Goal: Transaction & Acquisition: Purchase product/service

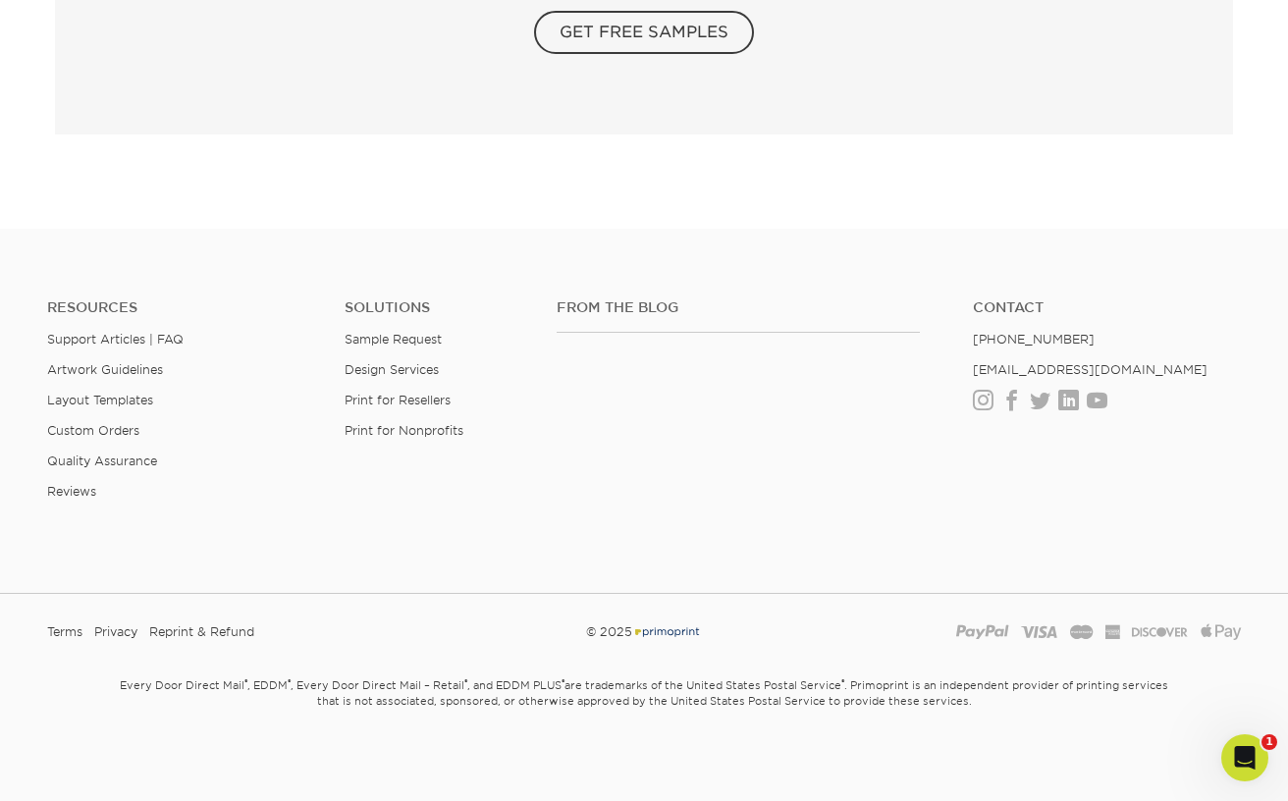
scroll to position [3521, 0]
click at [419, 367] on img at bounding box center [644, 30] width 1178 height 1163
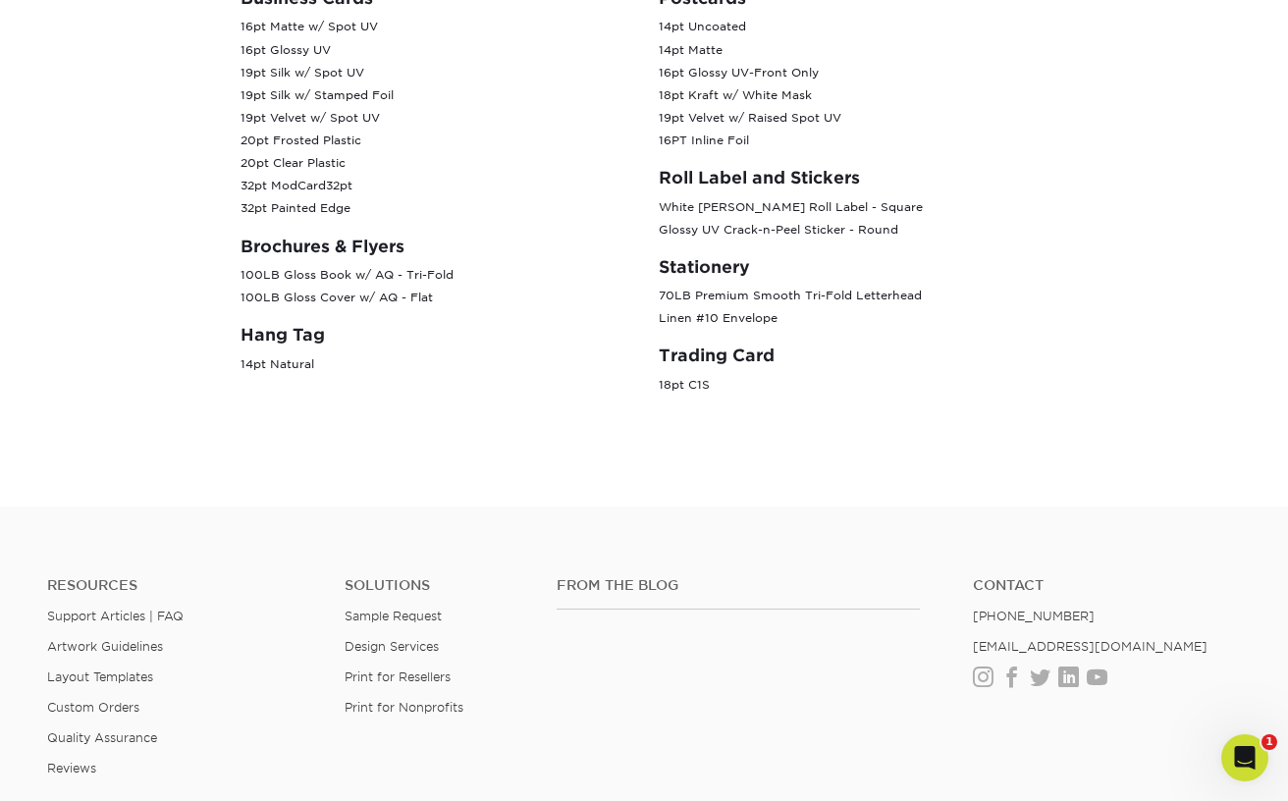
scroll to position [1251, 0]
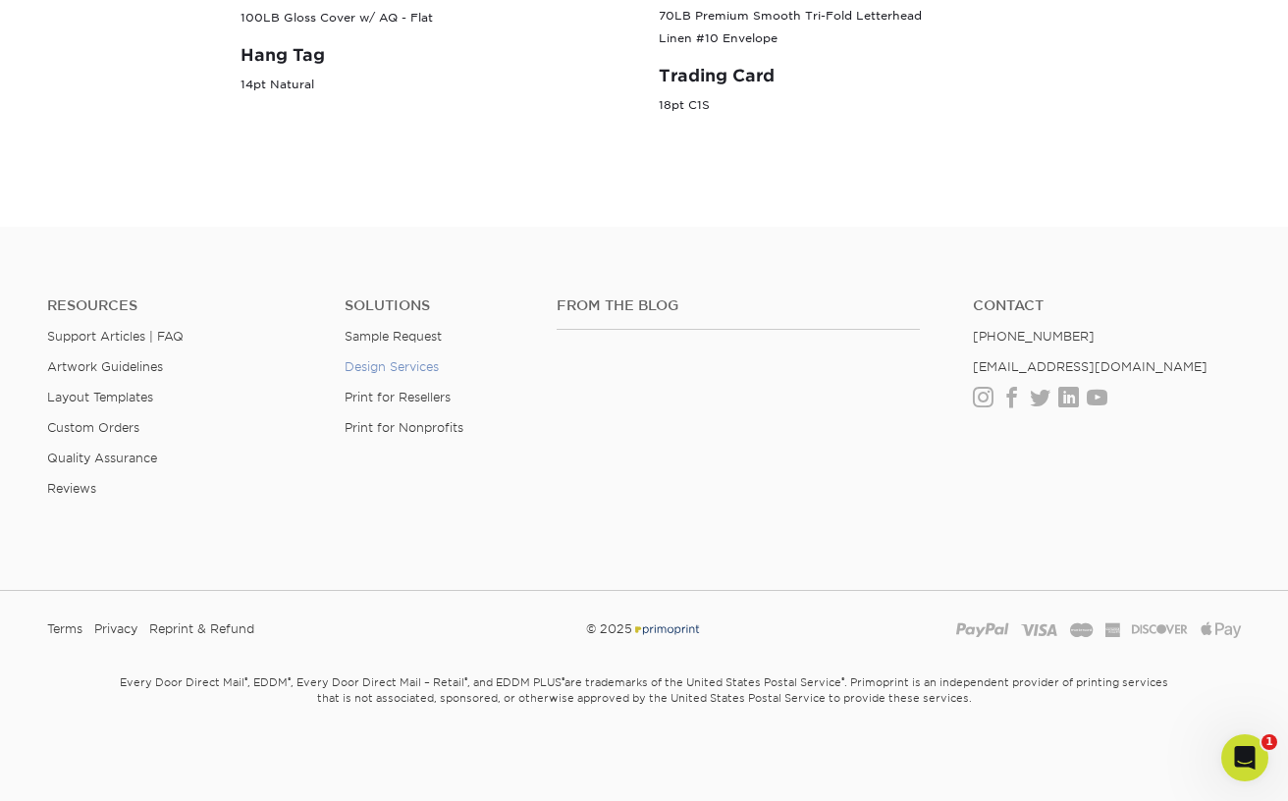
click at [421, 368] on link "Design Services" at bounding box center [392, 366] width 94 height 15
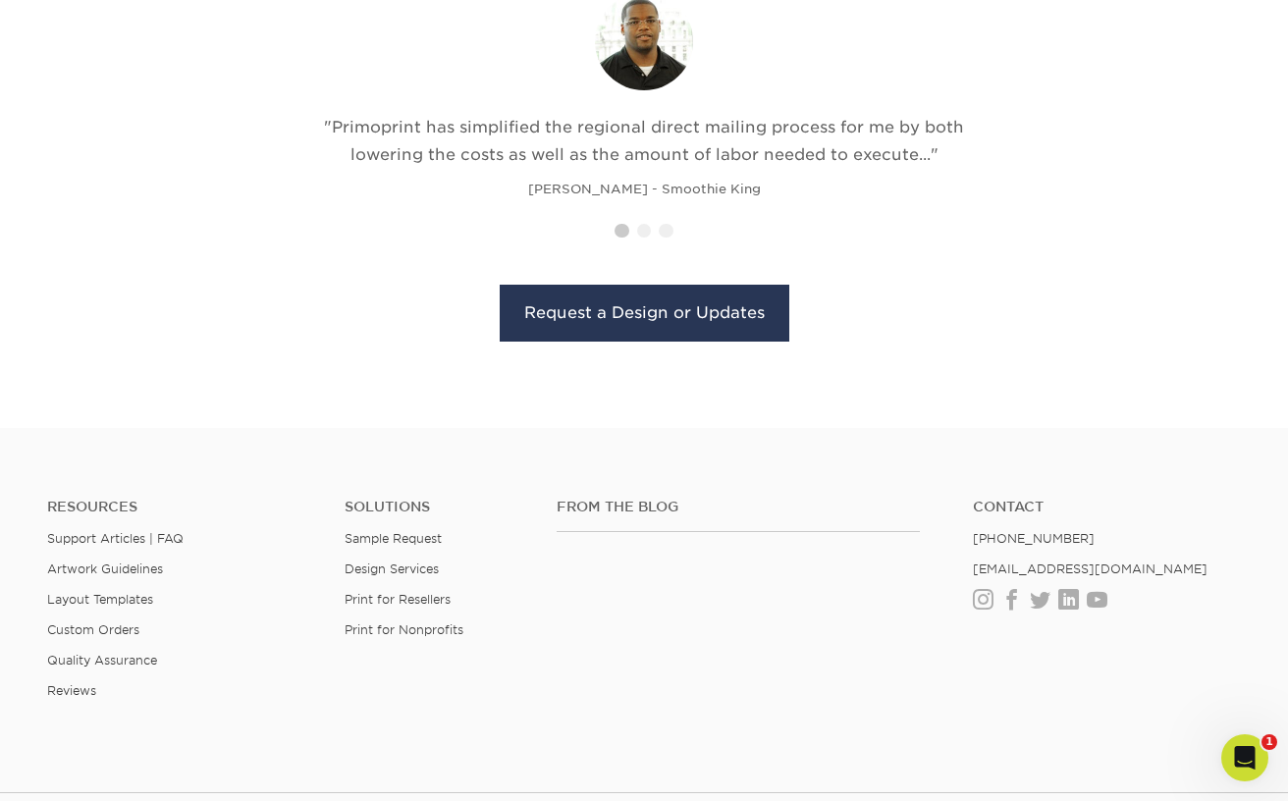
scroll to position [2348, 0]
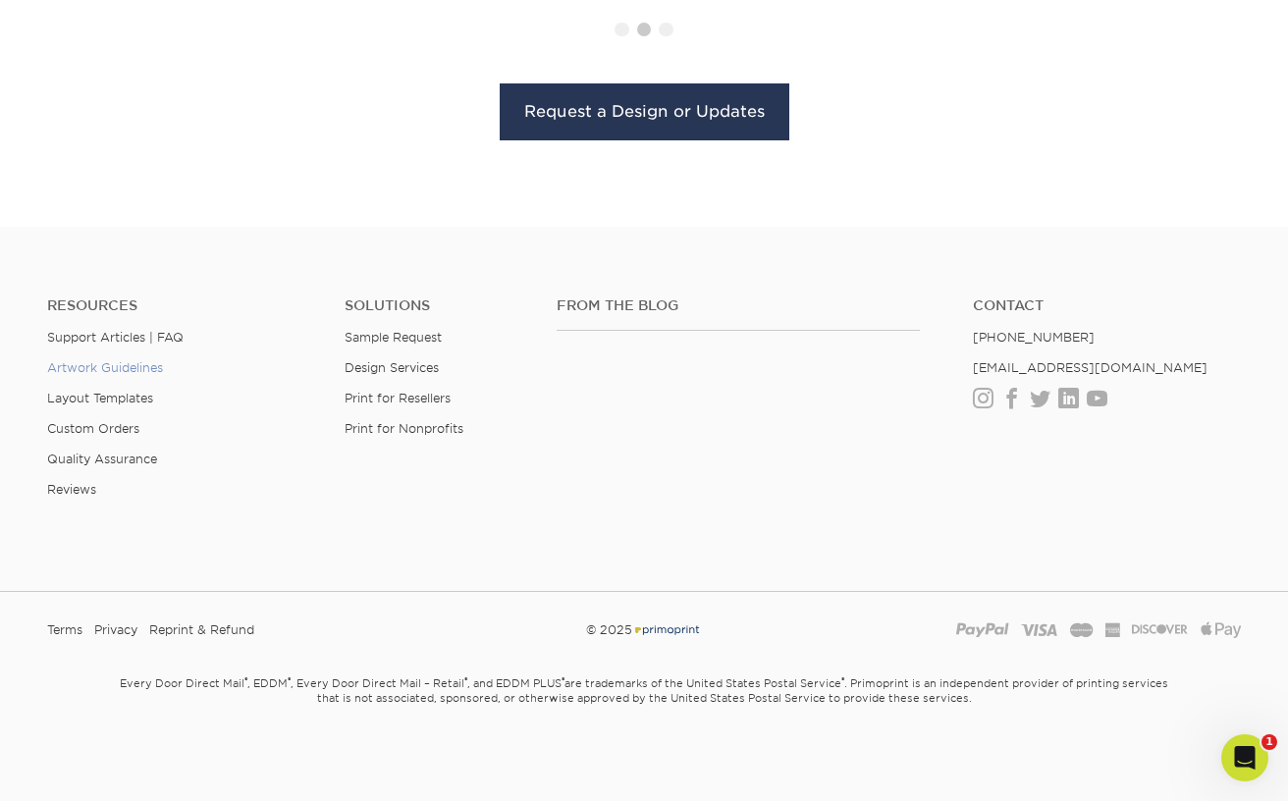
click at [94, 367] on link "Artwork Guidelines" at bounding box center [105, 367] width 116 height 15
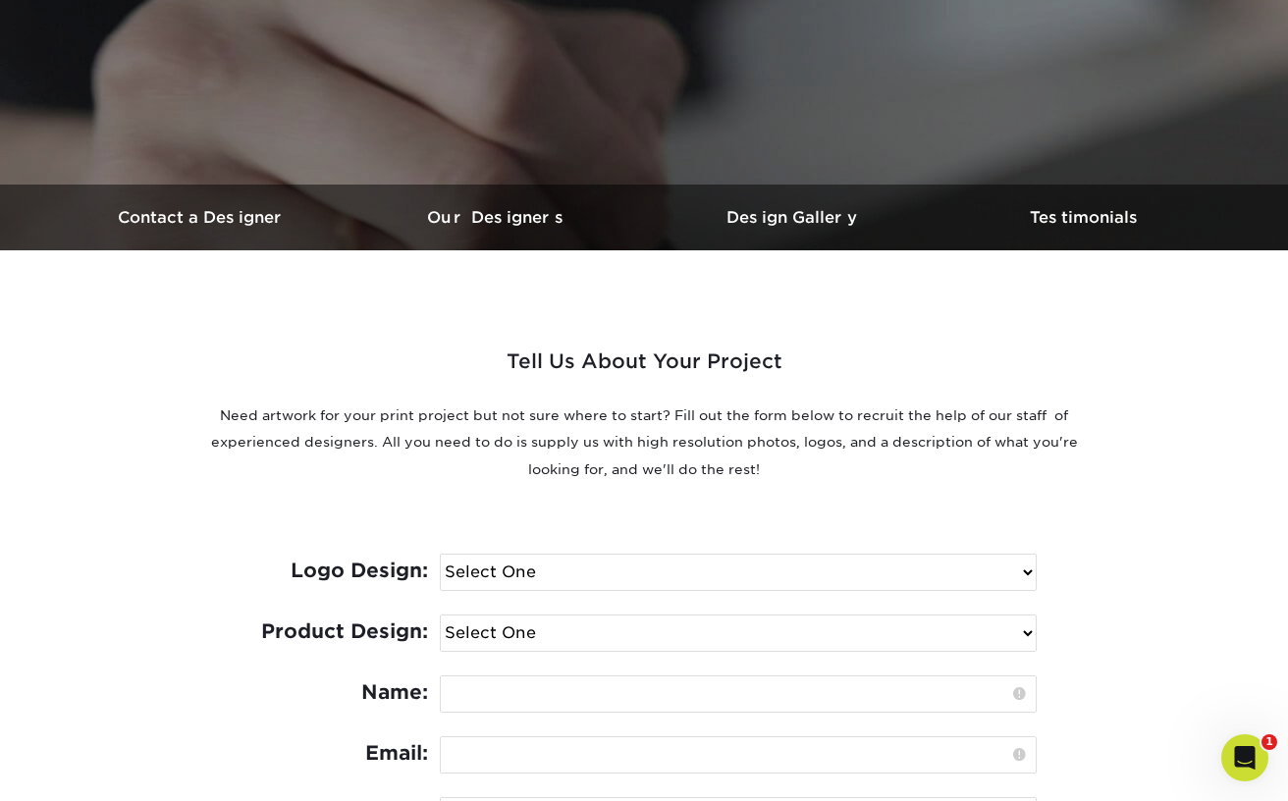
scroll to position [0, 0]
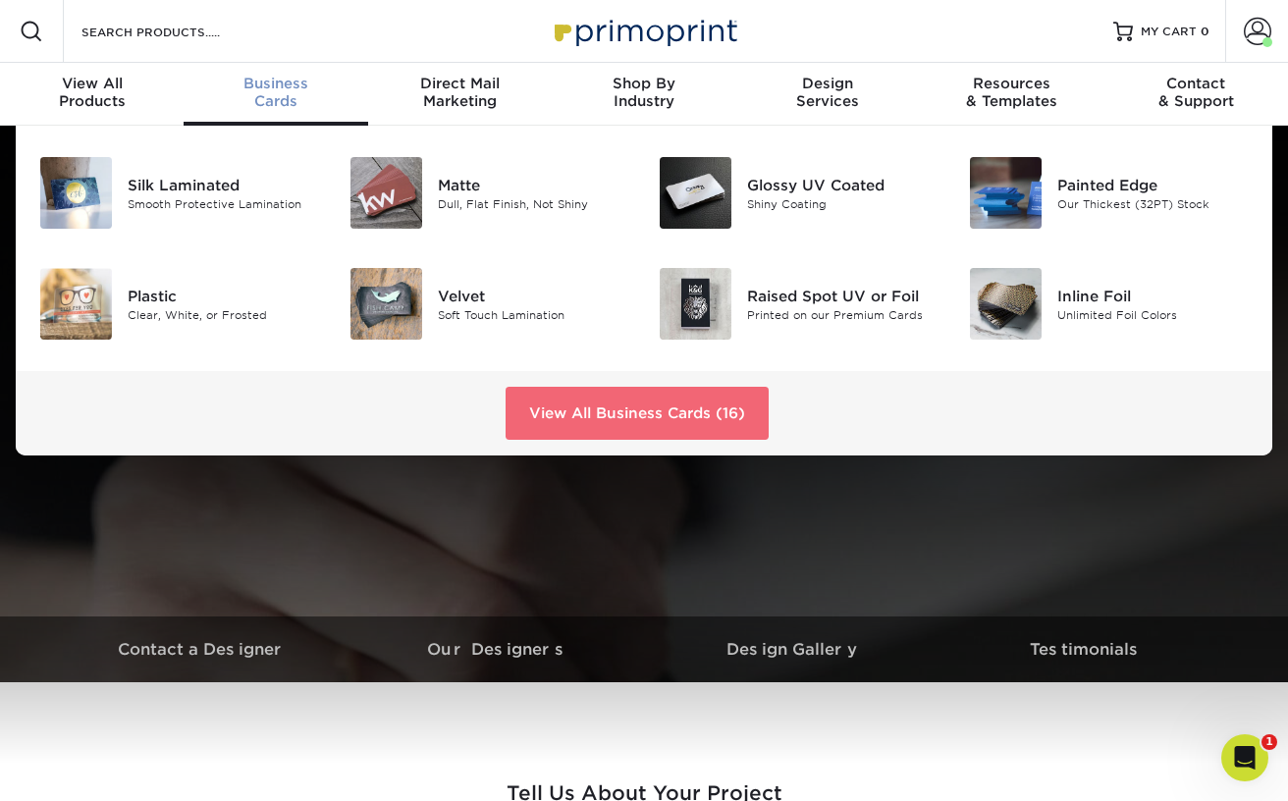
click at [604, 408] on link "View All Business Cards (16)" at bounding box center [637, 413] width 263 height 53
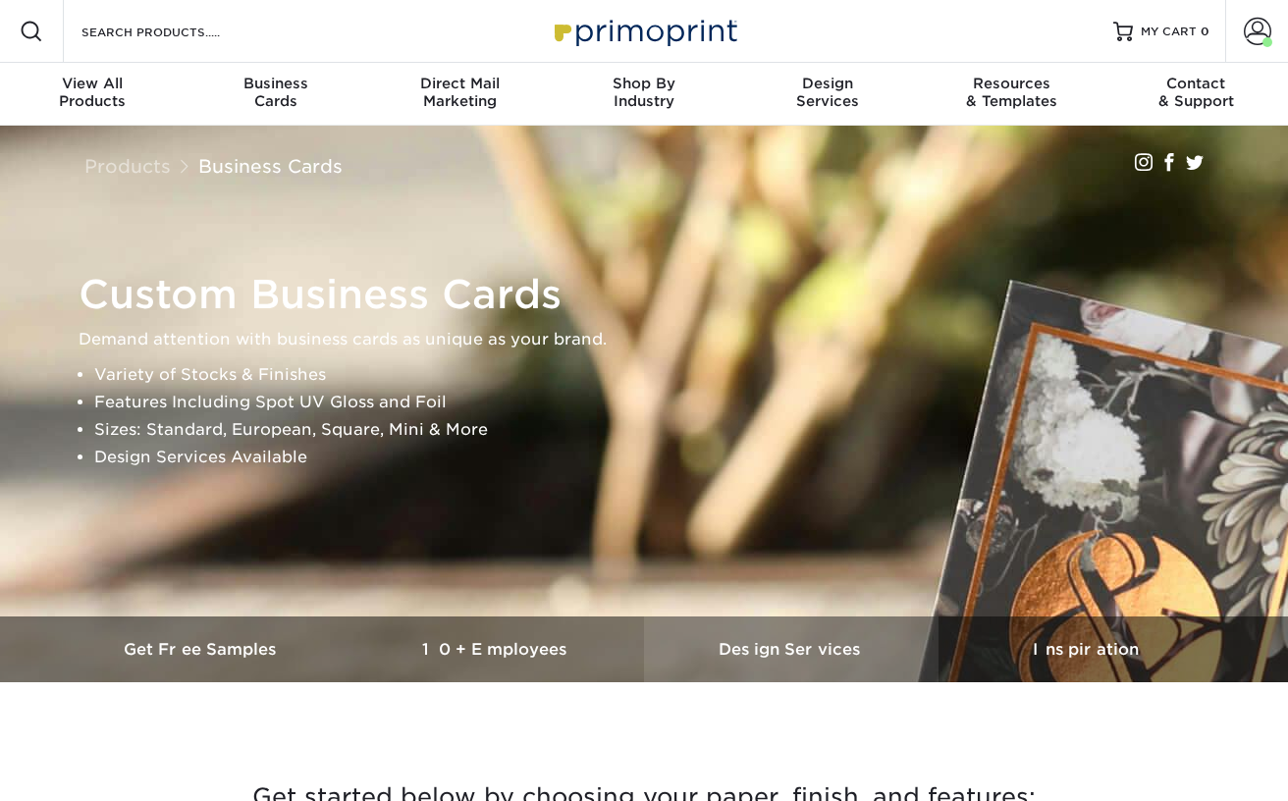
click at [804, 648] on h3 "Design Services" at bounding box center [791, 649] width 295 height 19
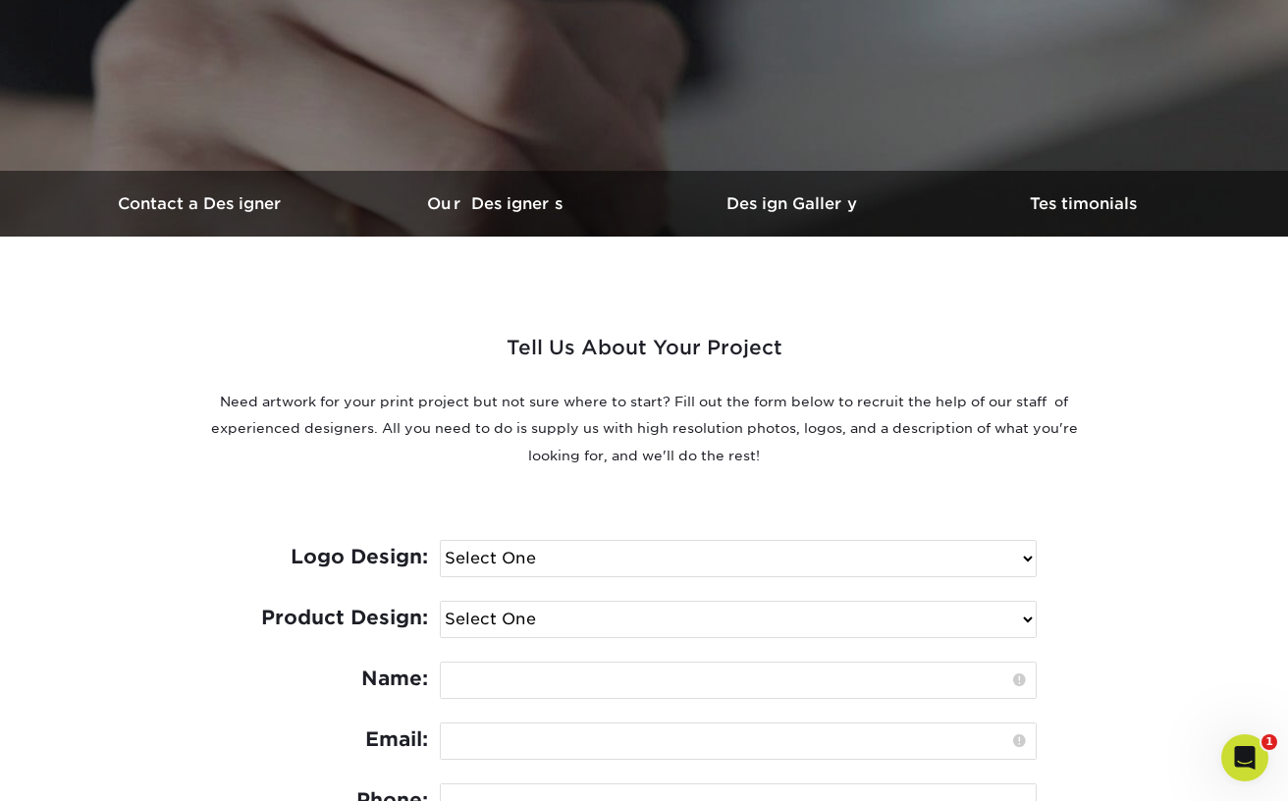
scroll to position [462, 0]
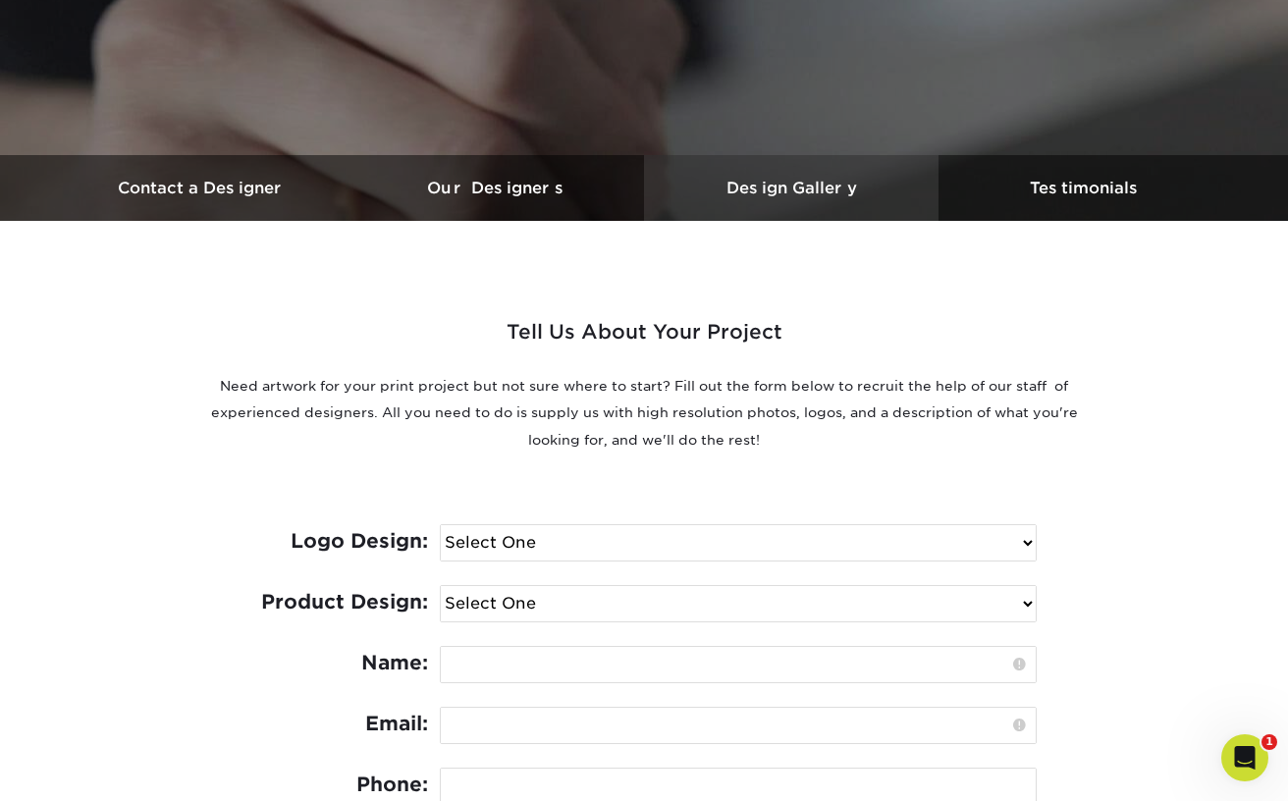
click at [808, 188] on h3 "Design Gallery" at bounding box center [791, 188] width 295 height 19
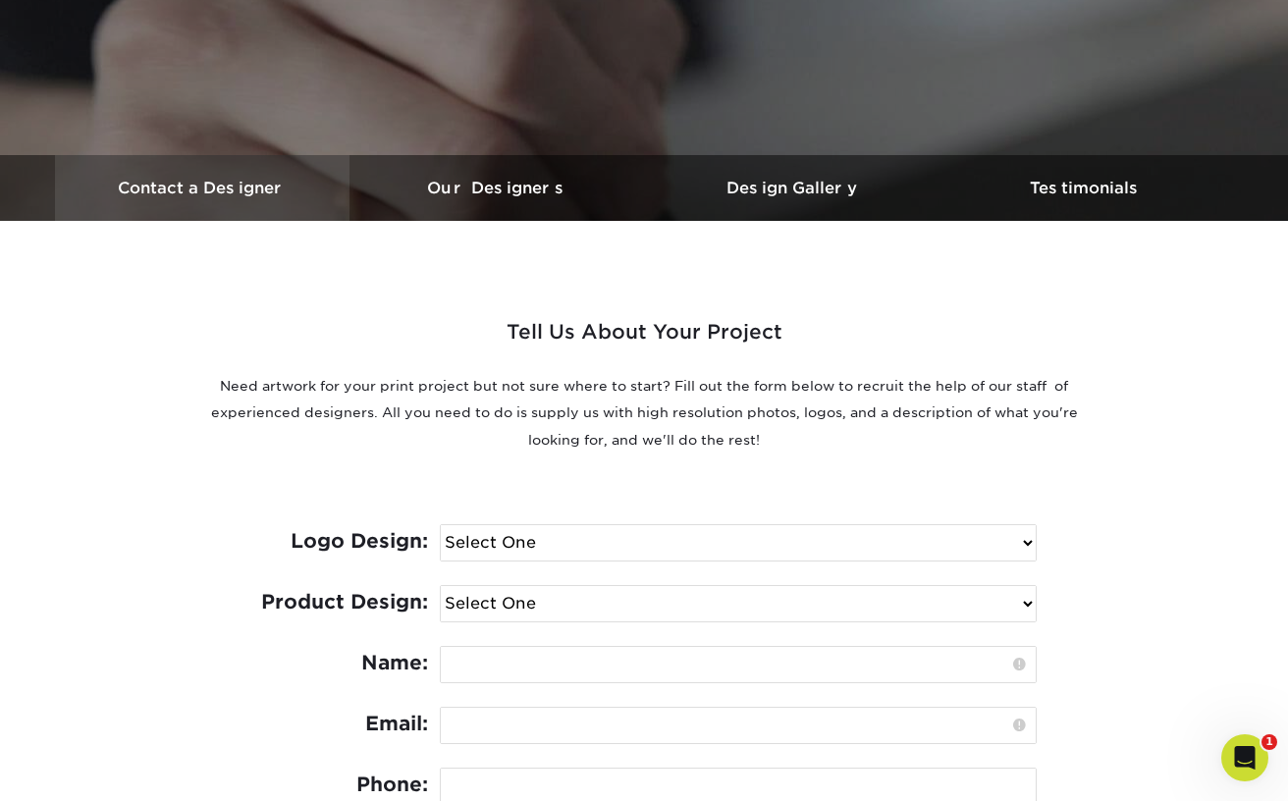
scroll to position [0, 0]
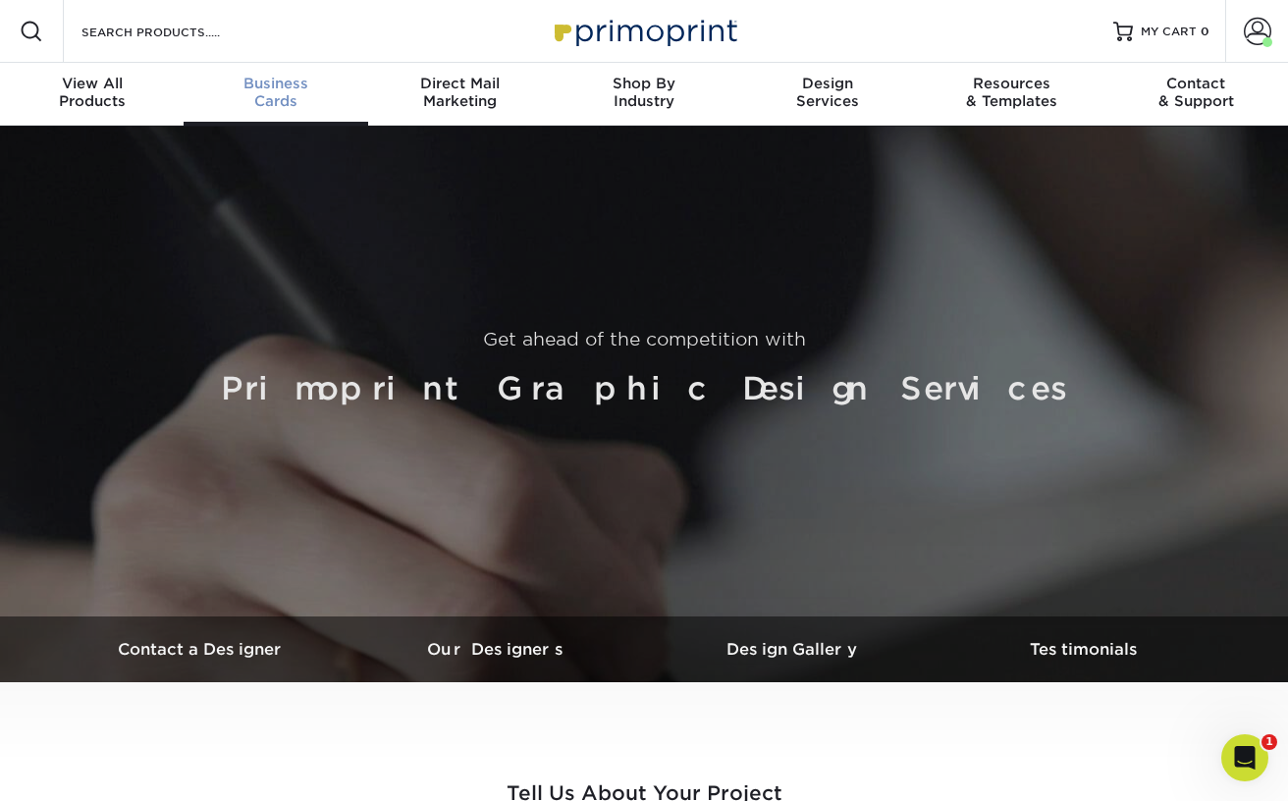
click at [276, 94] on div "Business Cards" at bounding box center [276, 92] width 184 height 35
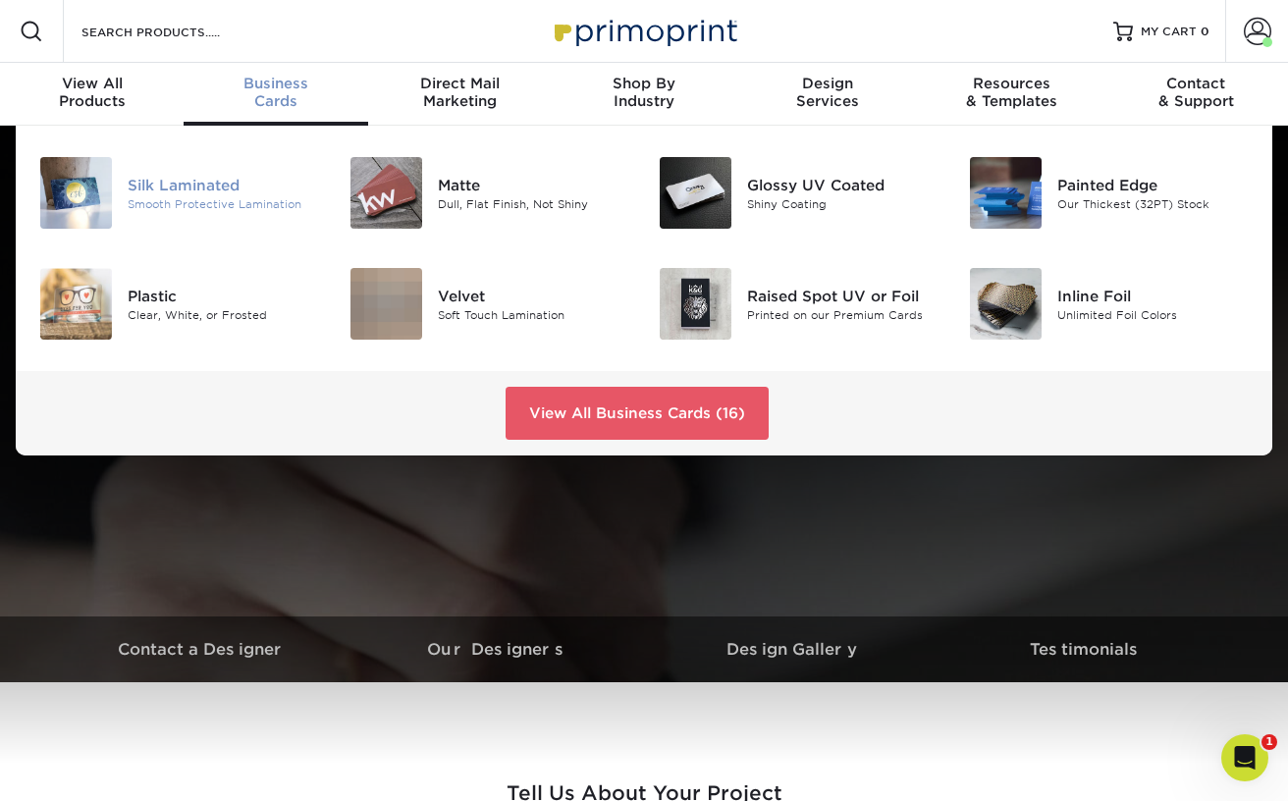
click at [177, 184] on div "Silk Laminated" at bounding box center [223, 185] width 191 height 22
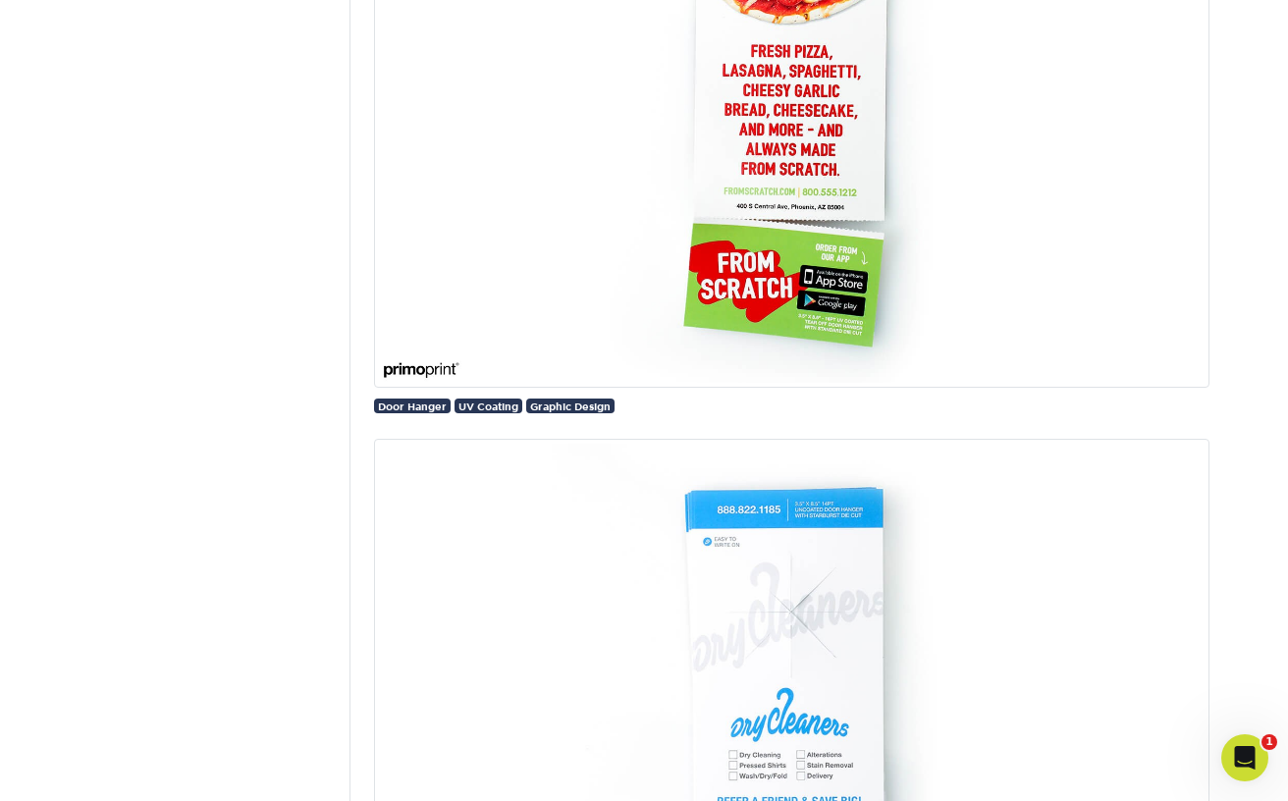
scroll to position [80971, 0]
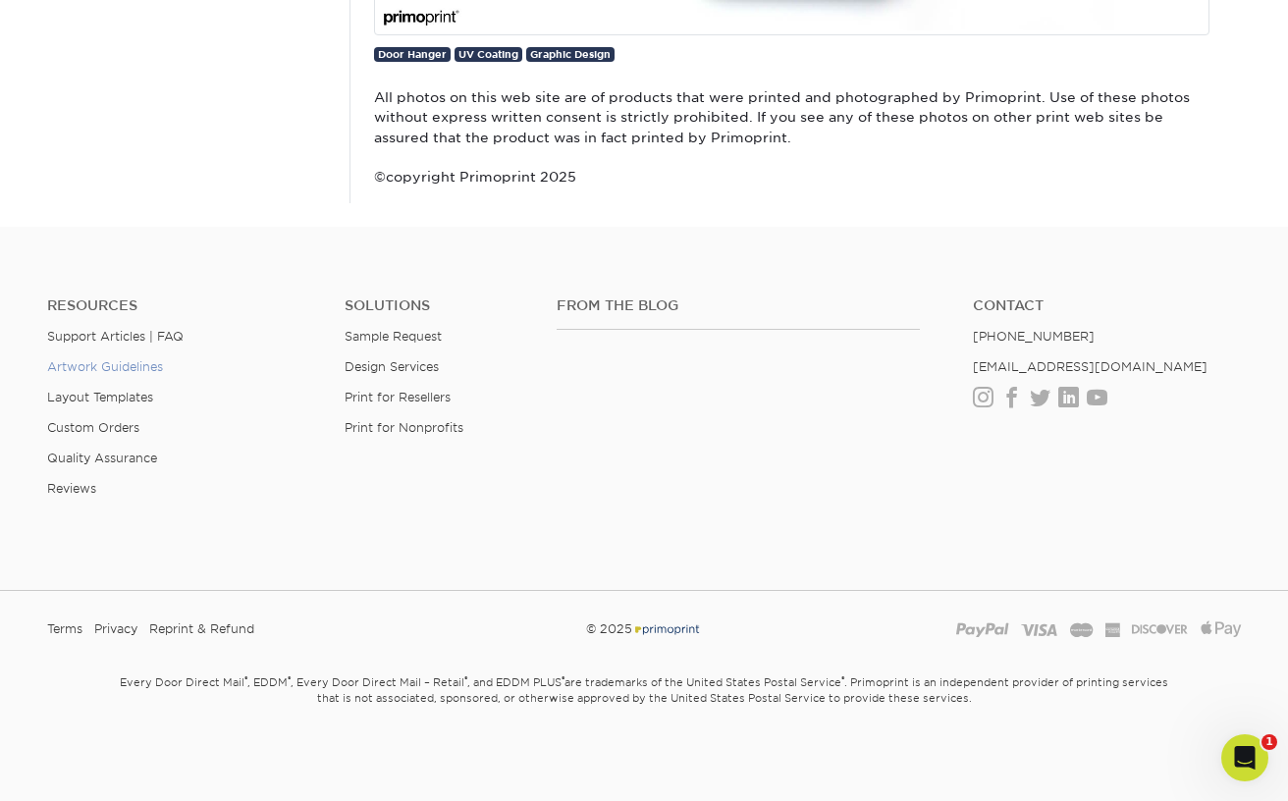
click at [107, 365] on link "Artwork Guidelines" at bounding box center [105, 366] width 116 height 15
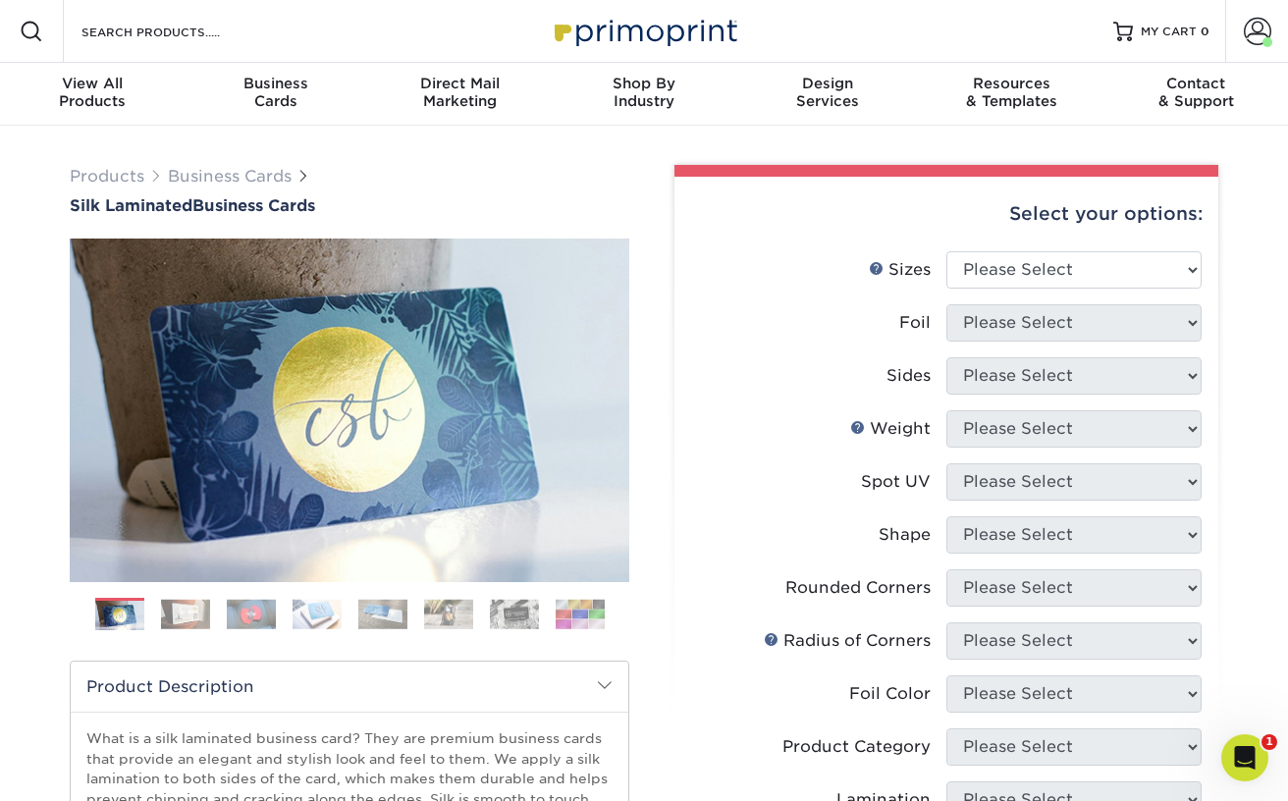
click at [517, 623] on img at bounding box center [514, 614] width 49 height 30
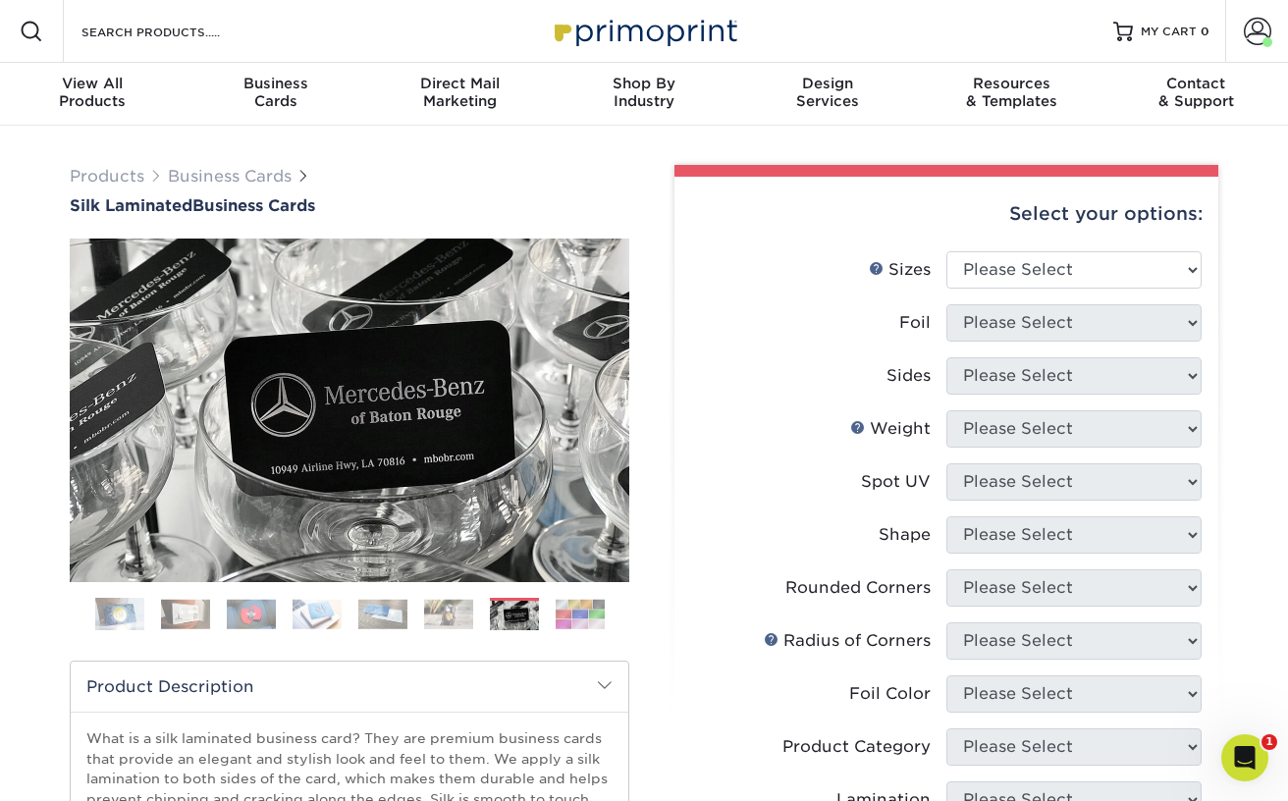
click at [441, 618] on img at bounding box center [448, 614] width 49 height 30
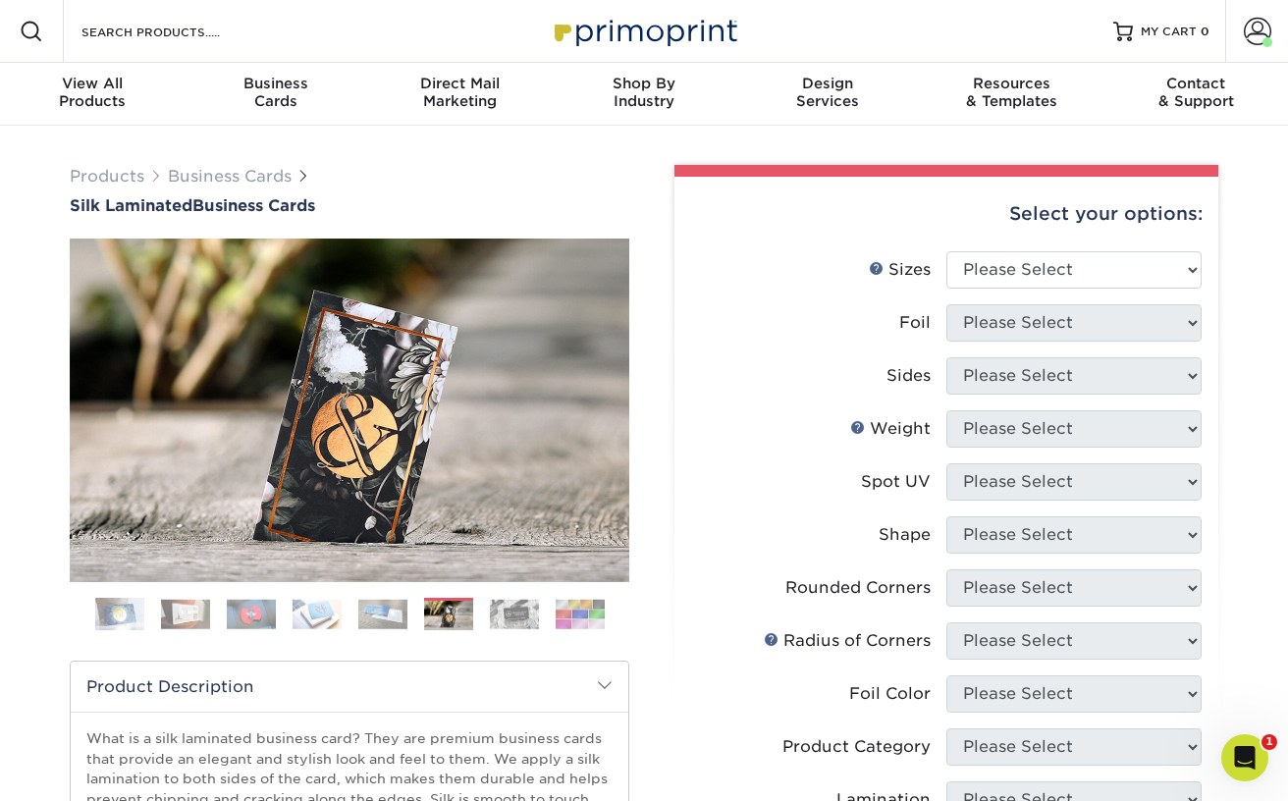
click at [396, 619] on img at bounding box center [382, 614] width 49 height 30
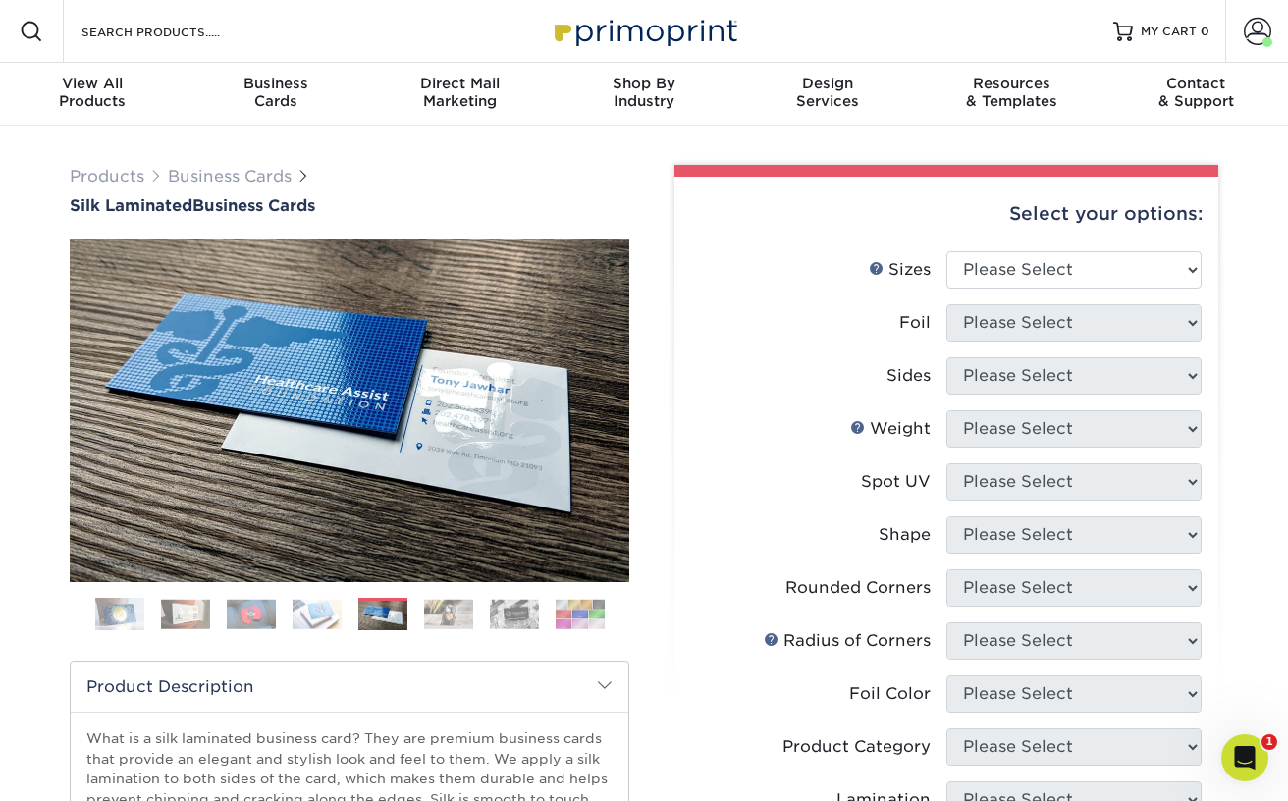
click at [297, 613] on img at bounding box center [317, 614] width 49 height 30
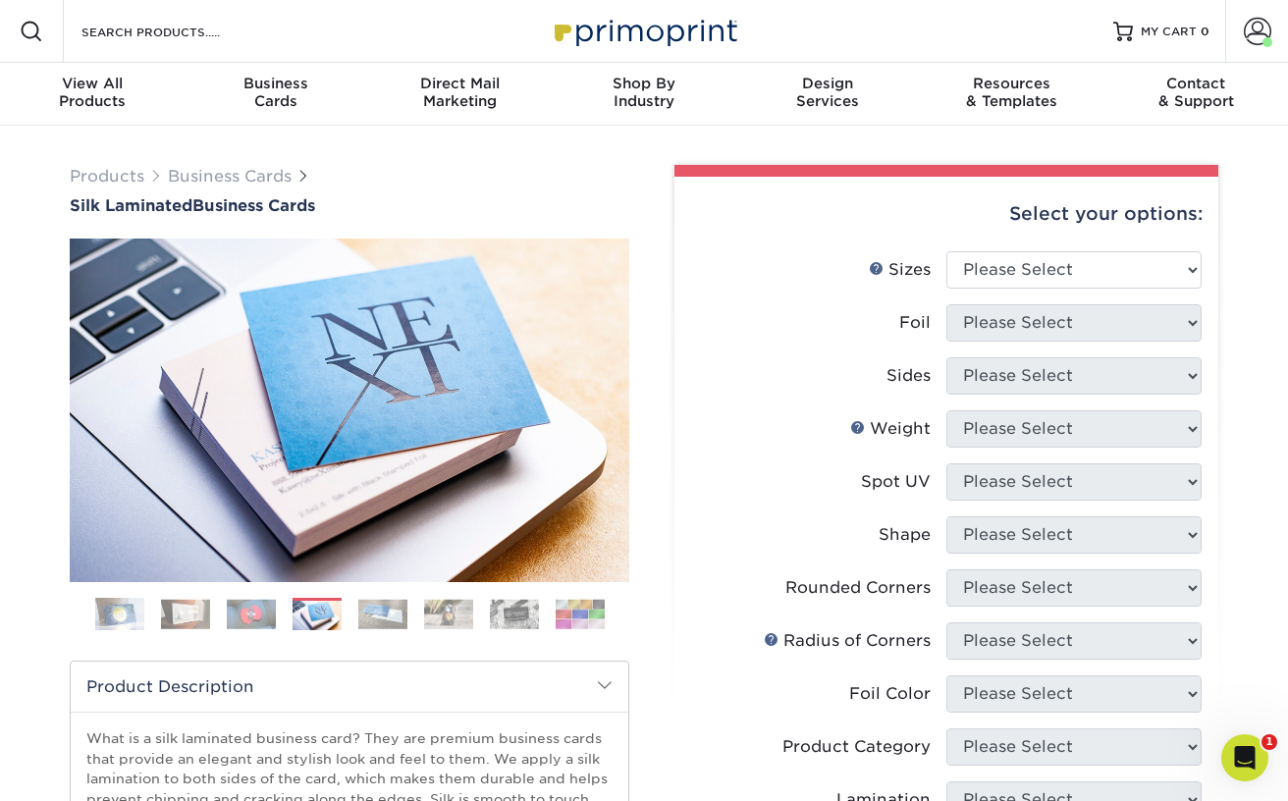
click at [262, 614] on img at bounding box center [251, 614] width 49 height 30
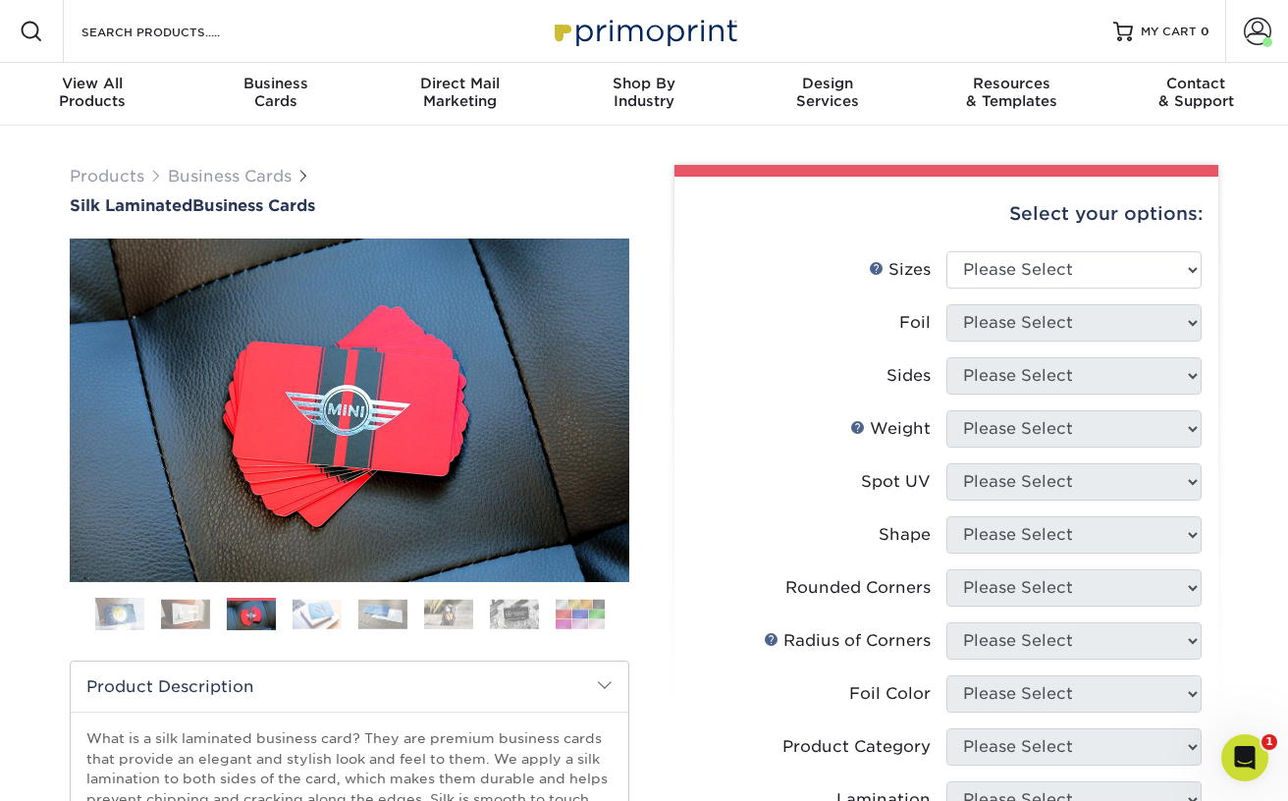
click at [513, 615] on img at bounding box center [514, 614] width 49 height 30
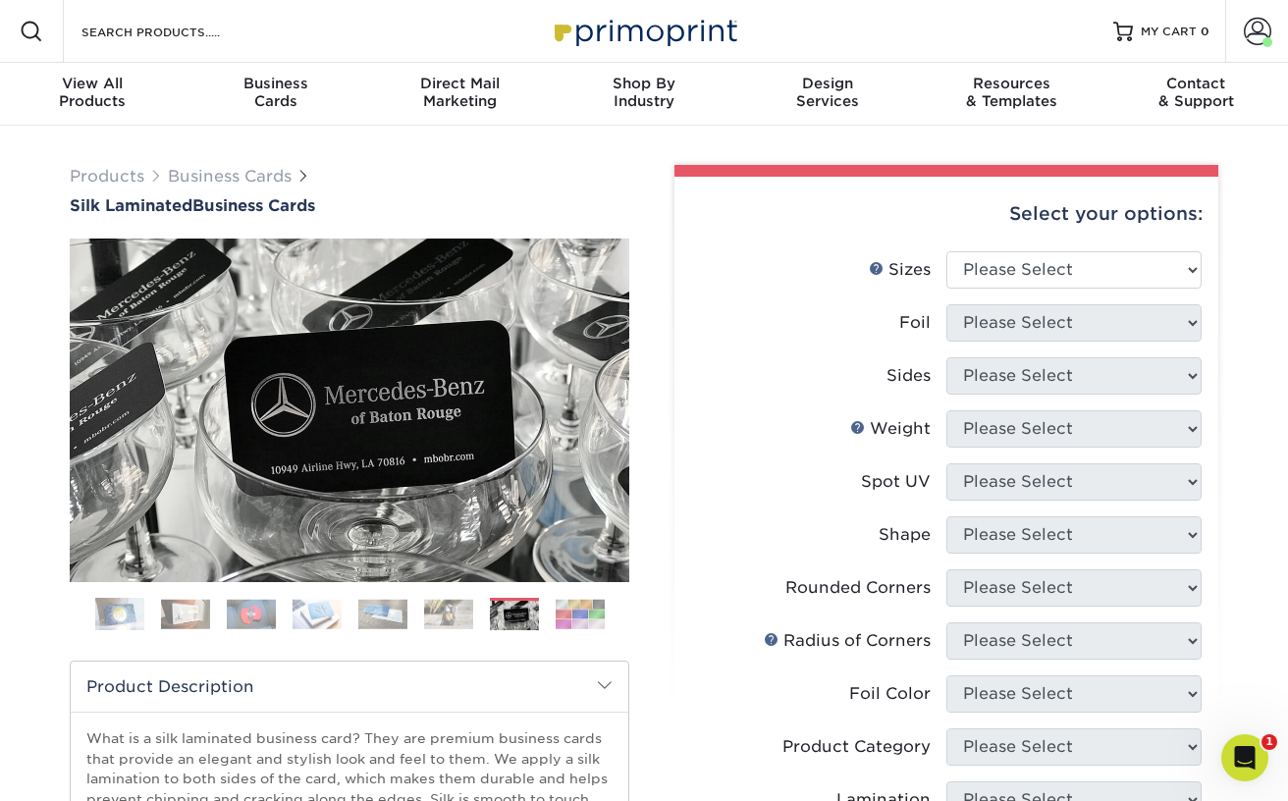
click at [463, 617] on img at bounding box center [448, 614] width 49 height 30
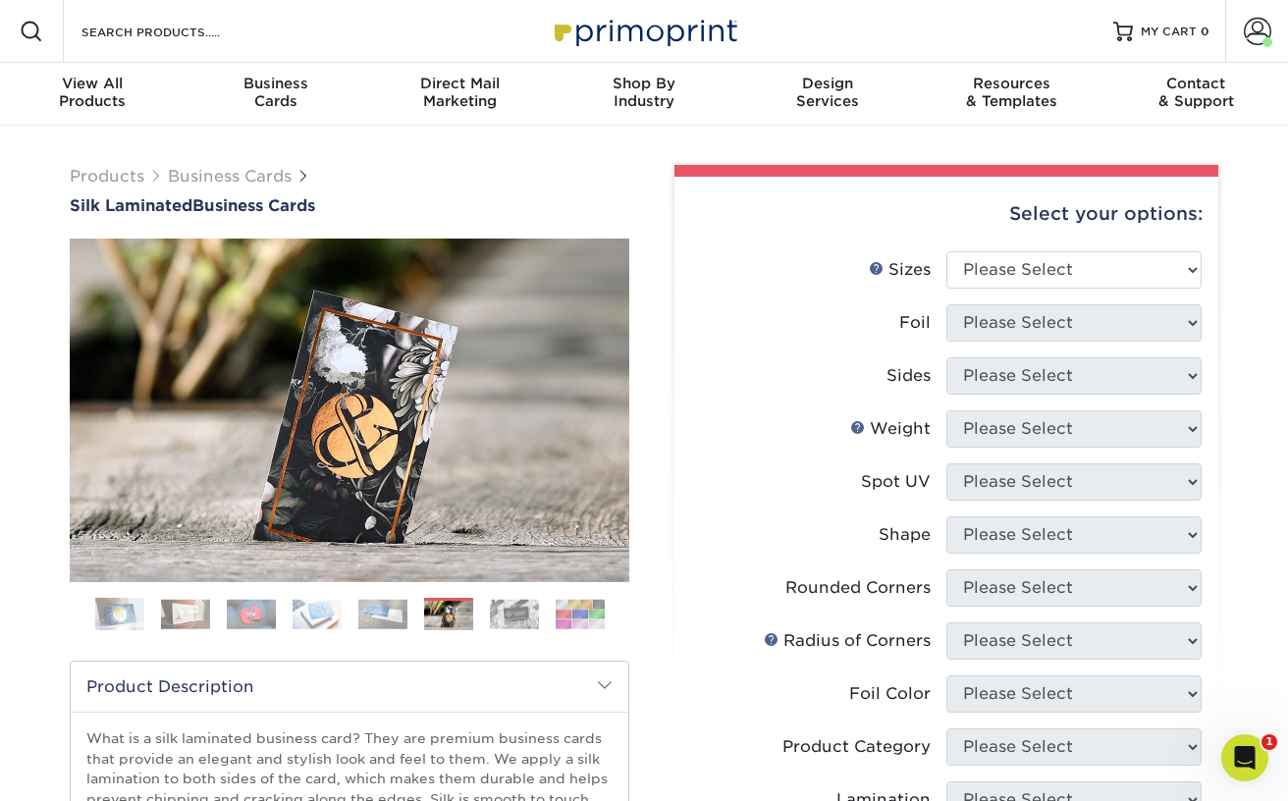
click at [386, 615] on img at bounding box center [382, 614] width 49 height 30
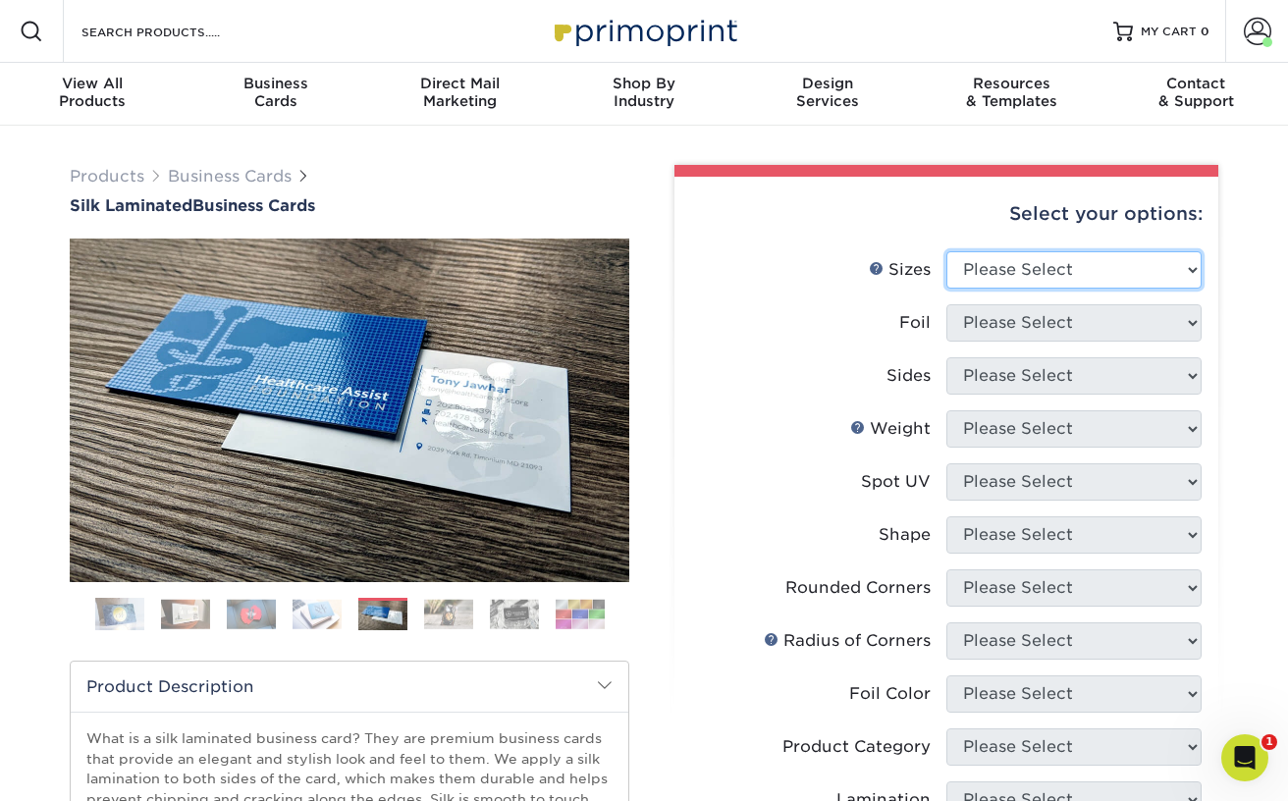
click at [1040, 268] on select "Please Select 1.5" x 3.5" - Mini 1.75" x 3.5" - Mini 2" x 2" - Square 2" x 3" -…" at bounding box center [1074, 269] width 255 height 37
select select "2.00x3.50"
click at [947, 251] on select "Please Select 1.5" x 3.5" - Mini 1.75" x 3.5" - Mini 2" x 2" - Square 2" x 3" -…" at bounding box center [1074, 269] width 255 height 37
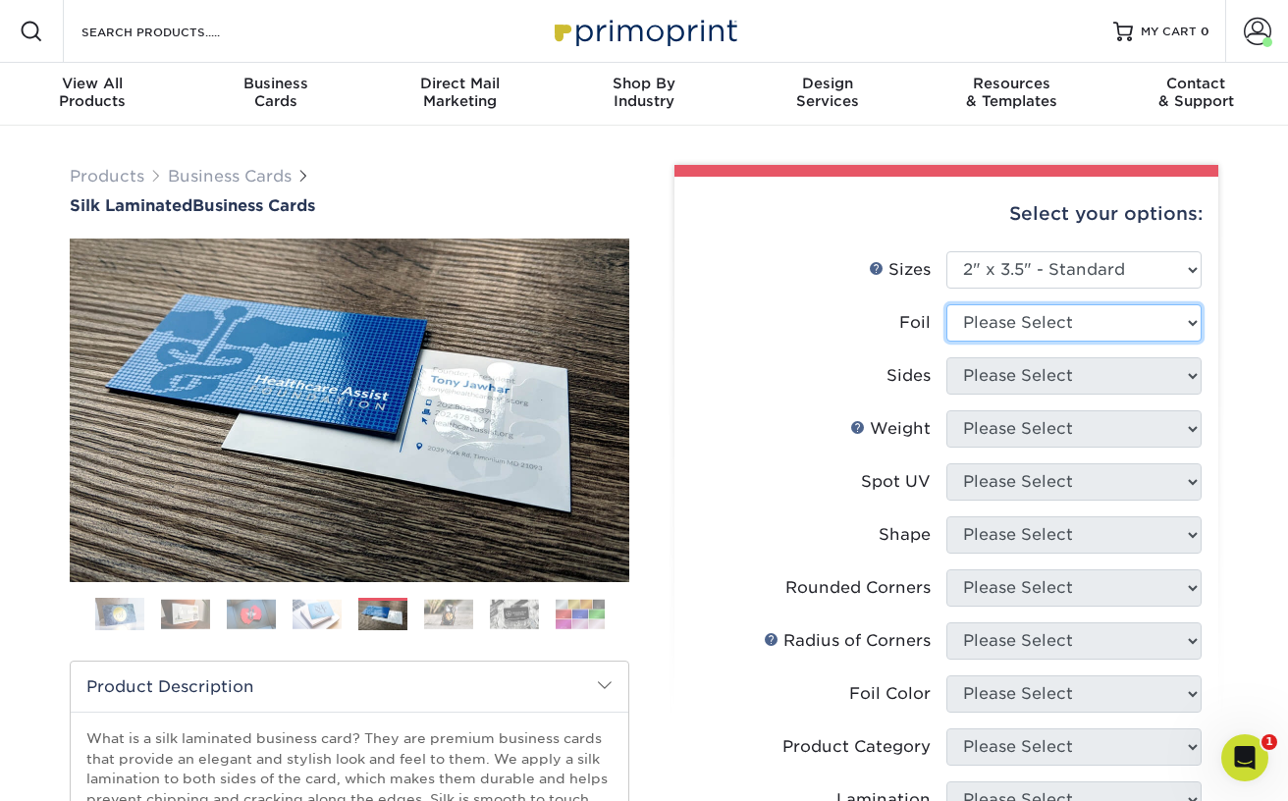
click at [1024, 326] on select "Please Select Yes No" at bounding box center [1074, 322] width 255 height 37
select select "0"
click at [947, 304] on select "Please Select Yes No" at bounding box center [1074, 322] width 255 height 37
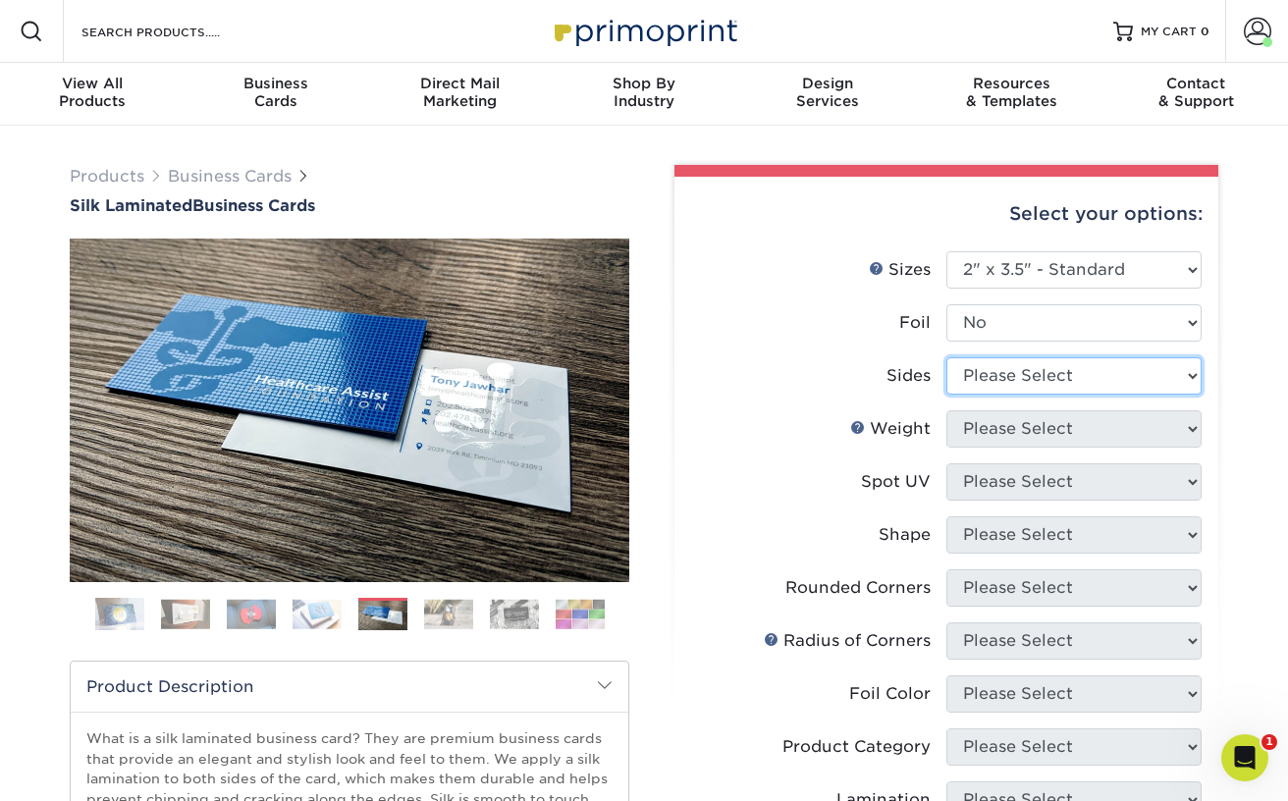
click at [1005, 373] on select "Please Select Print Both Sides Print Front Only" at bounding box center [1074, 375] width 255 height 37
select select "13abbda7-1d64-4f25-8bb2-c179b224825d"
click at [947, 357] on select "Please Select Print Both Sides Print Front Only" at bounding box center [1074, 375] width 255 height 37
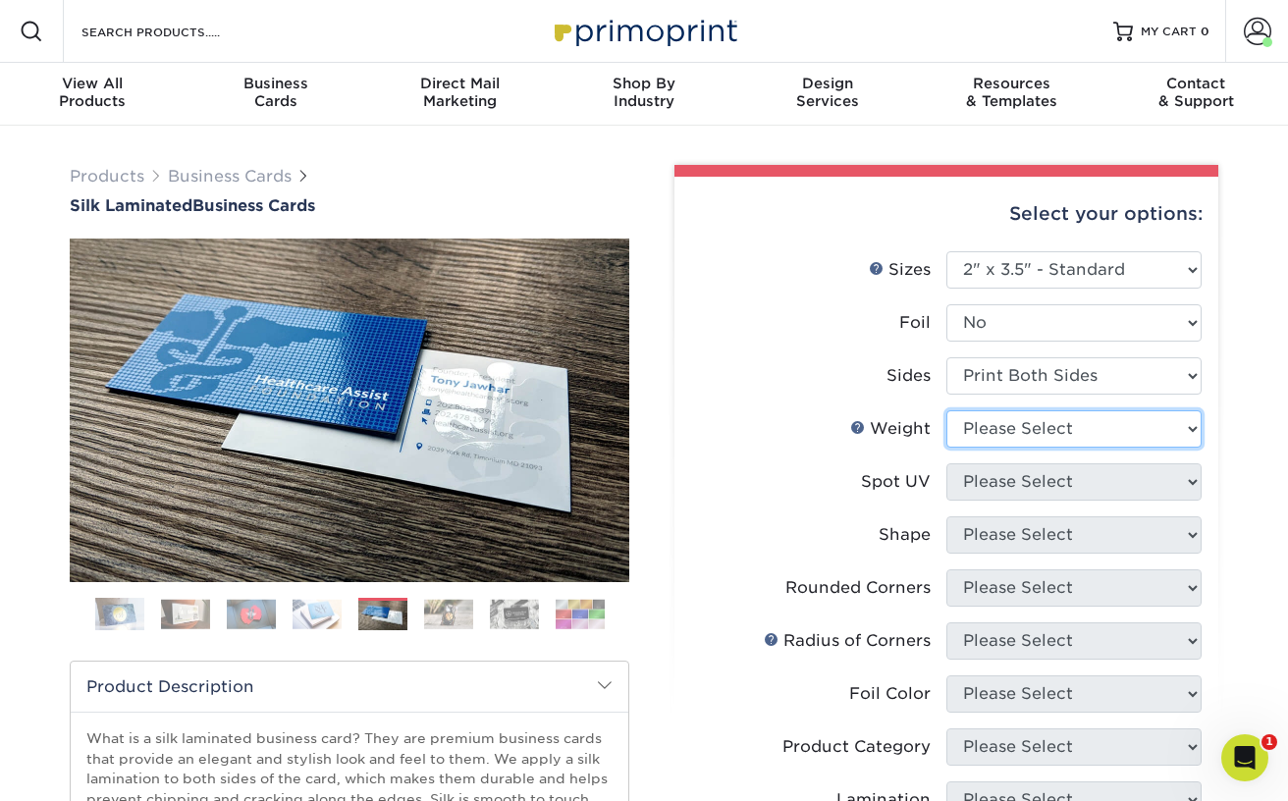
click at [1008, 423] on select "Please Select 16PT" at bounding box center [1074, 428] width 255 height 37
select select "16PT"
click at [947, 410] on select "Please Select 16PT" at bounding box center [1074, 428] width 255 height 37
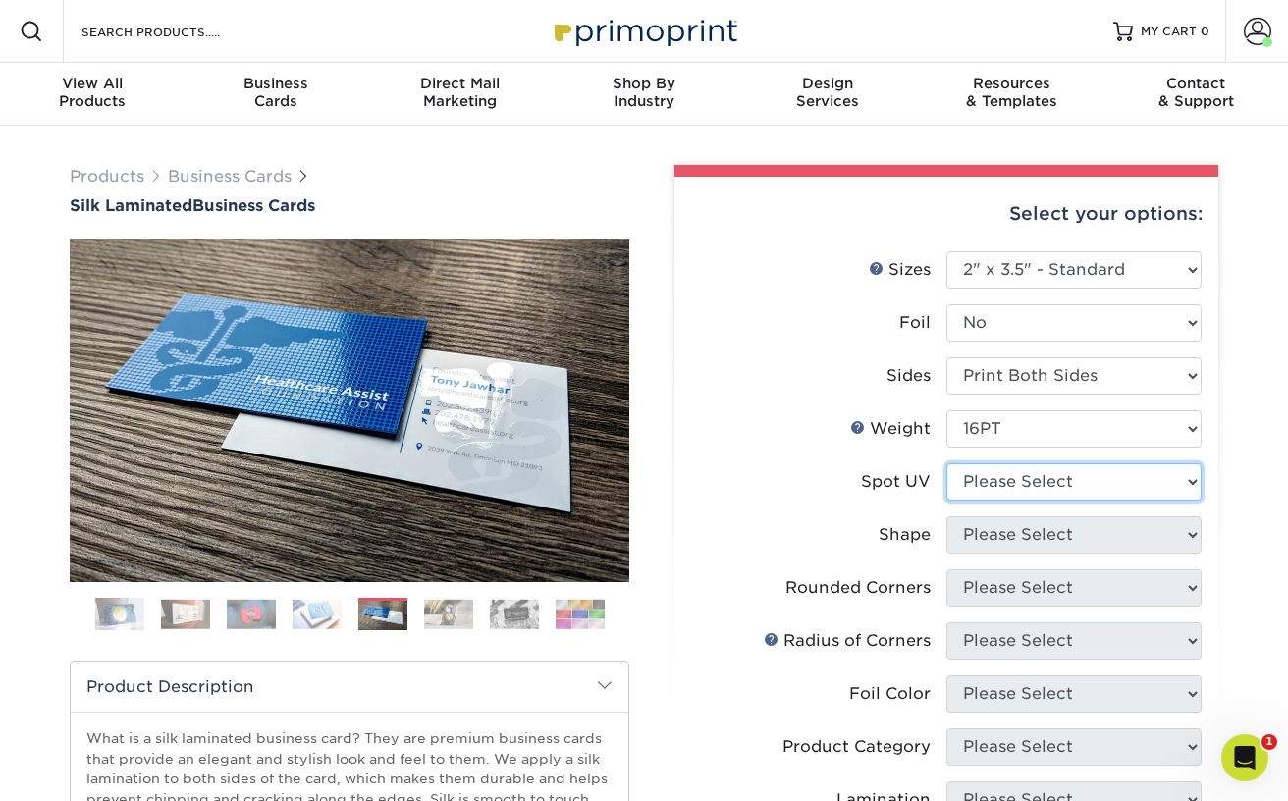
click at [1003, 483] on select "Please Select No Spot UV Front and Back (Both Sides) Front Only Back Only" at bounding box center [1074, 481] width 255 height 37
select select "0"
click at [947, 463] on select "Please Select No Spot UV Front and Back (Both Sides) Front Only Back Only" at bounding box center [1074, 481] width 255 height 37
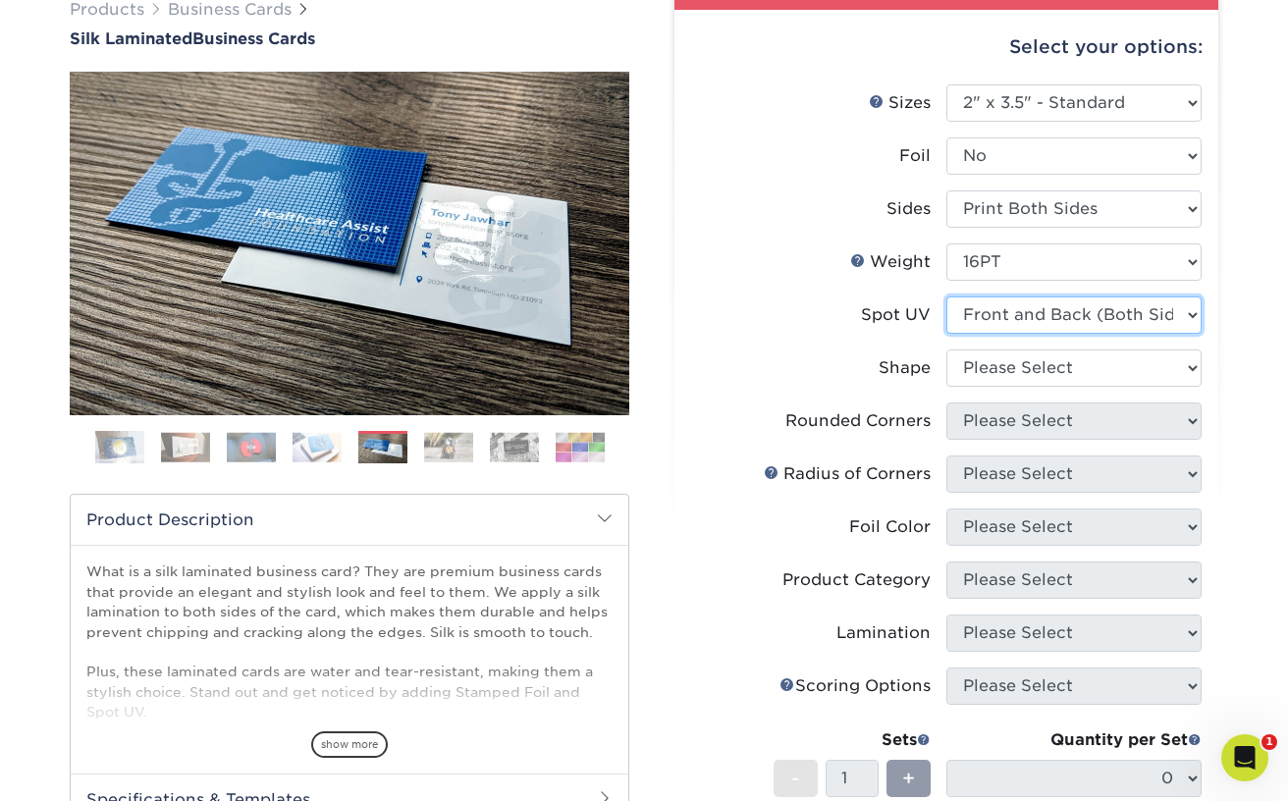
scroll to position [171, 0]
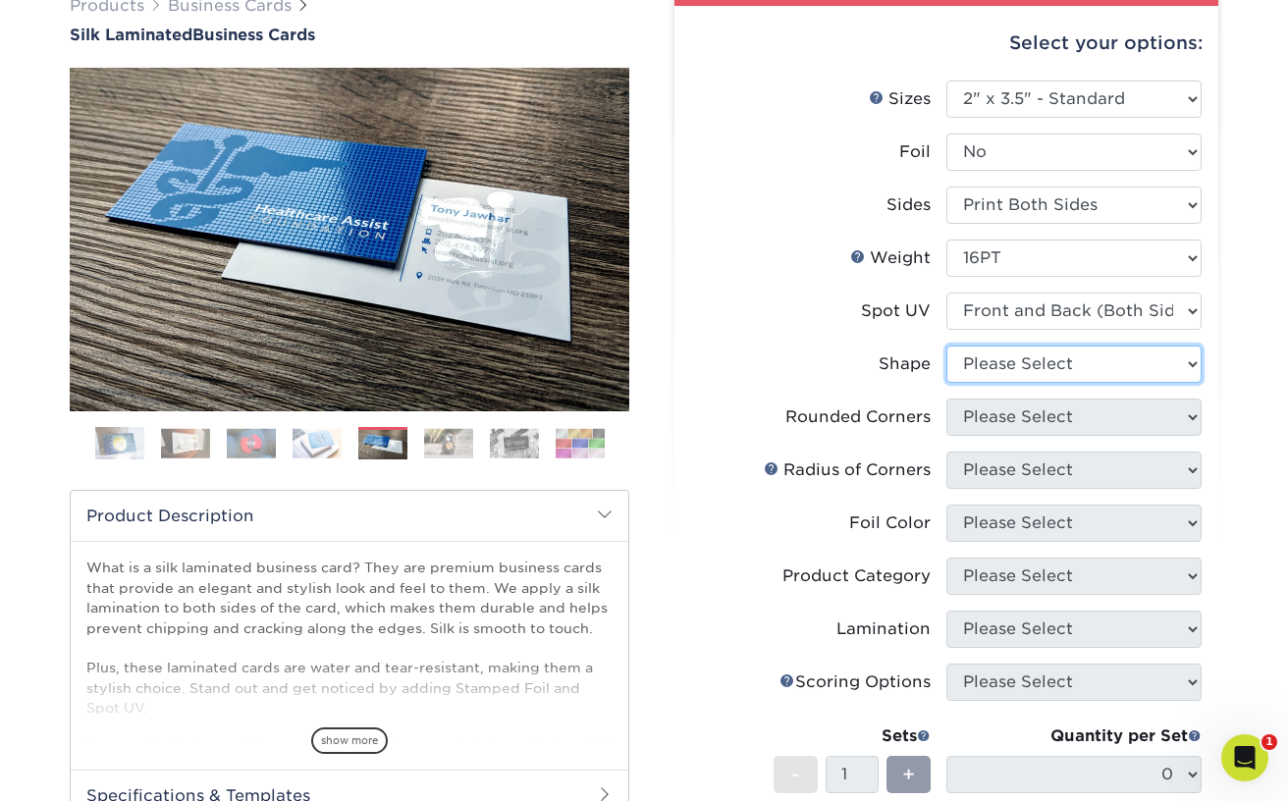
click at [1014, 360] on select "Please Select Standard" at bounding box center [1074, 364] width 255 height 37
select select "standard"
click at [947, 346] on select "Please Select Standard" at bounding box center [1074, 364] width 255 height 37
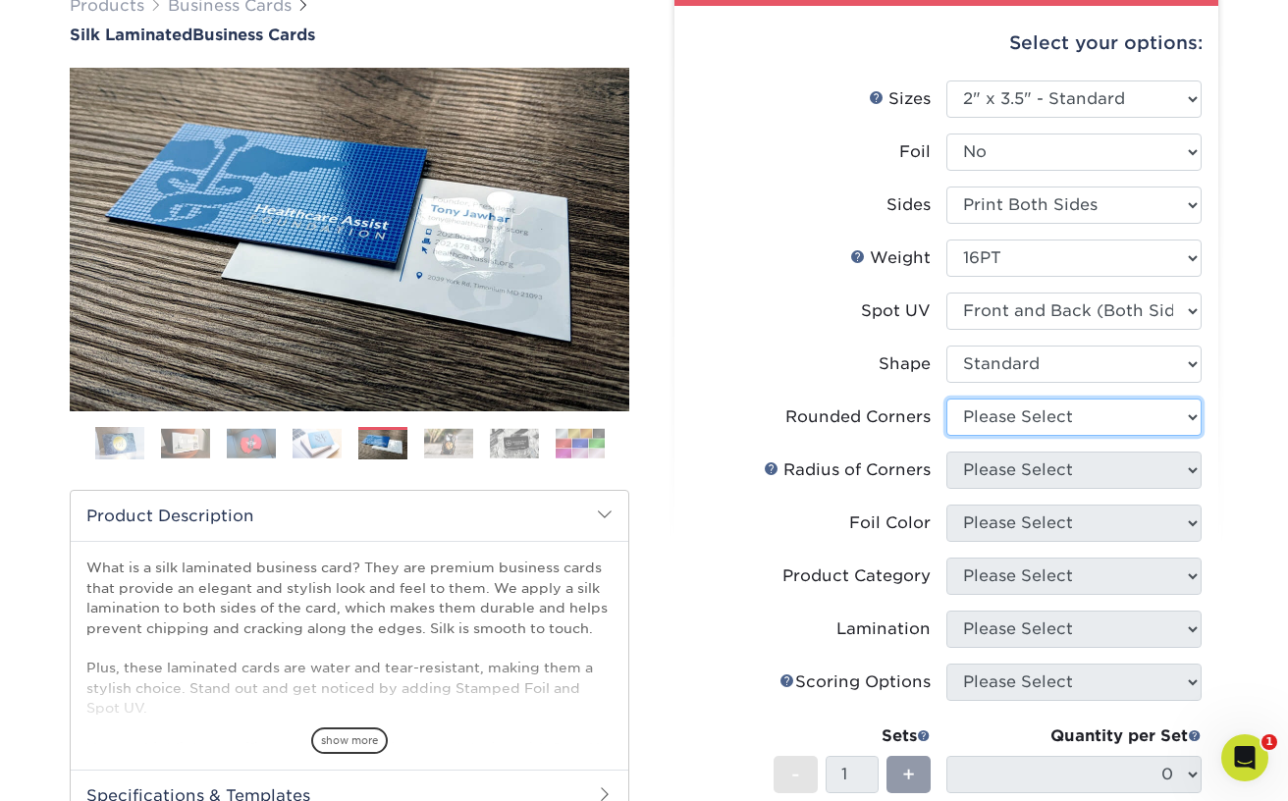
click at [1004, 418] on select "Please Select Yes - Round 2 Corners Yes - Round 4 Corners No" at bounding box center [1074, 417] width 255 height 37
select select "0"
click at [947, 399] on select "Please Select Yes - Round 2 Corners Yes - Round 4 Corners No" at bounding box center [1074, 417] width 255 height 37
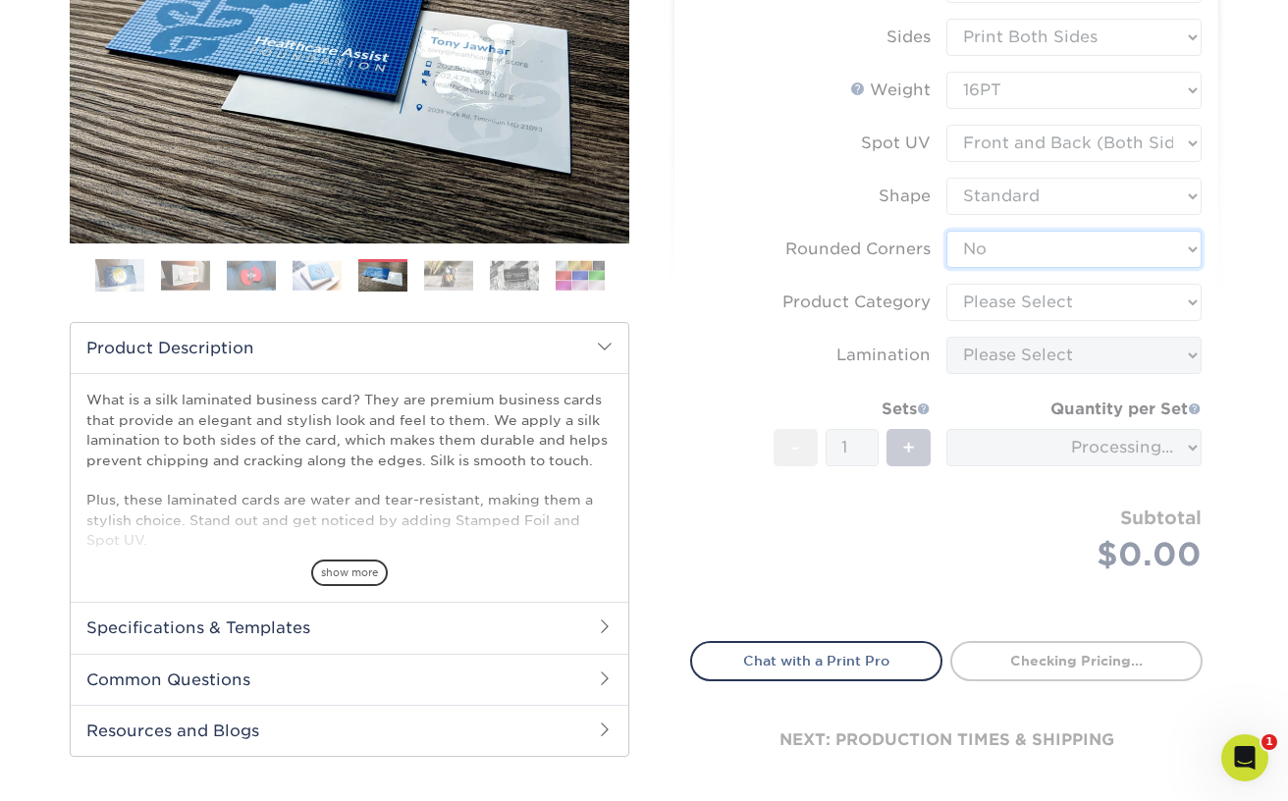
scroll to position [391, 0]
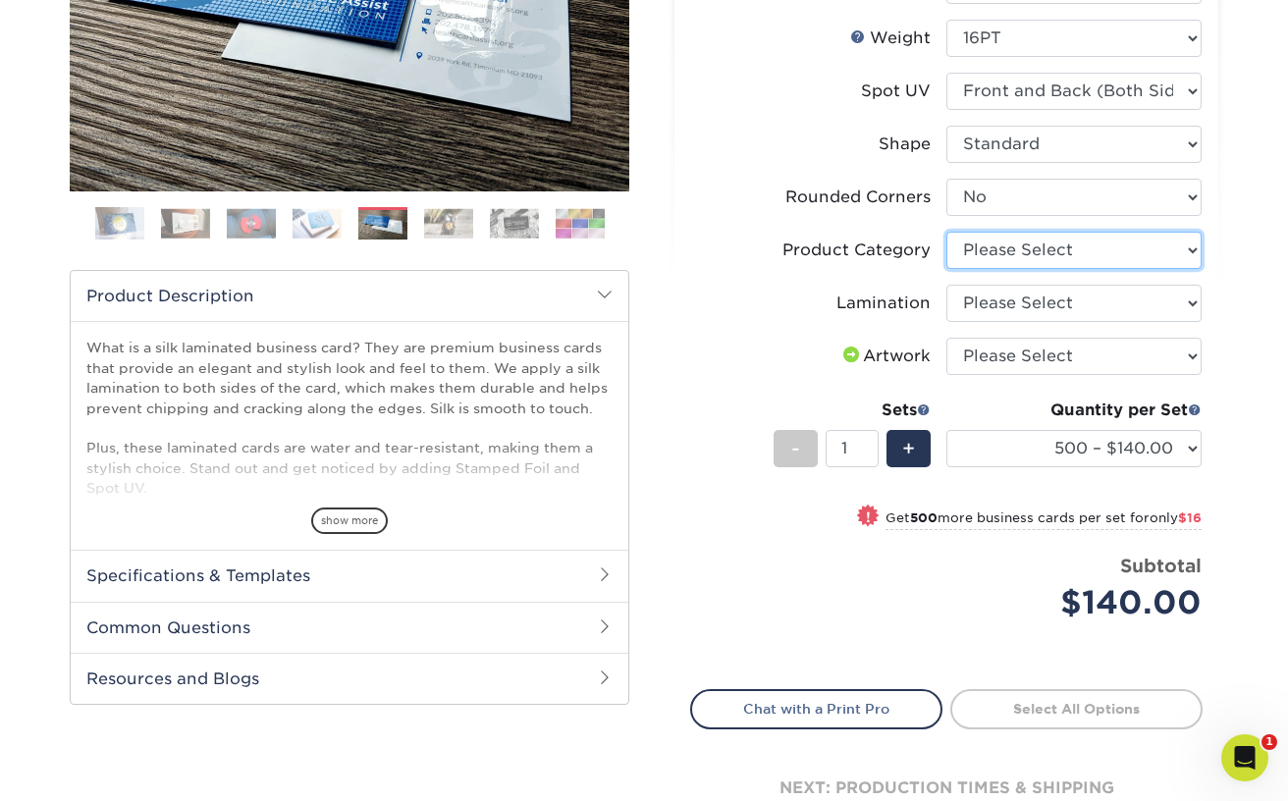
click at [1007, 250] on select "Please Select Business Cards" at bounding box center [1074, 250] width 255 height 37
select select "3b5148f1-0588-4f88-a218-97bcfdce65c1"
click at [947, 232] on select "Please Select Business Cards" at bounding box center [1074, 250] width 255 height 37
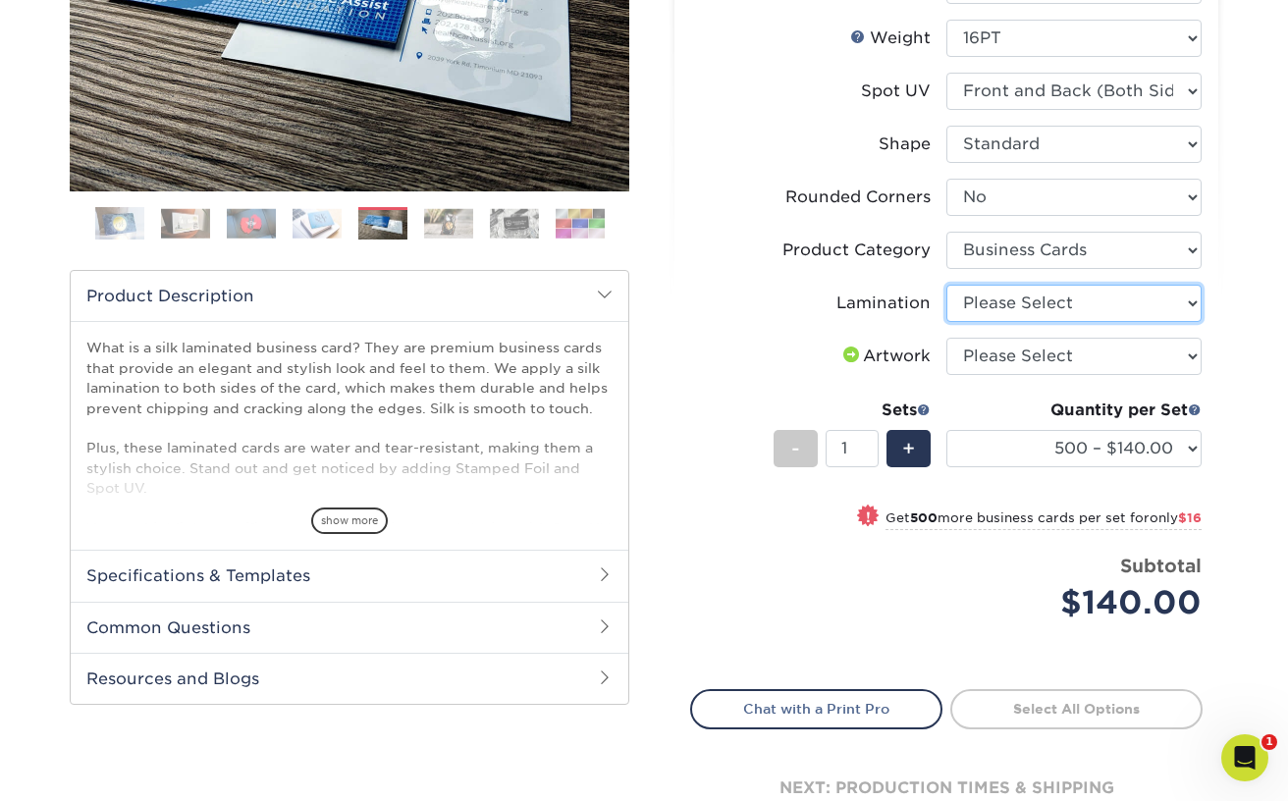
click at [1008, 304] on select "Please Select Silk" at bounding box center [1074, 303] width 255 height 37
select select "ccacb42f-45f7-42d3-bbd3-7c8421cf37f0"
click at [947, 285] on select "Please Select Silk" at bounding box center [1074, 303] width 255 height 37
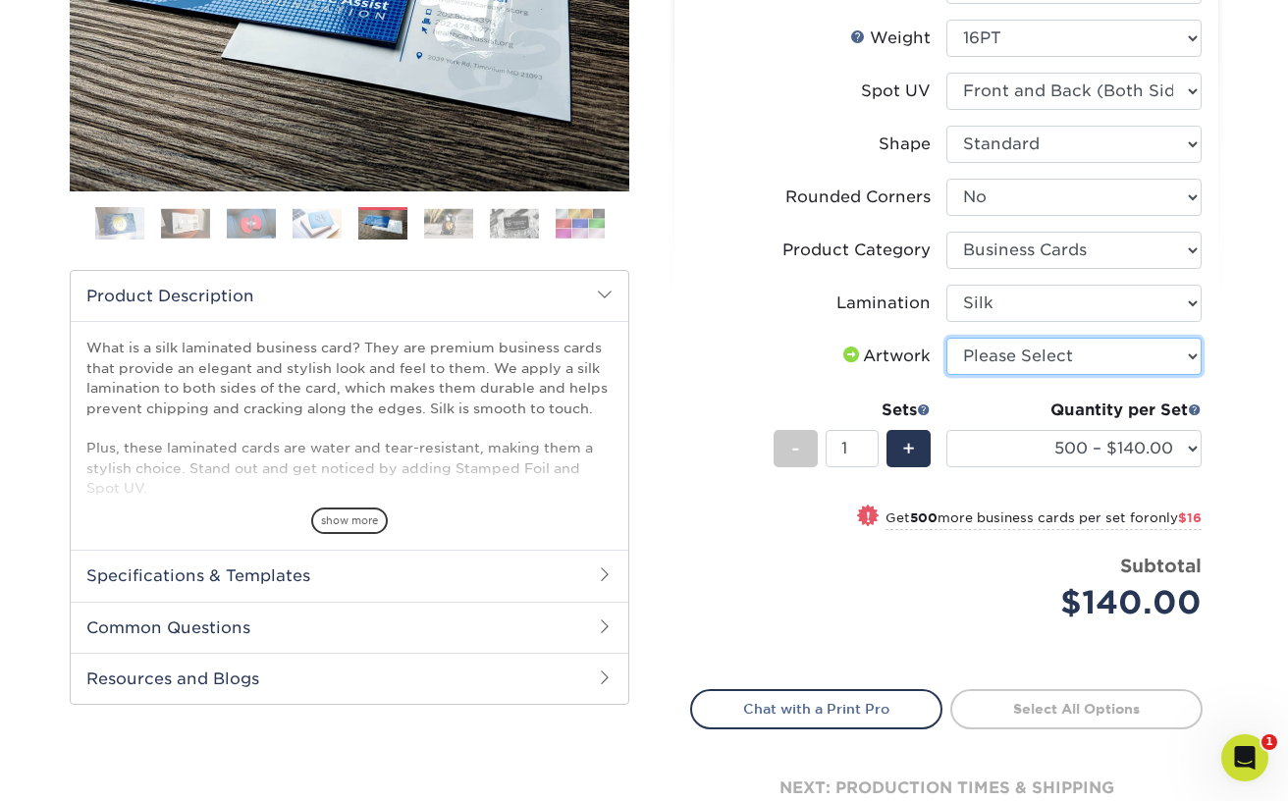
click at [998, 355] on select "Please Select I will upload files I need a design - $100" at bounding box center [1074, 356] width 255 height 37
select select "upload"
click at [947, 338] on select "Please Select I will upload files I need a design - $100" at bounding box center [1074, 356] width 255 height 37
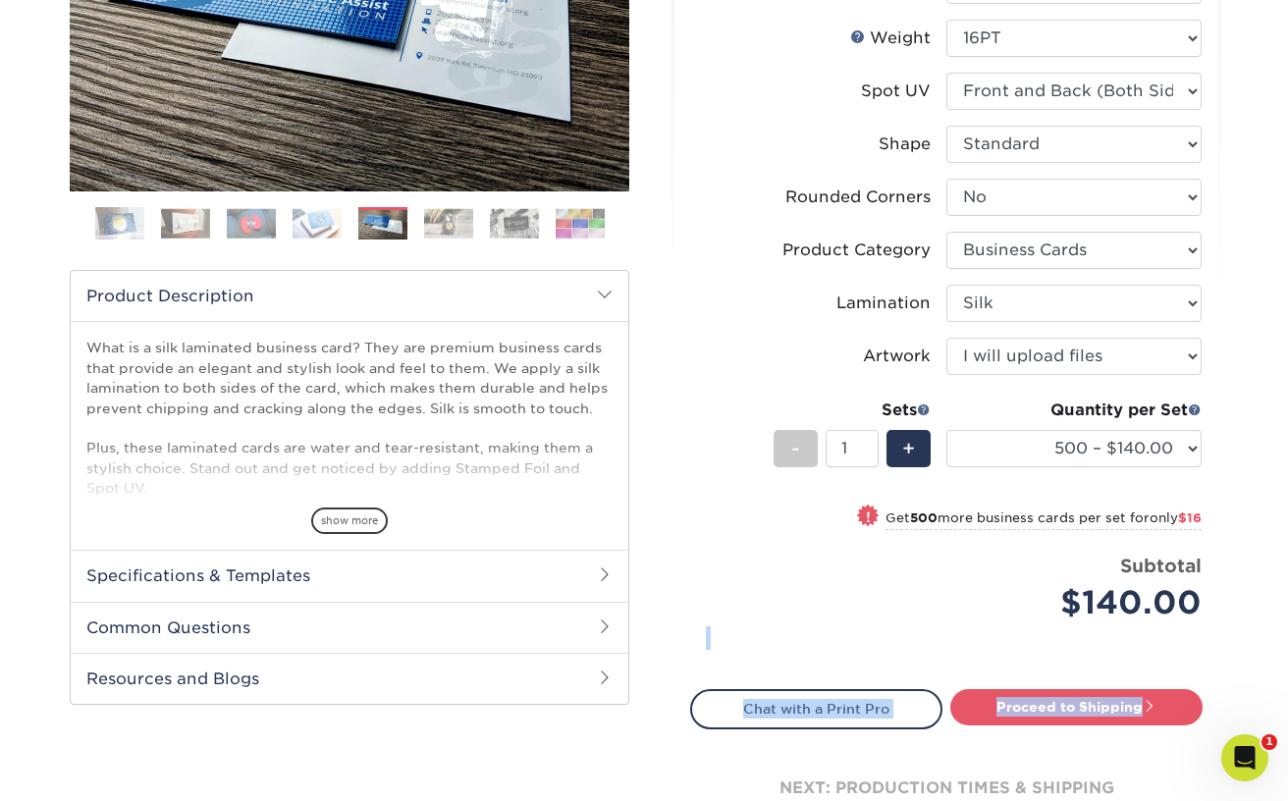
drag, startPoint x: 1032, startPoint y: 714, endPoint x: 1036, endPoint y: 739, distance: 25.8
click at [1036, 738] on div "Select your options: Sizes Help Sizes Please Select 1.5" x 3.5" - Mini 1.75" x …" at bounding box center [947, 324] width 544 height 1077
click at [996, 607] on div "$140.00" at bounding box center [1081, 602] width 241 height 47
click at [1044, 707] on link "Proceed to Shipping" at bounding box center [1077, 706] width 252 height 35
type input "Set 1"
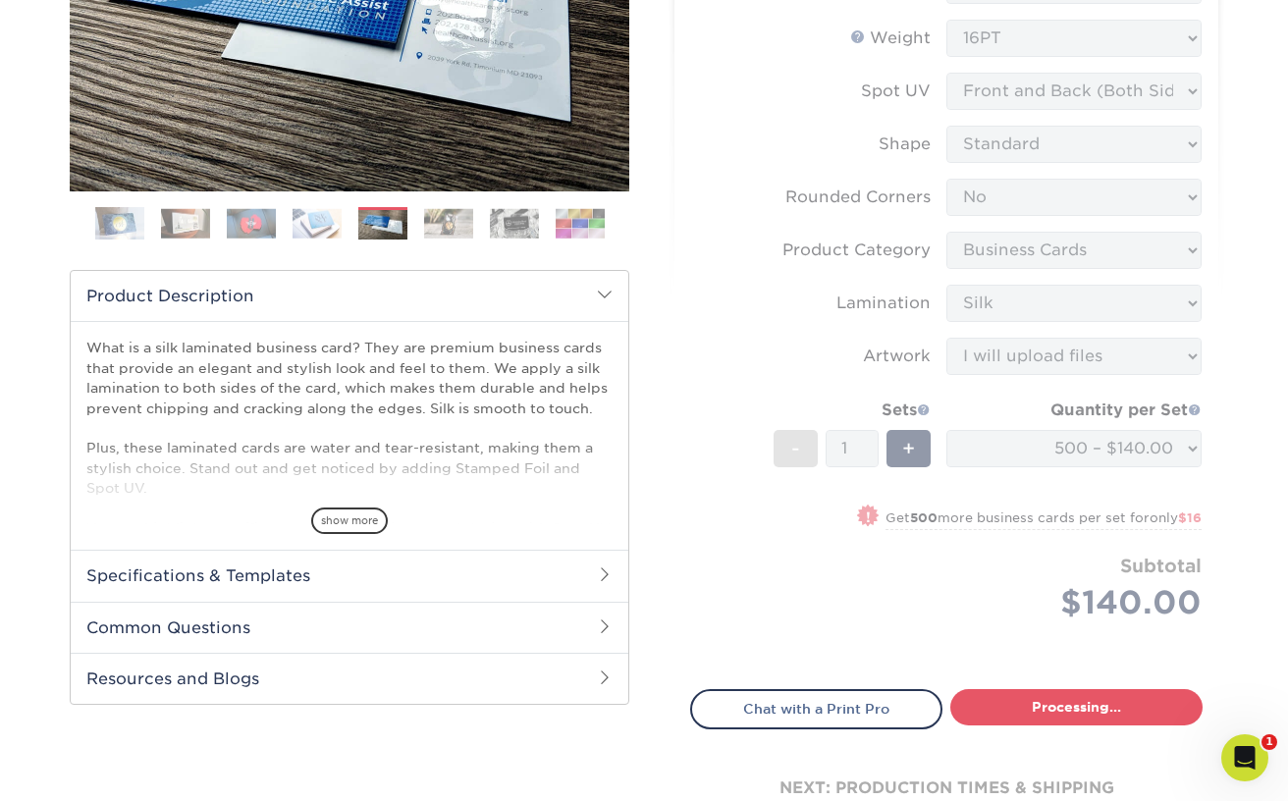
select select "a02e7c76-bdf4-4cc9-8b1d-1aa03151ab1e"
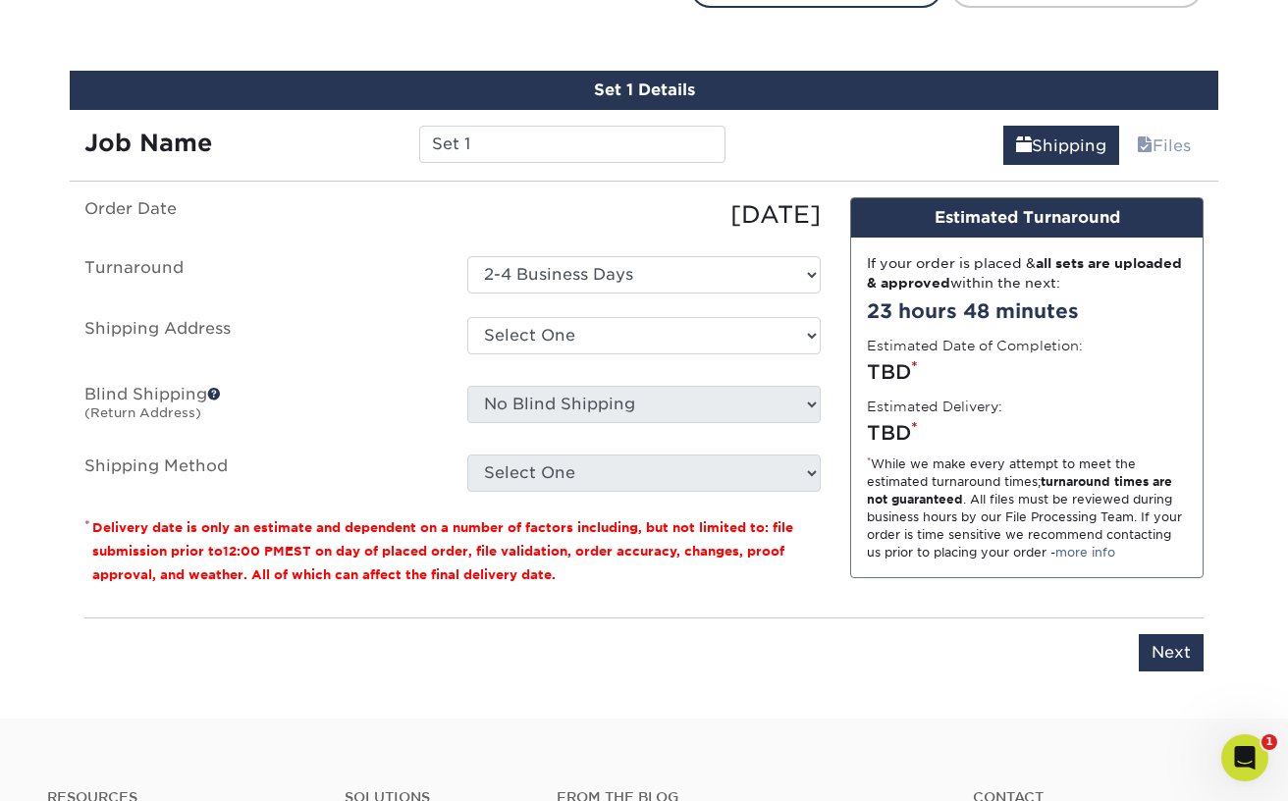
scroll to position [1133, 0]
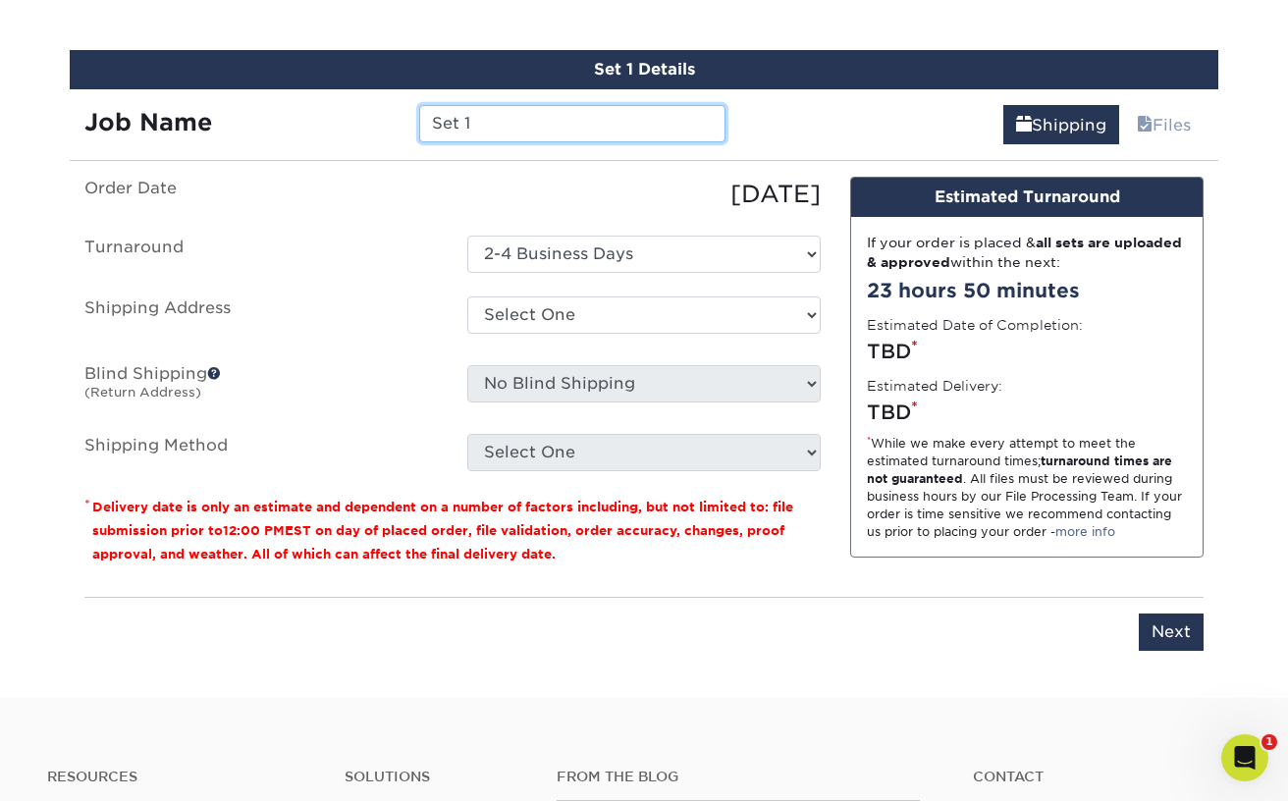
click at [496, 124] on input "Set 1" at bounding box center [571, 123] width 305 height 37
drag, startPoint x: 493, startPoint y: 122, endPoint x: 347, endPoint y: 117, distance: 146.4
click at [347, 117] on div "Job Name Set 1" at bounding box center [405, 123] width 671 height 37
drag, startPoint x: 608, startPoint y: 120, endPoint x: 374, endPoint y: 99, distance: 234.6
click at [374, 99] on div "Job Name 3PS-BCard-Junior Nunez" at bounding box center [405, 116] width 671 height 55
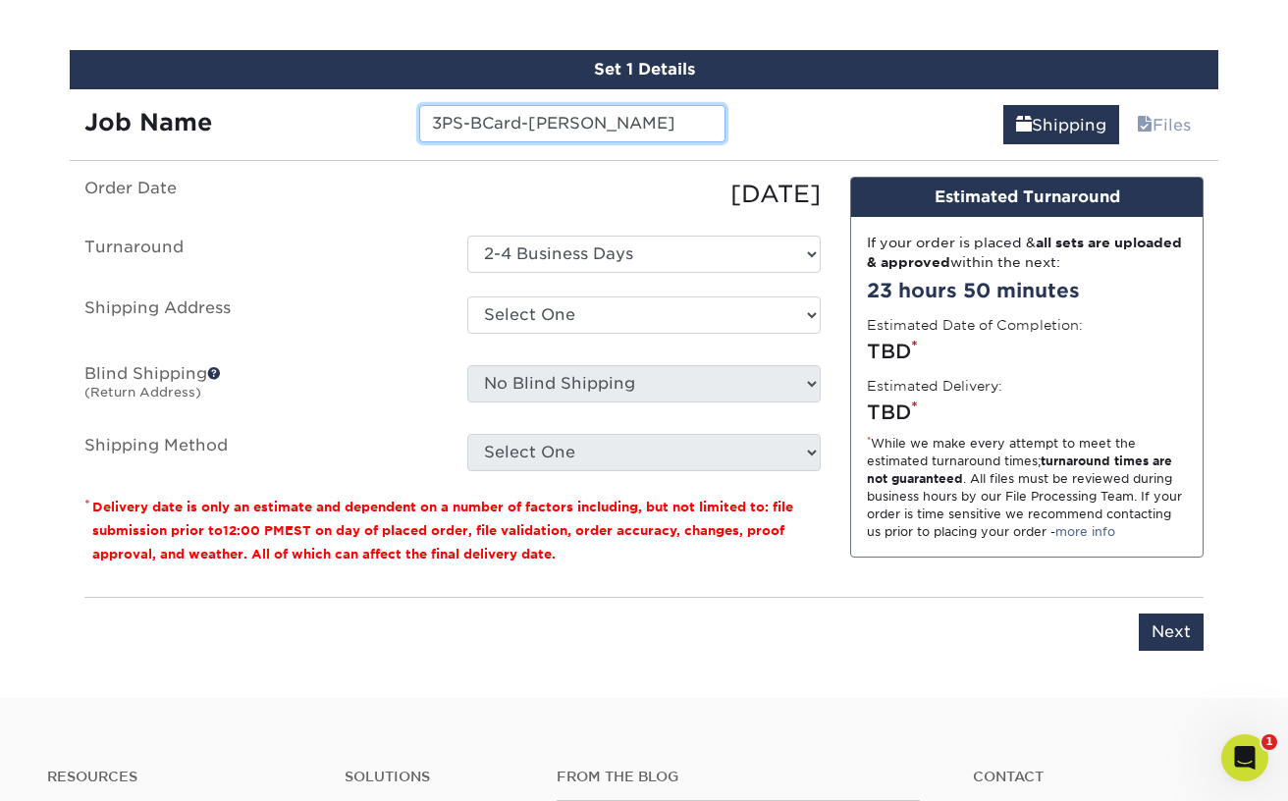
type input "3PS-BCard-[PERSON_NAME]"
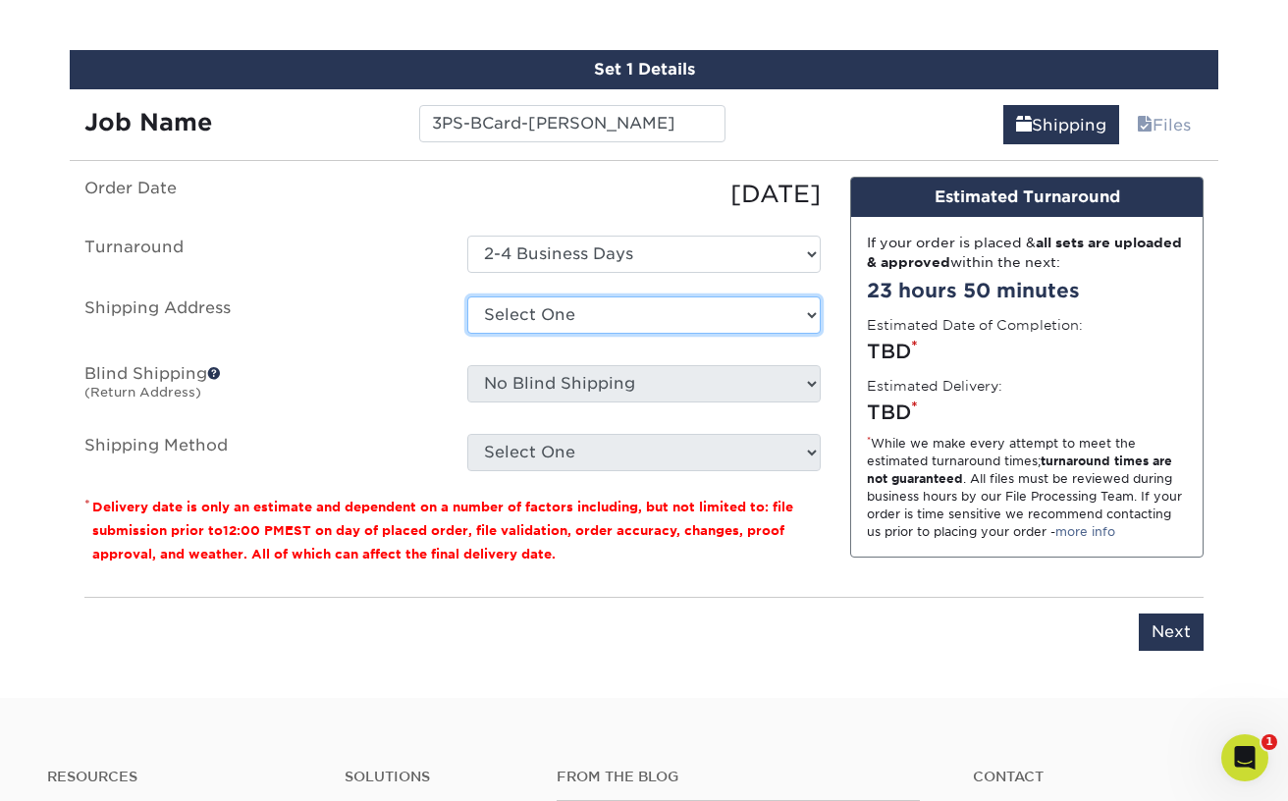
click at [559, 311] on select "Select One 3PS BCard-Junior Nunez 3PS-Katy Bowden 3PS-Kyle Stephen Assemblers I…" at bounding box center [644, 315] width 354 height 37
select select "286045"
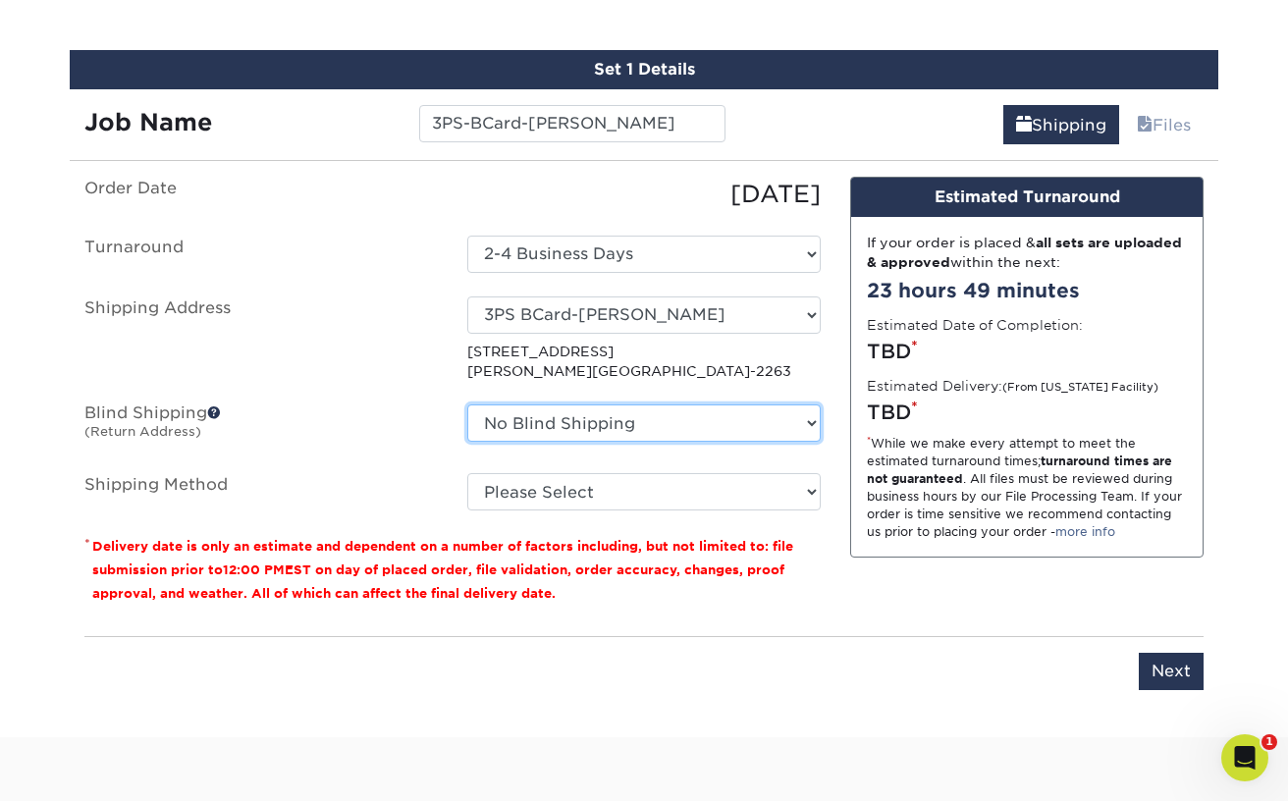
click at [571, 425] on select "No Blind Shipping 3PS BCard-Junior Nunez 3PS-Katy Bowden 3PS-Kyle Stephen Assem…" at bounding box center [644, 423] width 354 height 37
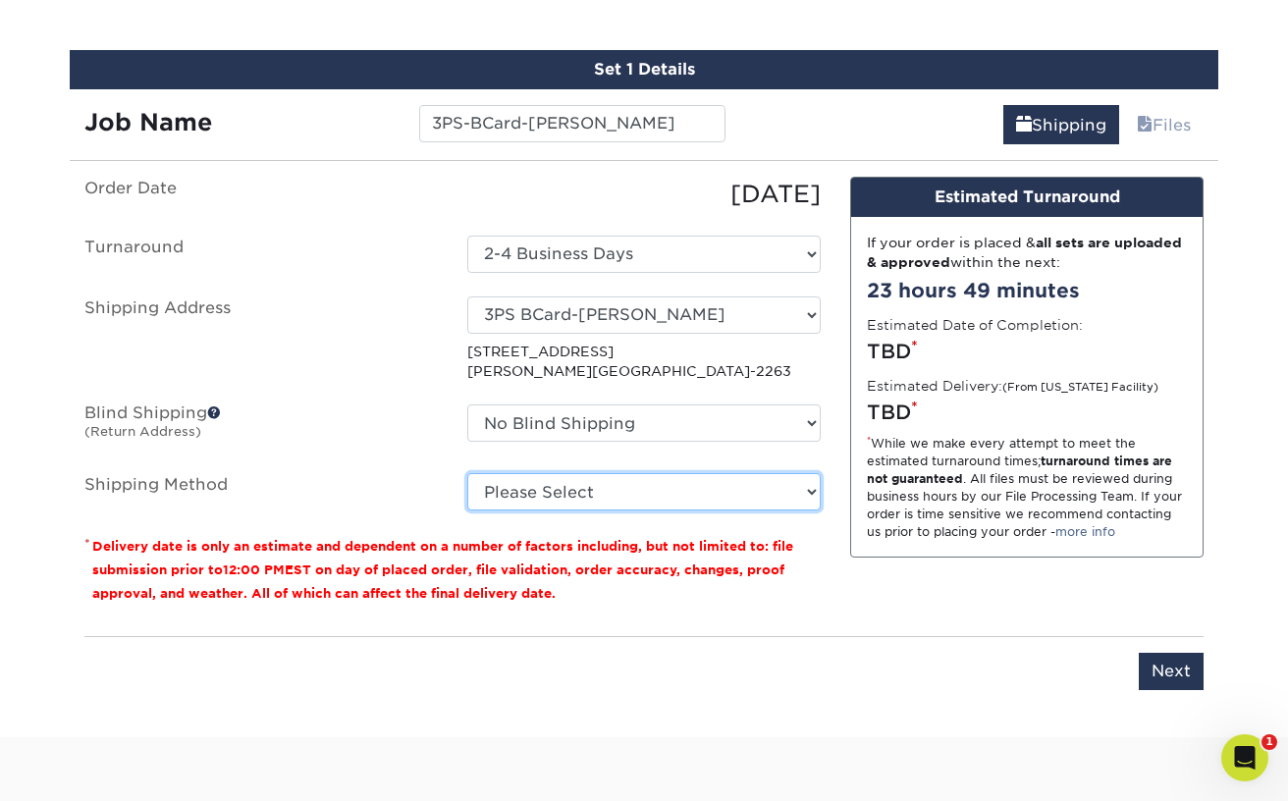
click at [543, 494] on select "Please Select Ground Shipping (+$8.96) 3 Day Shipping Service (+$24.94) 2 Day A…" at bounding box center [644, 491] width 354 height 37
click at [467, 473] on select "Please Select Ground Shipping (+$8.96) 3 Day Shipping Service (+$24.94) 2 Day A…" at bounding box center [644, 491] width 354 height 37
click at [561, 491] on select "Please Select Ground Shipping (+$8.96) 3 Day Shipping Service (+$24.94) 2 Day A…" at bounding box center [644, 491] width 354 height 37
click at [467, 473] on select "Please Select Ground Shipping (+$8.96) 3 Day Shipping Service (+$24.94) 2 Day A…" at bounding box center [644, 491] width 354 height 37
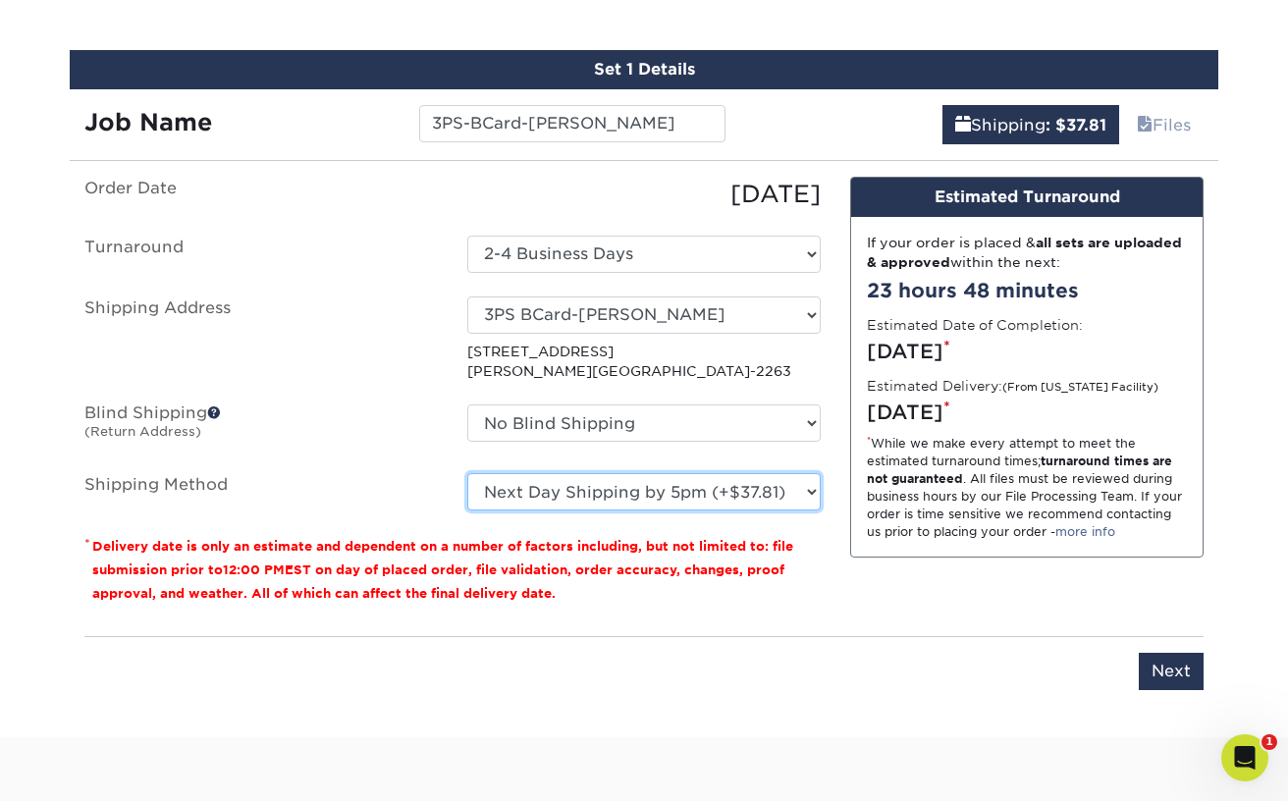
click at [544, 493] on select "Please Select Ground Shipping (+$8.96) 3 Day Shipping Service (+$24.94) 2 Day A…" at bounding box center [644, 491] width 354 height 37
click at [467, 473] on select "Please Select Ground Shipping (+$8.96) 3 Day Shipping Service (+$24.94) 2 Day A…" at bounding box center [644, 491] width 354 height 37
click at [541, 486] on select "Please Select Ground Shipping (+$8.96) 3 Day Shipping Service (+$24.94) 2 Day A…" at bounding box center [644, 491] width 354 height 37
click at [467, 473] on select "Please Select Ground Shipping (+$8.96) 3 Day Shipping Service (+$24.94) 2 Day A…" at bounding box center [644, 491] width 354 height 37
click at [542, 488] on select "Please Select Ground Shipping (+$8.96) 3 Day Shipping Service (+$24.94) 2 Day A…" at bounding box center [644, 491] width 354 height 37
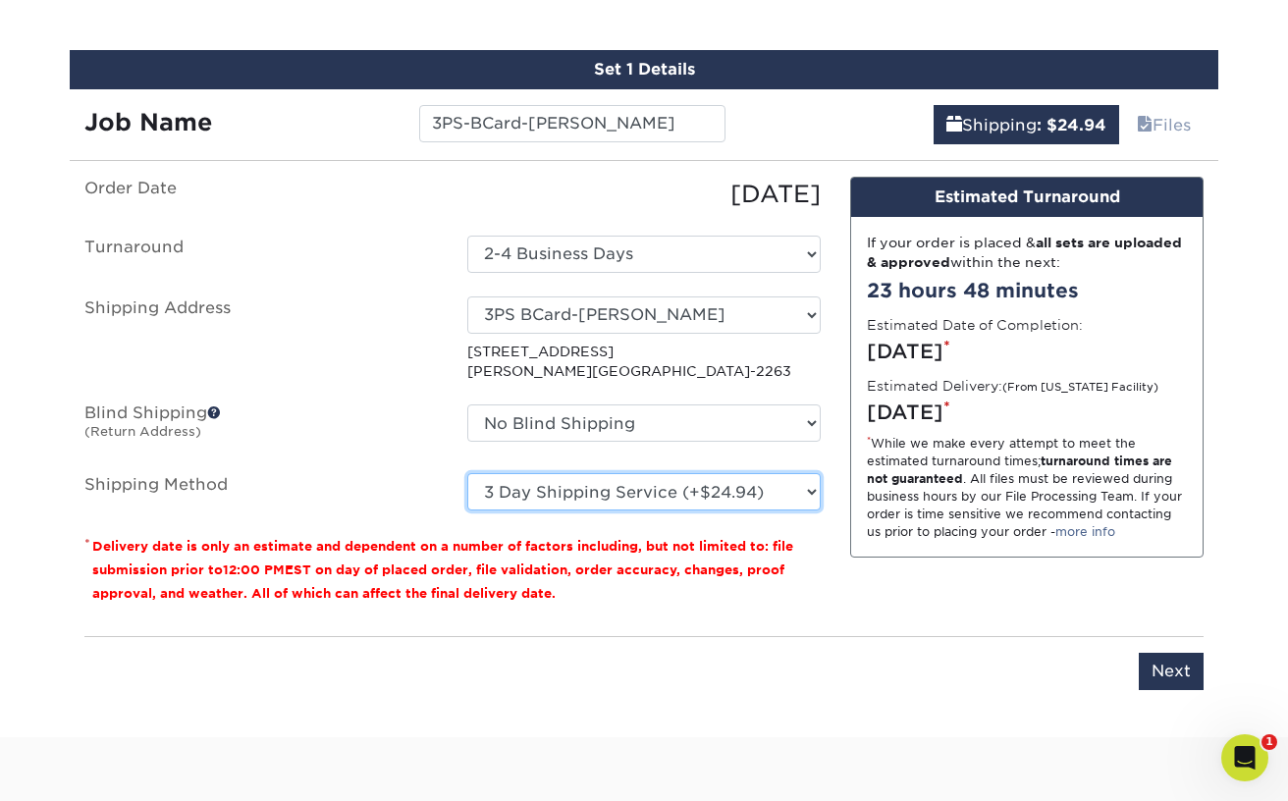
select select "02"
click at [467, 473] on select "Please Select Ground Shipping (+$8.96) 3 Day Shipping Service (+$24.94) 2 Day A…" at bounding box center [644, 491] width 354 height 37
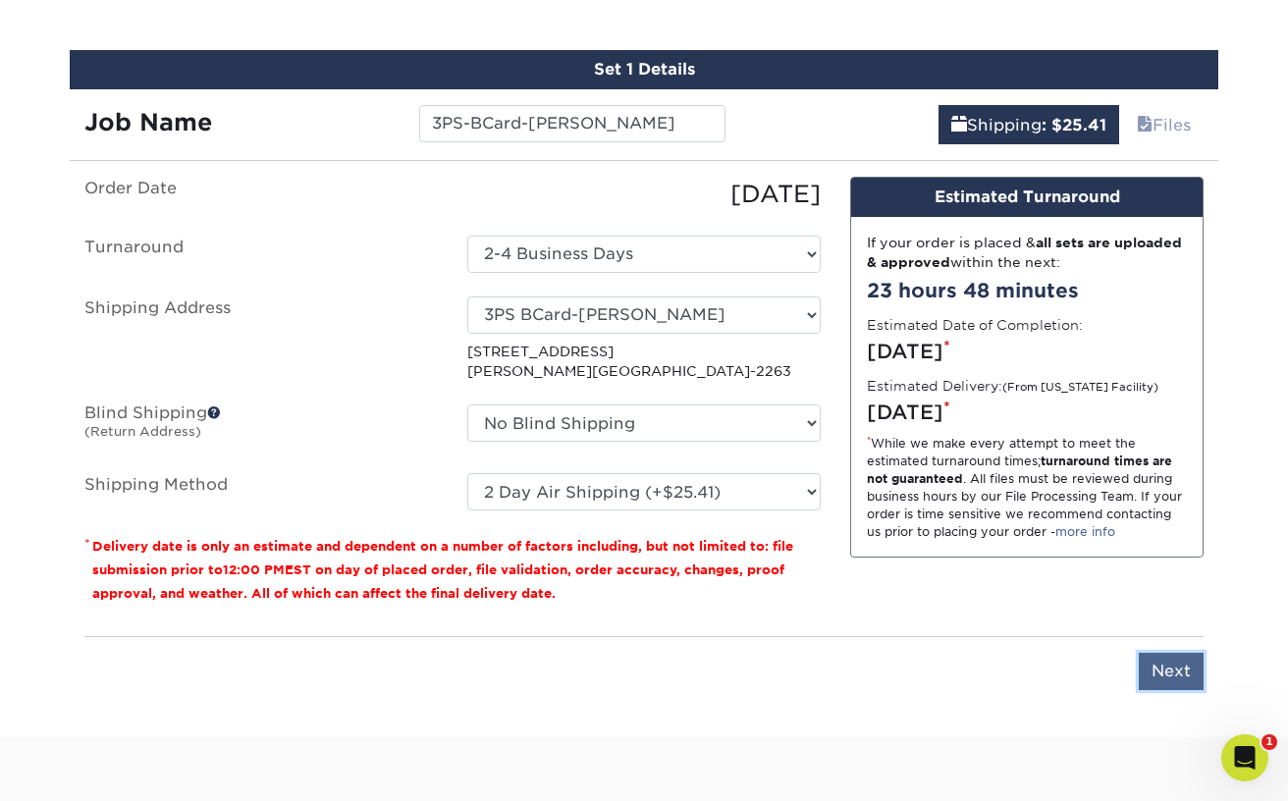
click at [1172, 668] on input "Next" at bounding box center [1171, 671] width 65 height 37
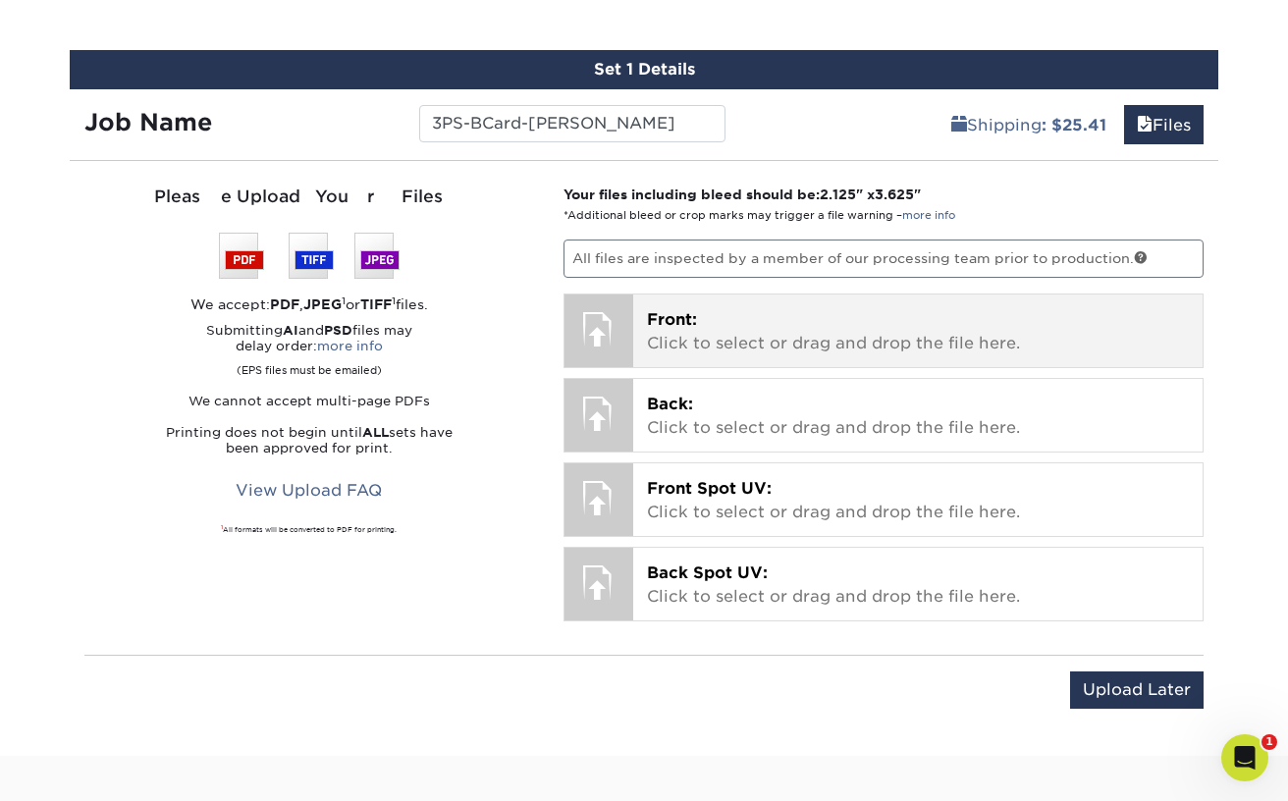
click at [693, 339] on p "Front: Click to select or drag and drop the file here." at bounding box center [918, 331] width 543 height 47
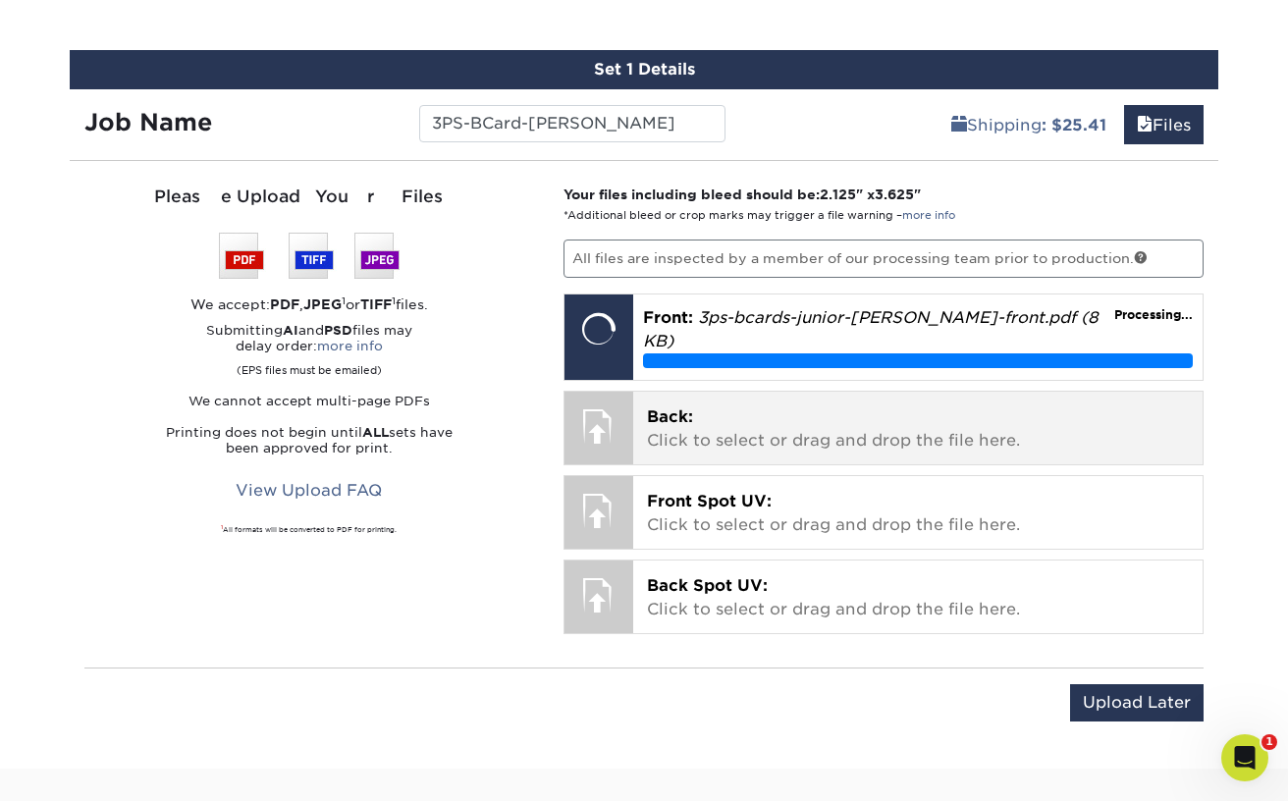
click at [702, 410] on p "Back: Click to select or drag and drop the file here." at bounding box center [918, 429] width 543 height 47
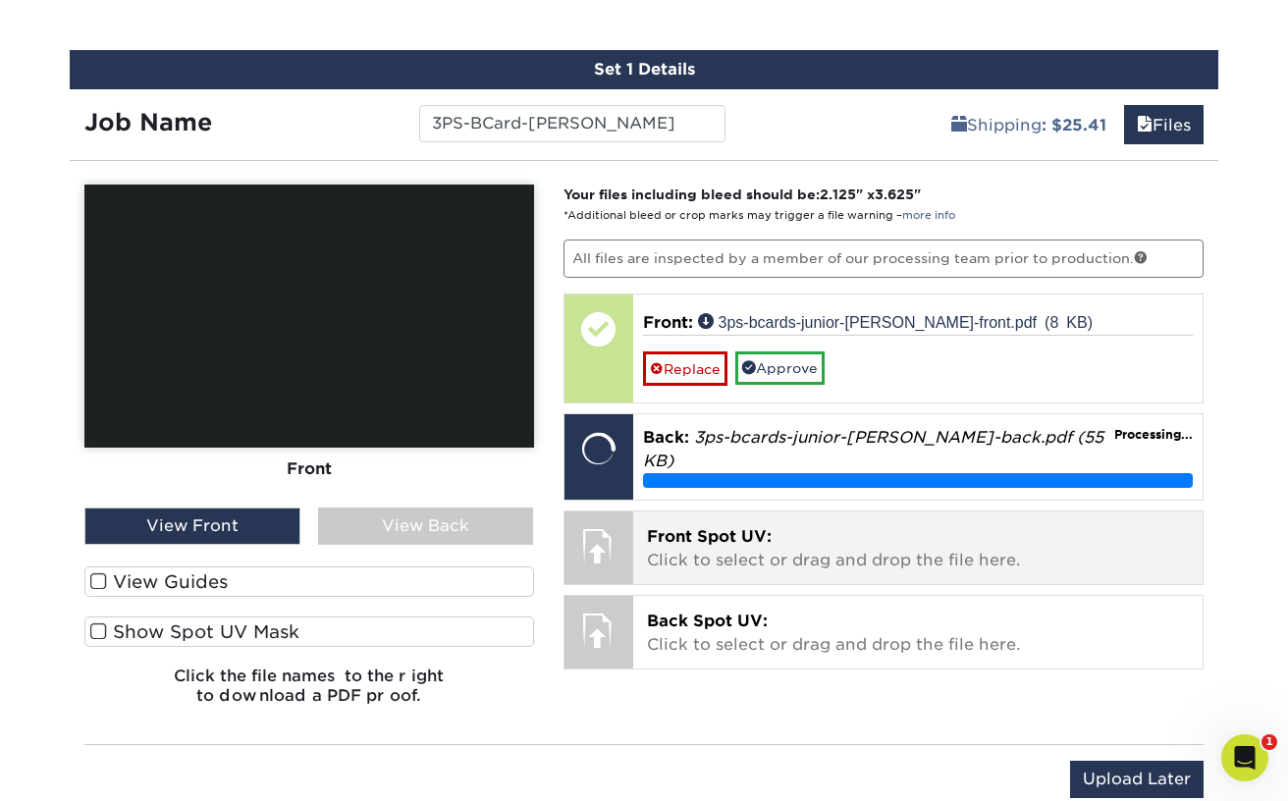
click at [719, 529] on p "Front Spot UV: Click to select or drag and drop the file here." at bounding box center [918, 548] width 543 height 47
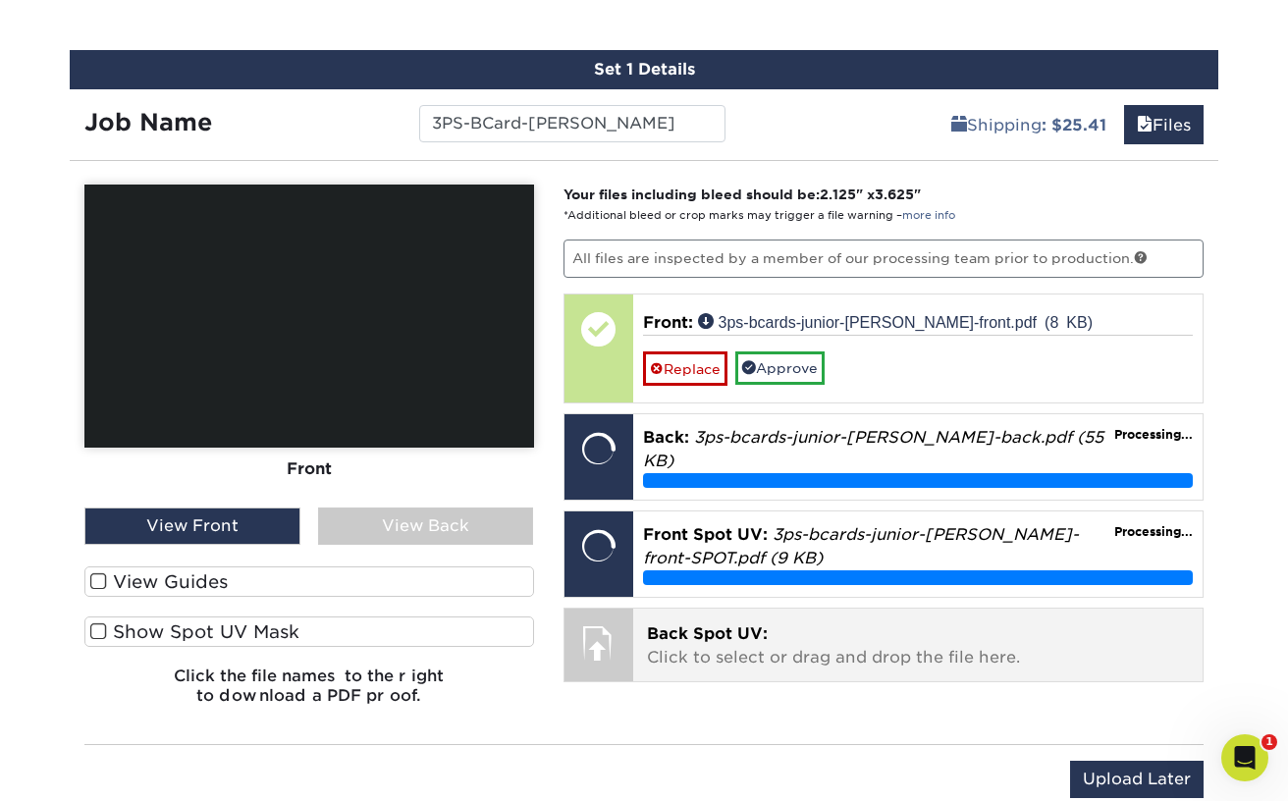
click at [741, 626] on p "Back Spot UV: Click to select or drag and drop the file here." at bounding box center [918, 646] width 543 height 47
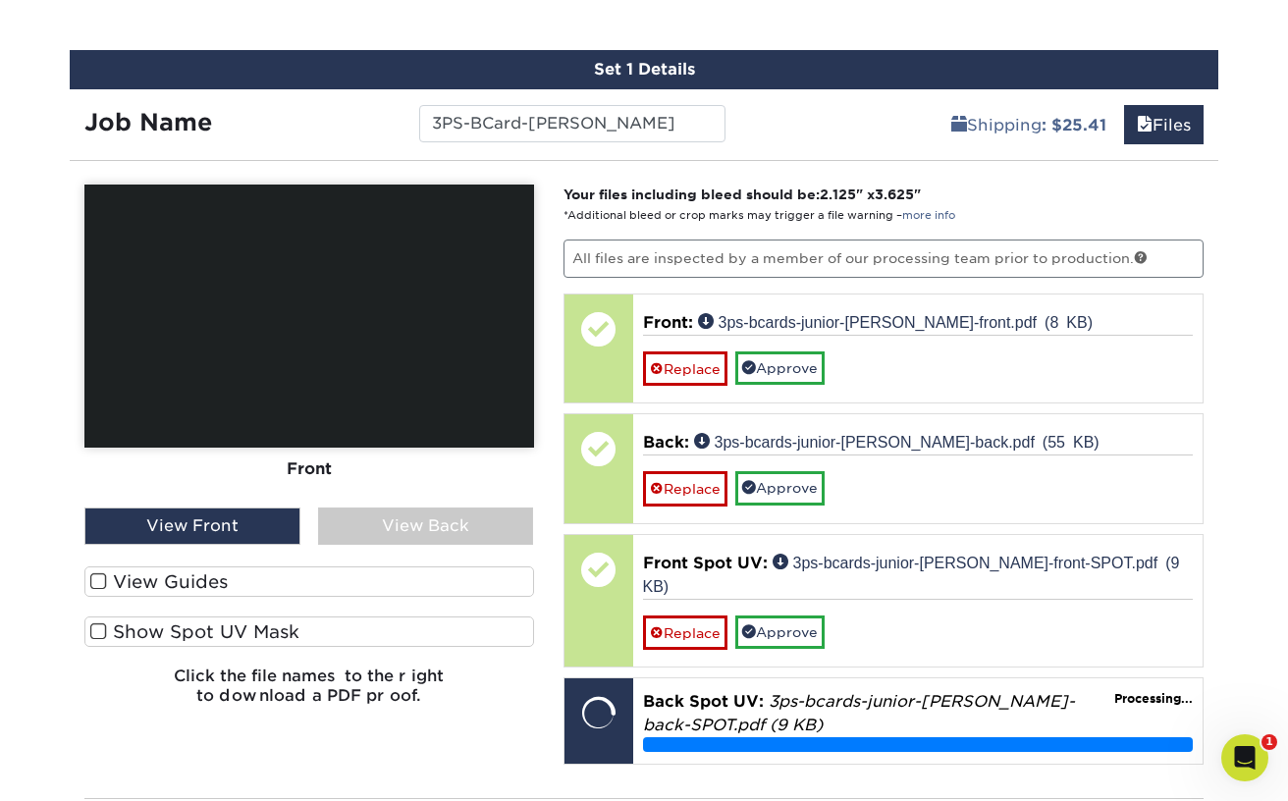
click at [102, 581] on span at bounding box center [98, 581] width 17 height 19
click at [0, 0] on input "View Guides" at bounding box center [0, 0] width 0 height 0
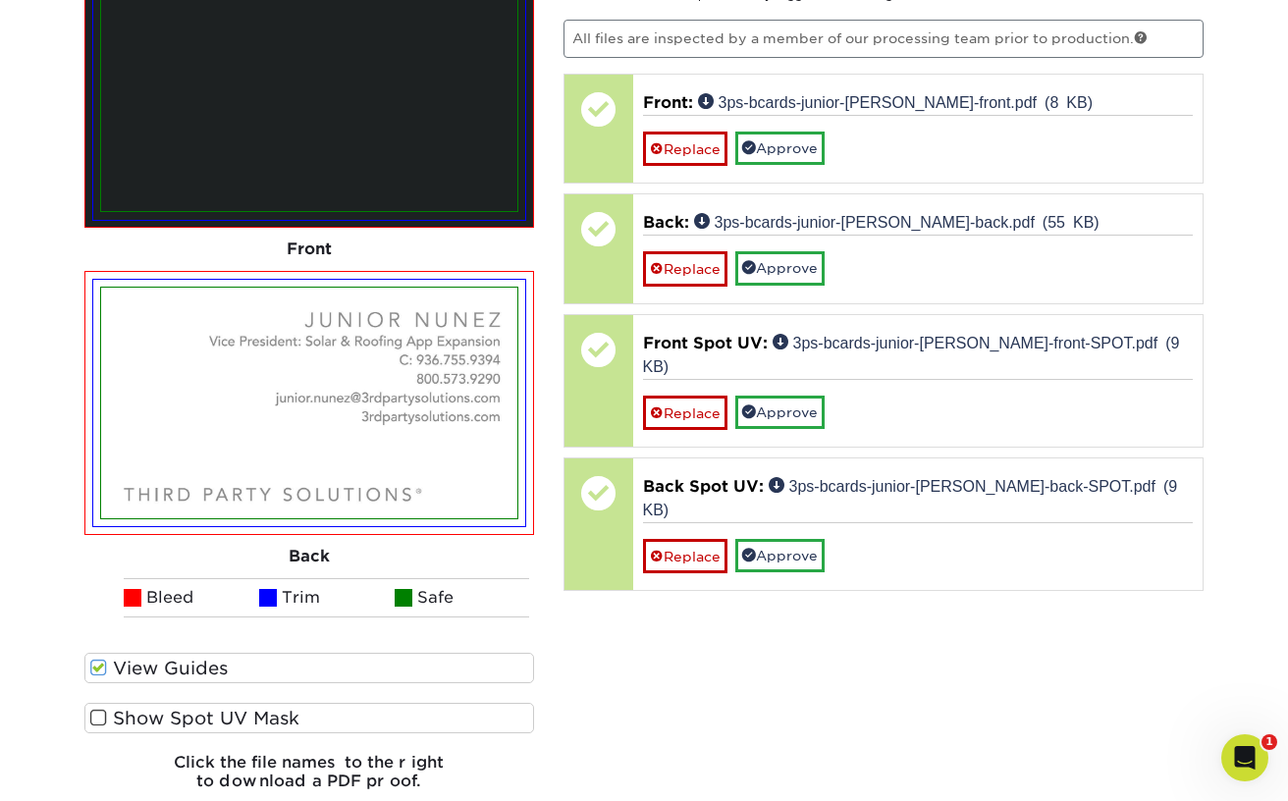
scroll to position [1406, 0]
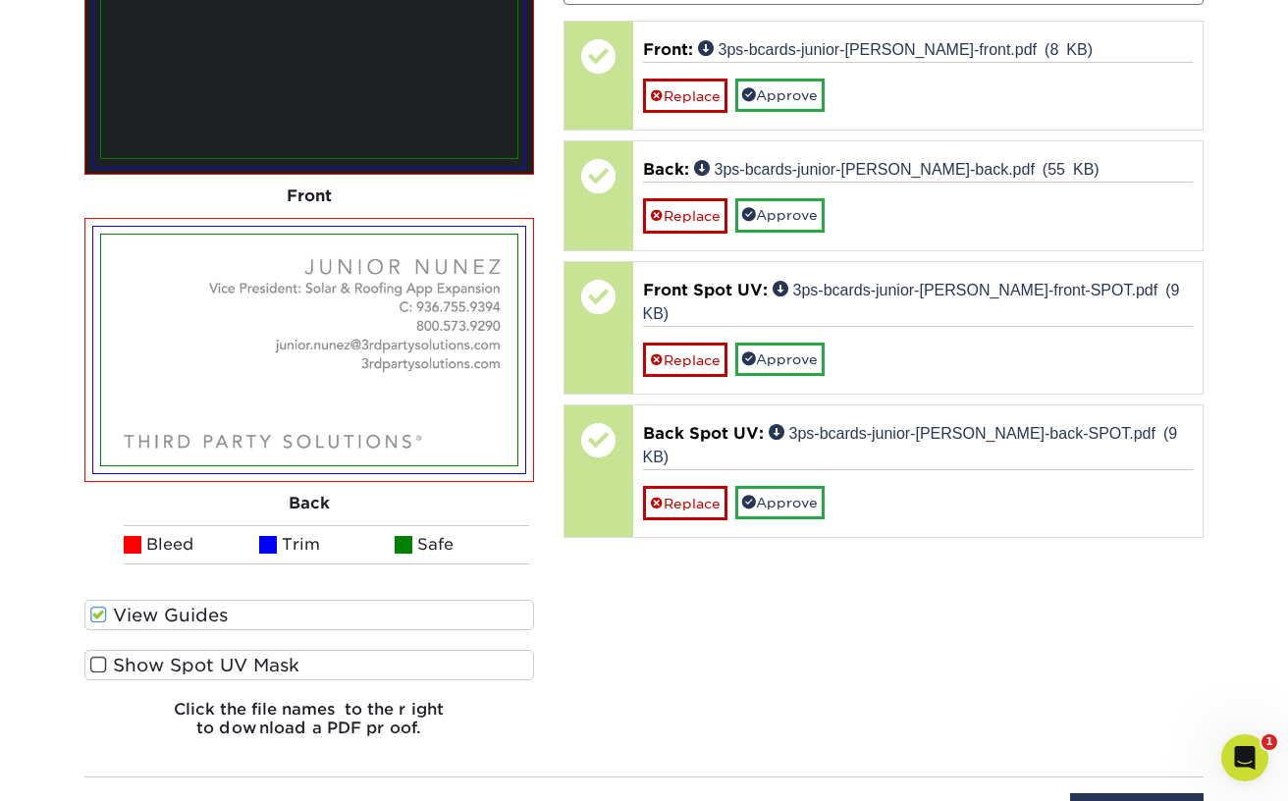
click at [101, 662] on span at bounding box center [98, 665] width 17 height 19
click at [0, 0] on input "Show Spot UV Mask" at bounding box center [0, 0] width 0 height 0
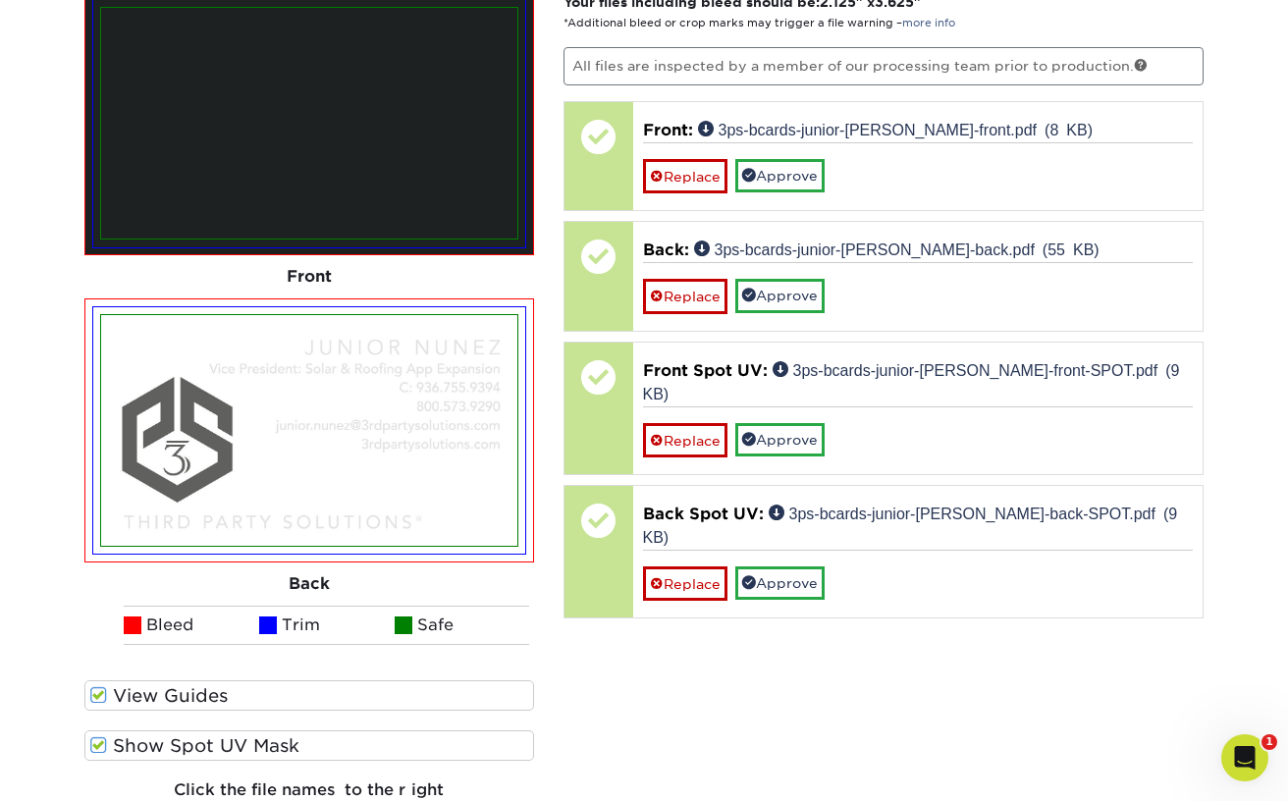
scroll to position [1327, 0]
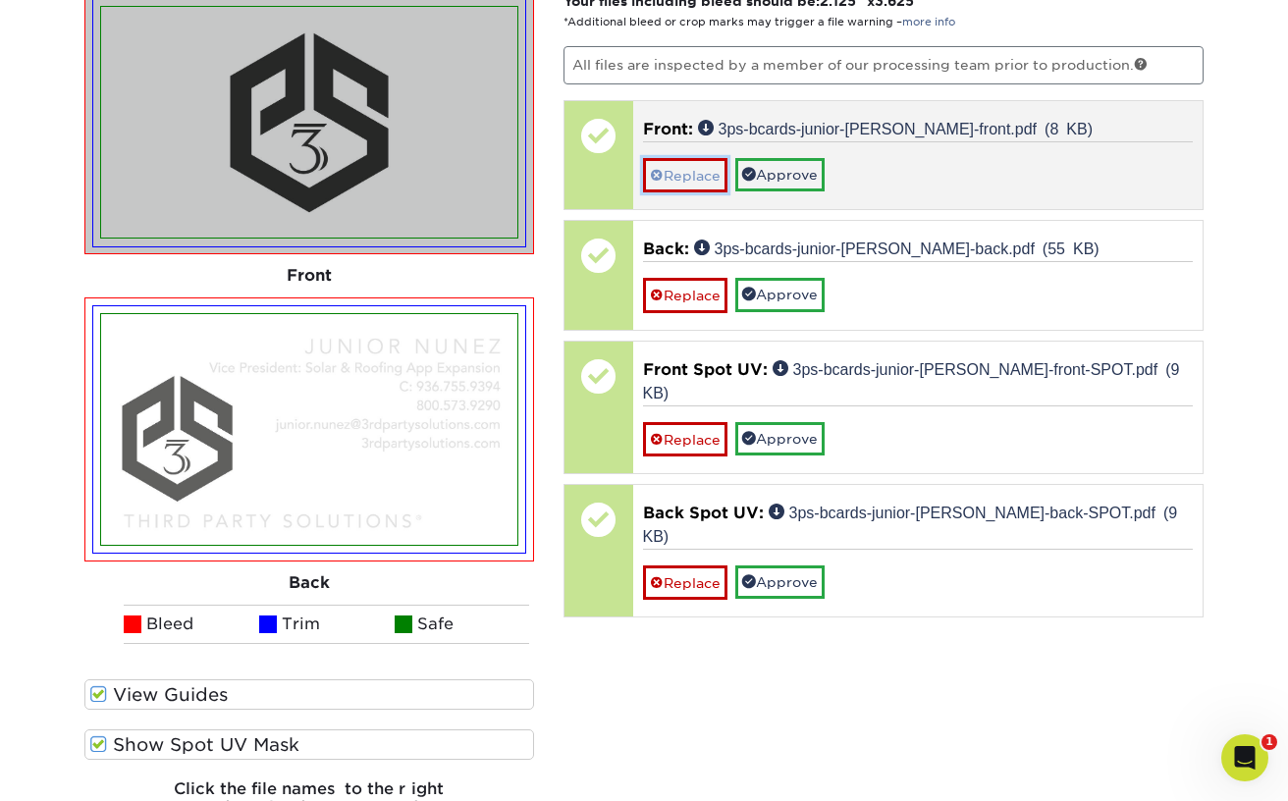
click at [688, 177] on link "Replace" at bounding box center [685, 175] width 84 height 34
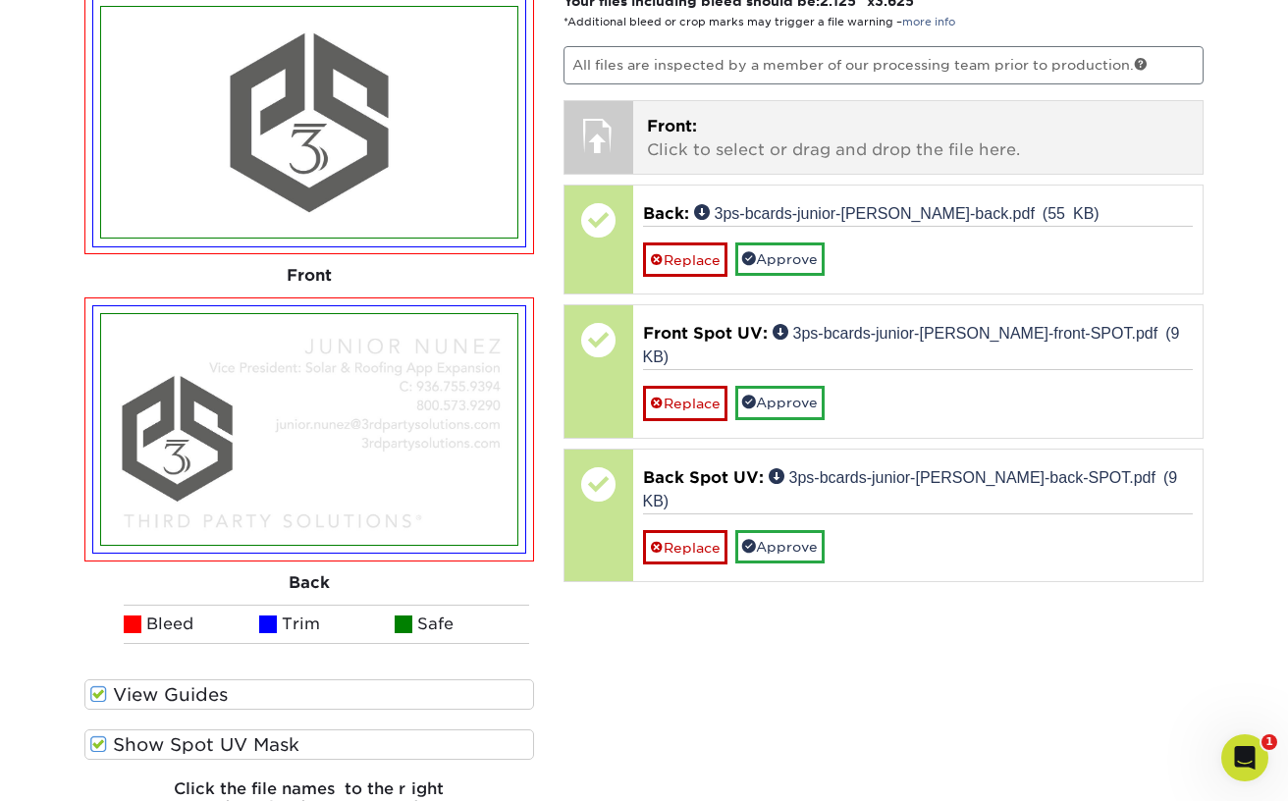
click at [692, 137] on p "Front: Click to select or drag and drop the file here." at bounding box center [918, 138] width 543 height 47
click at [733, 151] on p "Front: Click to select or drag and drop the file here." at bounding box center [918, 138] width 543 height 47
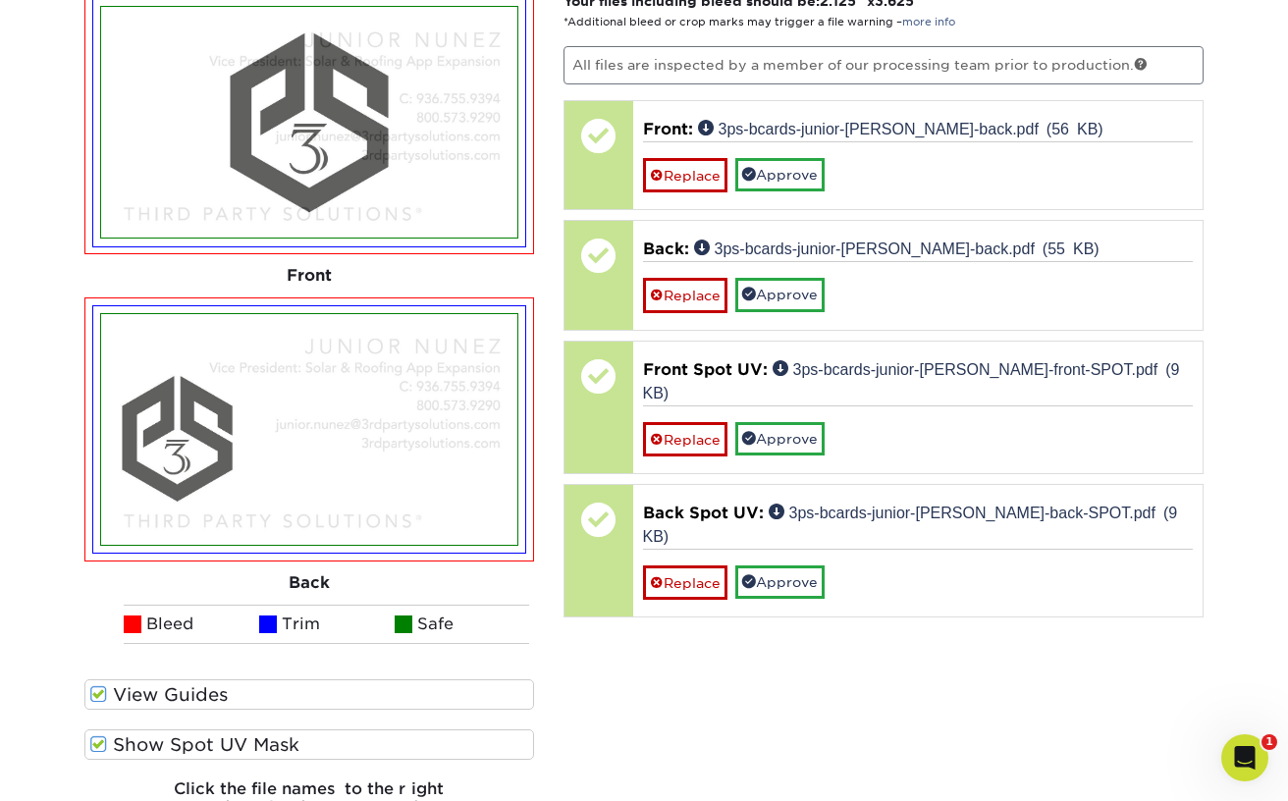
click at [96, 690] on span at bounding box center [98, 694] width 17 height 19
click at [0, 0] on input "View Guides" at bounding box center [0, 0] width 0 height 0
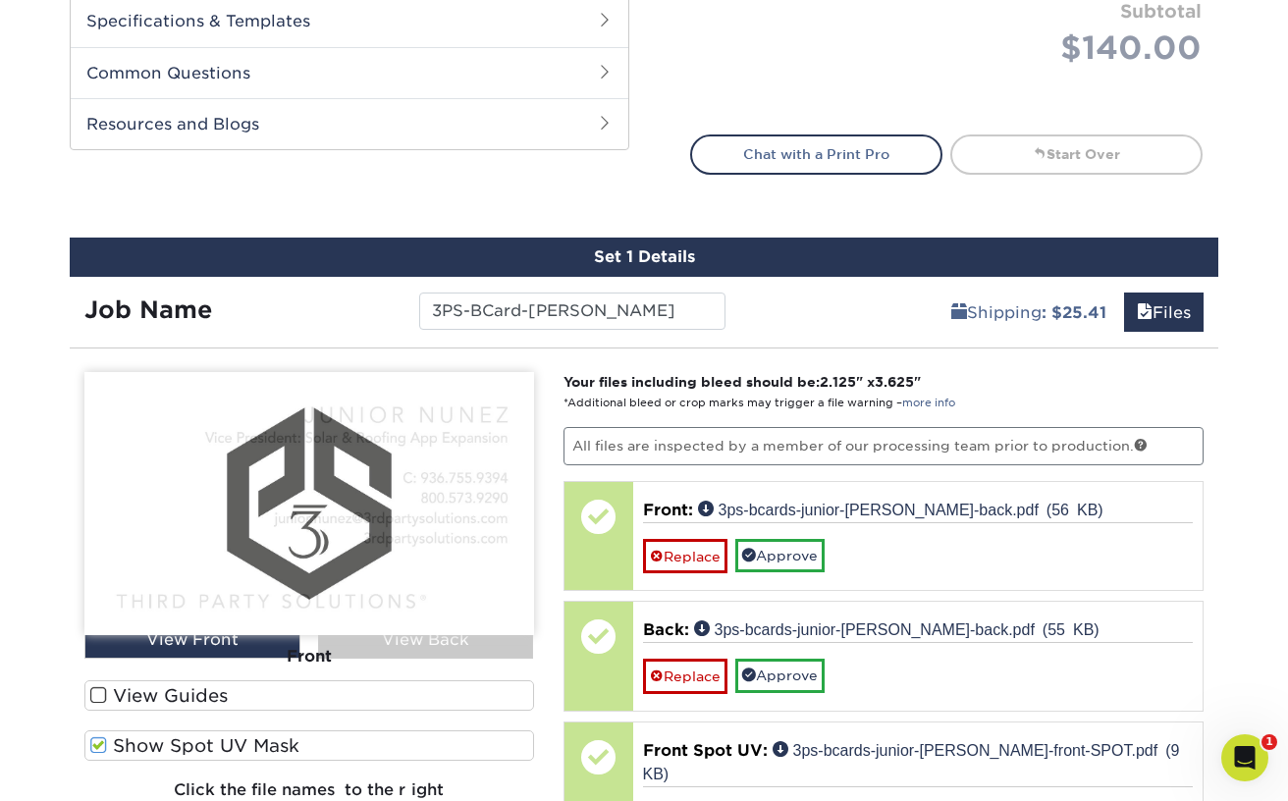
click at [100, 740] on span at bounding box center [98, 745] width 17 height 19
click at [0, 0] on input "Show Spot UV Mask" at bounding box center [0, 0] width 0 height 0
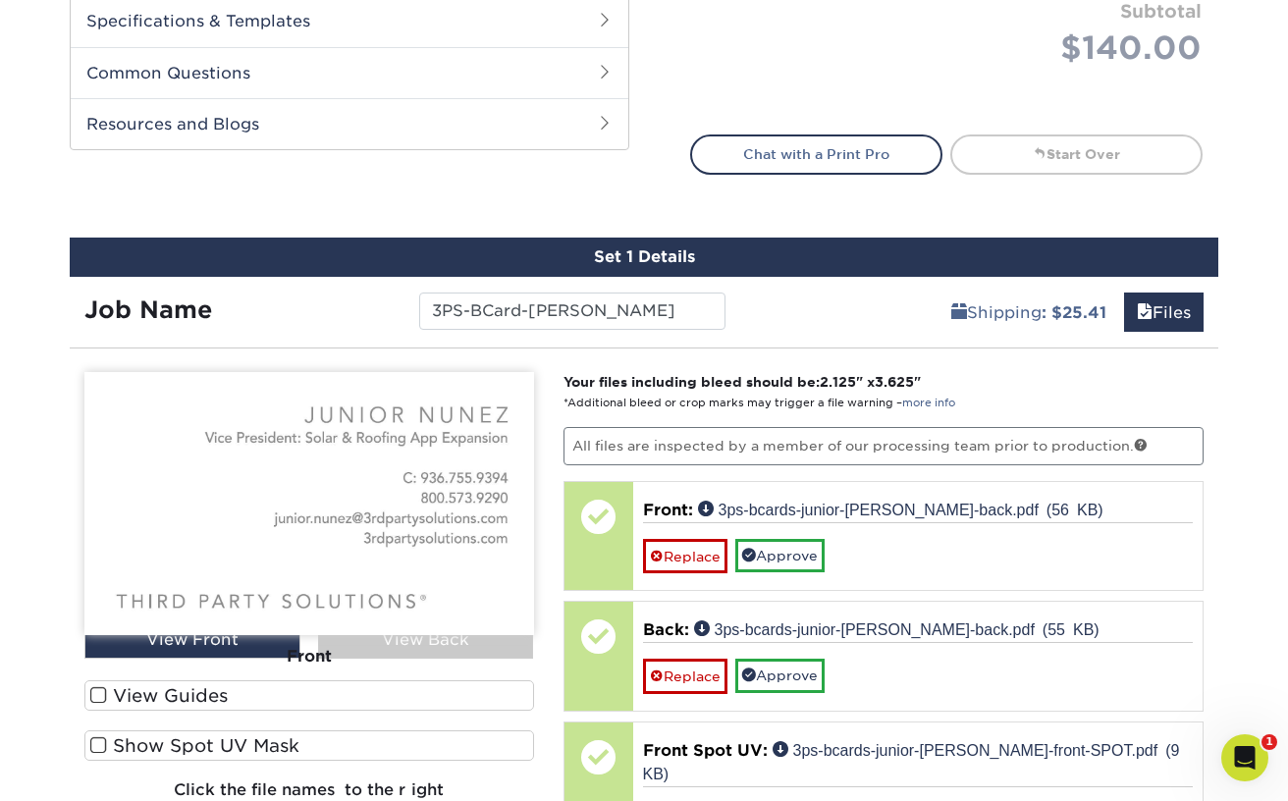
click at [98, 692] on span at bounding box center [98, 695] width 17 height 19
click at [0, 0] on input "View Guides" at bounding box center [0, 0] width 0 height 0
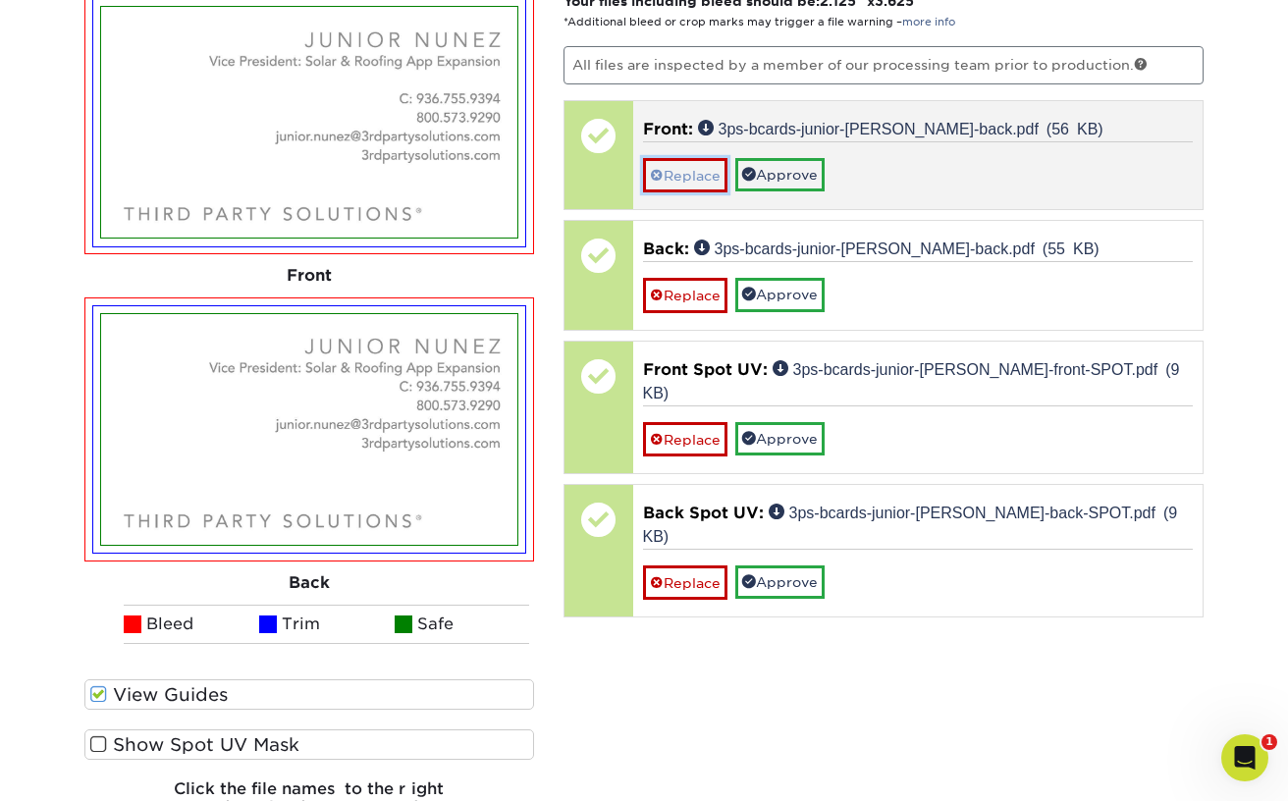
click at [677, 175] on link "Replace" at bounding box center [685, 175] width 84 height 34
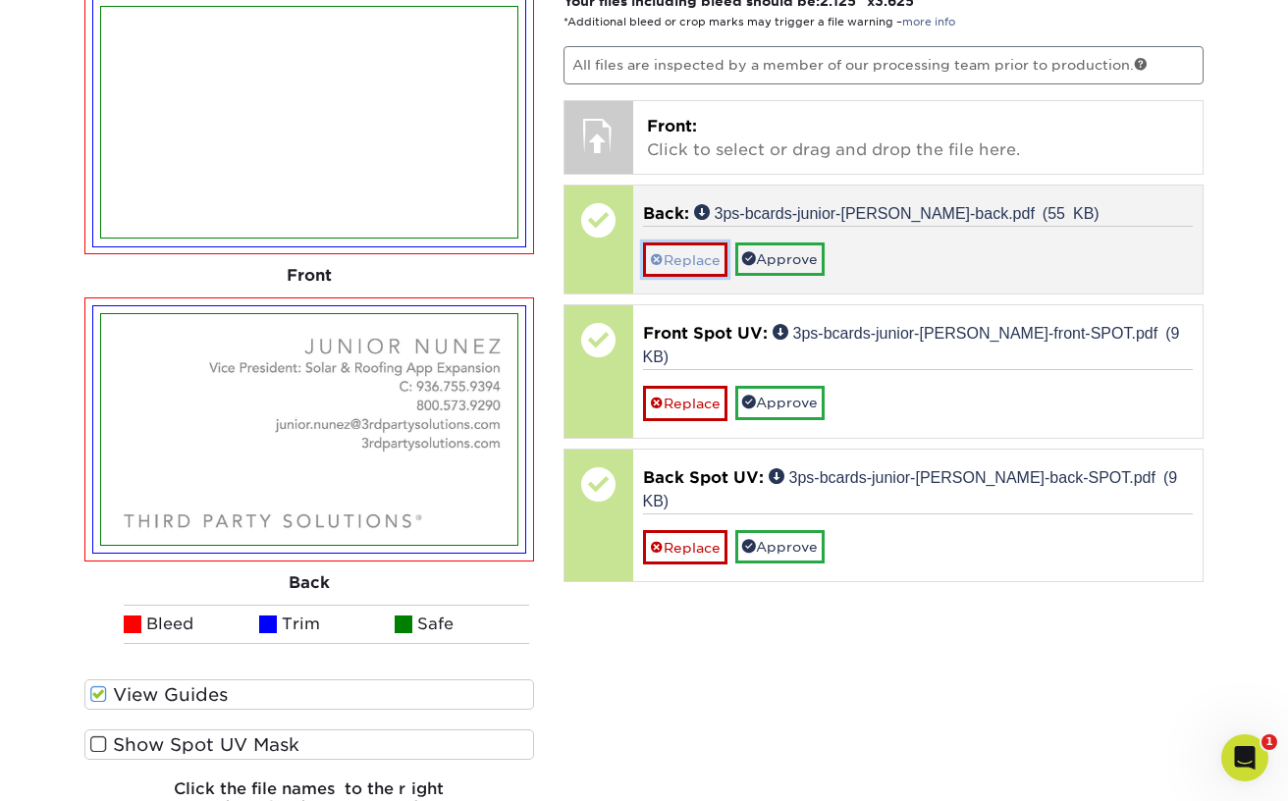
click at [699, 262] on link "Replace" at bounding box center [685, 260] width 84 height 34
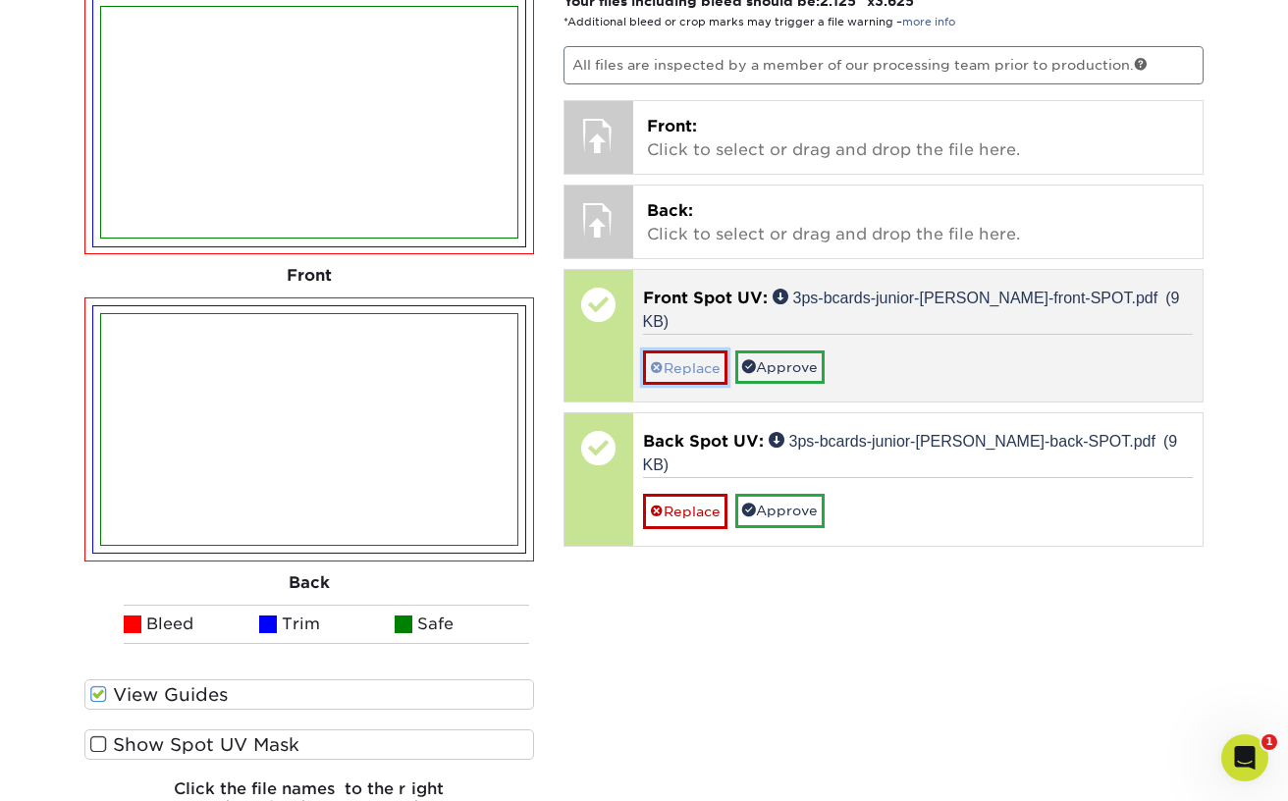
click at [694, 351] on link "Replace" at bounding box center [685, 368] width 84 height 34
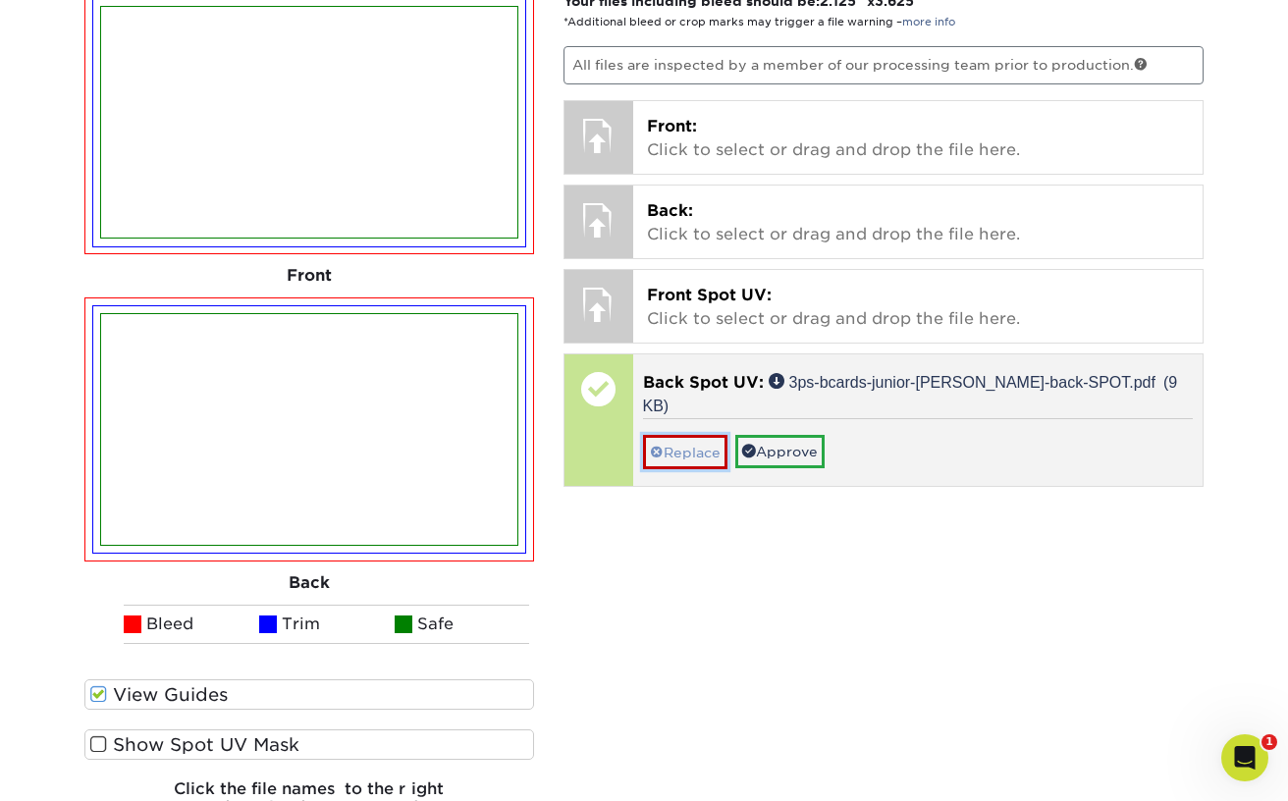
click at [688, 435] on link "Replace" at bounding box center [685, 452] width 84 height 34
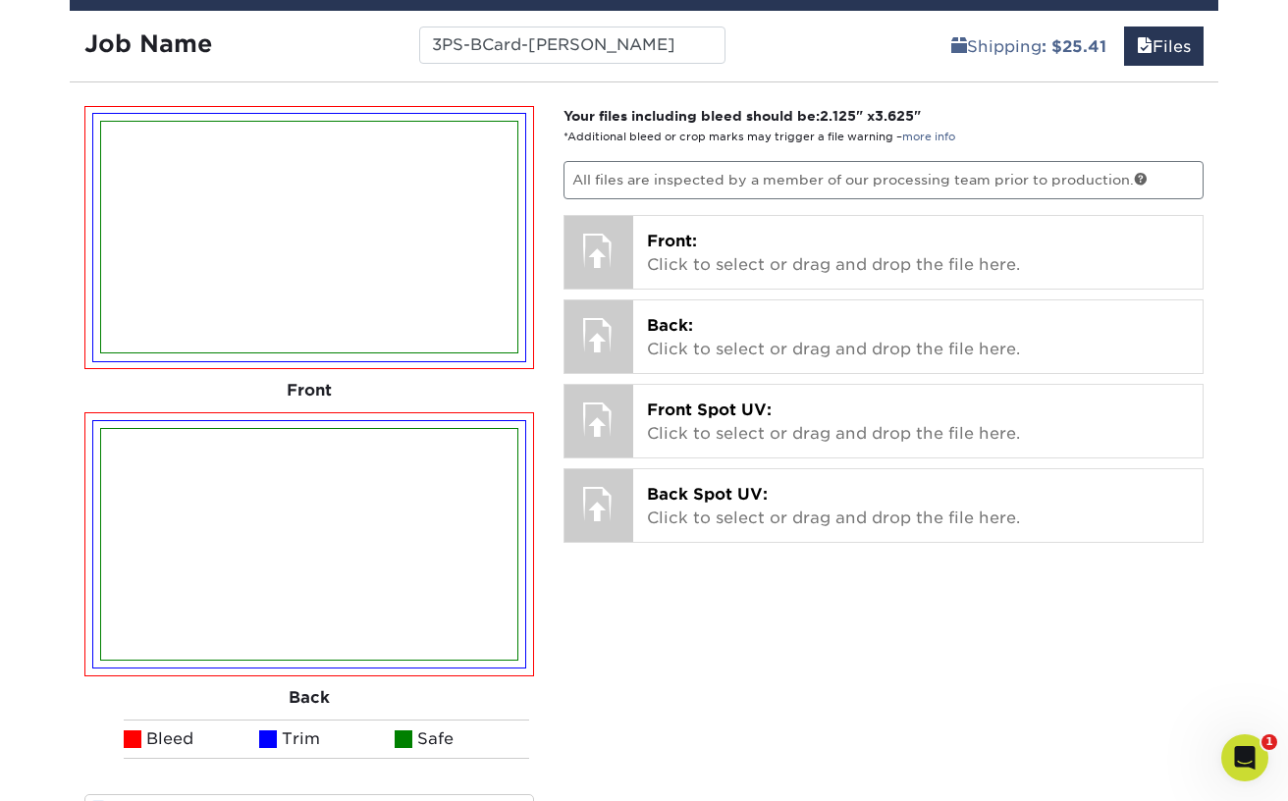
scroll to position [1208, 0]
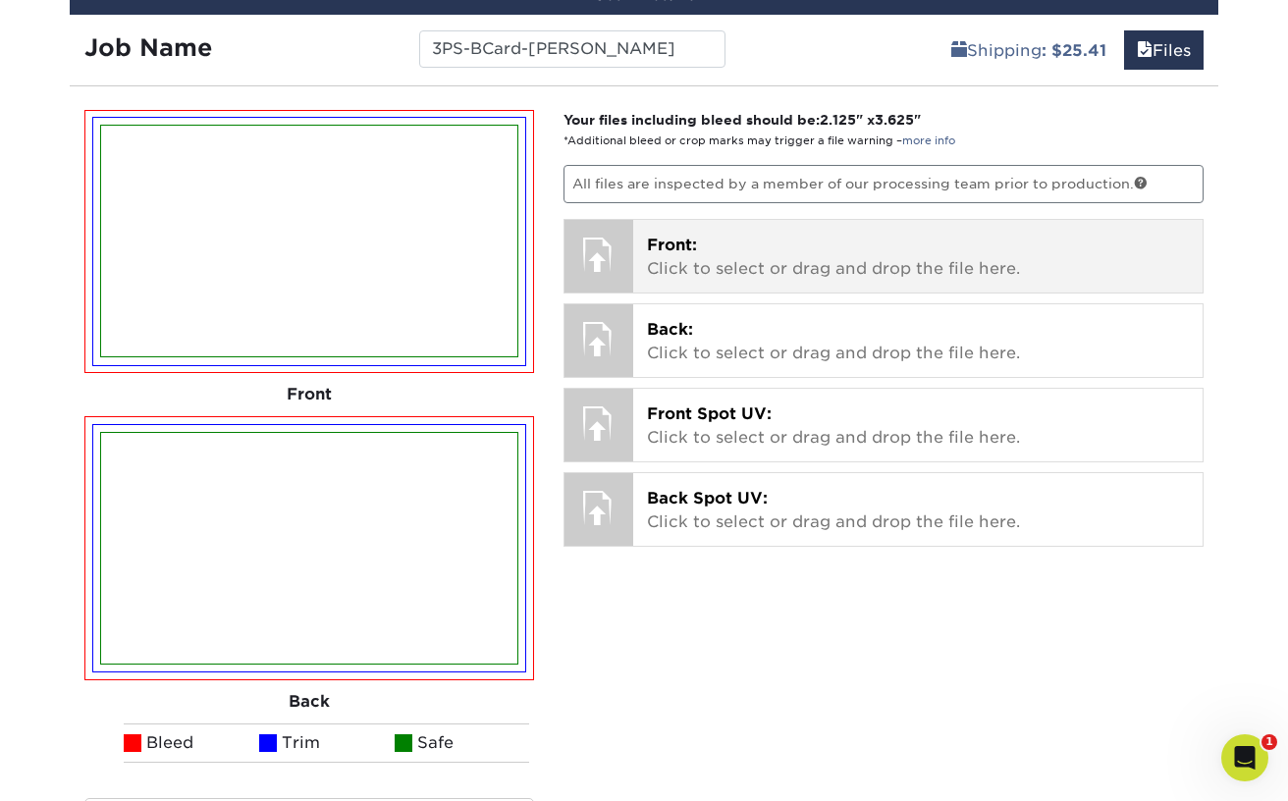
click at [736, 257] on p "Front: Click to select or drag and drop the file here." at bounding box center [918, 257] width 543 height 47
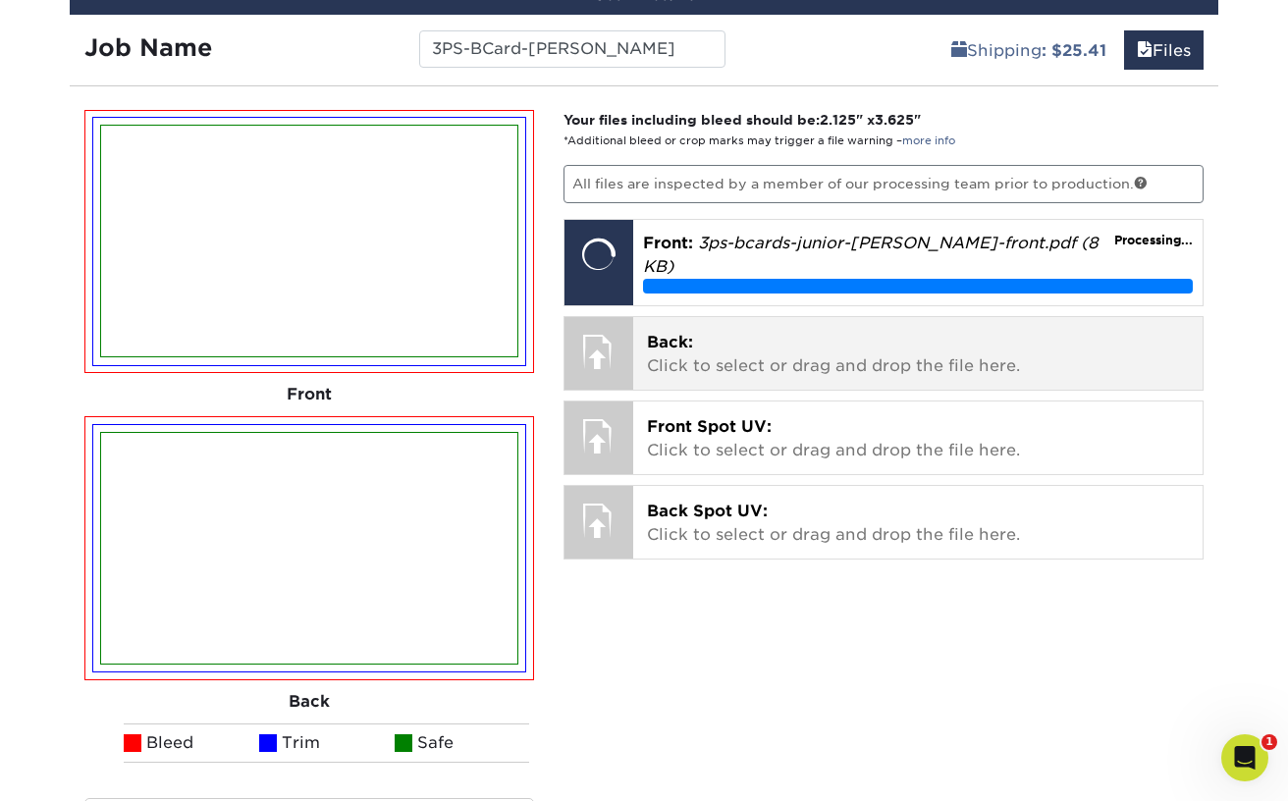
click at [707, 335] on p "Back: Click to select or drag and drop the file here." at bounding box center [918, 354] width 543 height 47
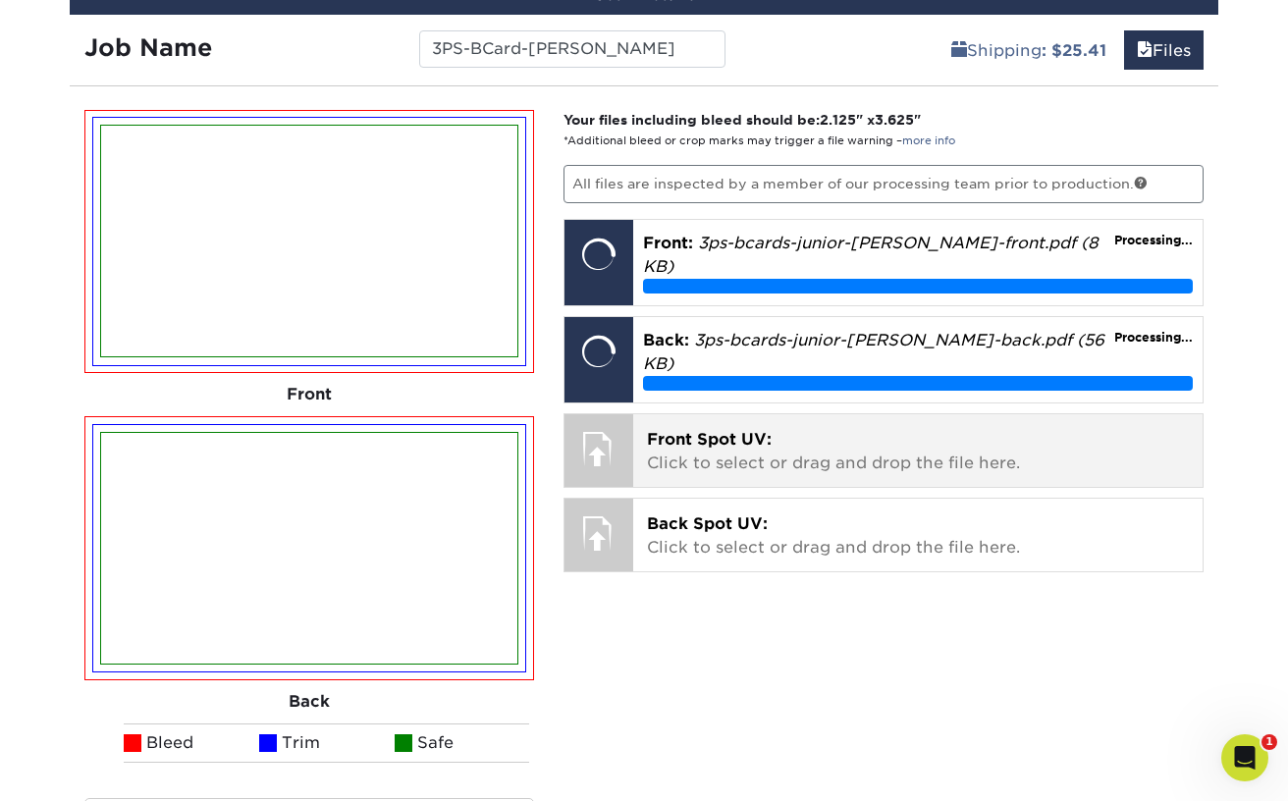
click at [712, 428] on p "Front Spot UV: Click to select or drag and drop the file here." at bounding box center [918, 451] width 543 height 47
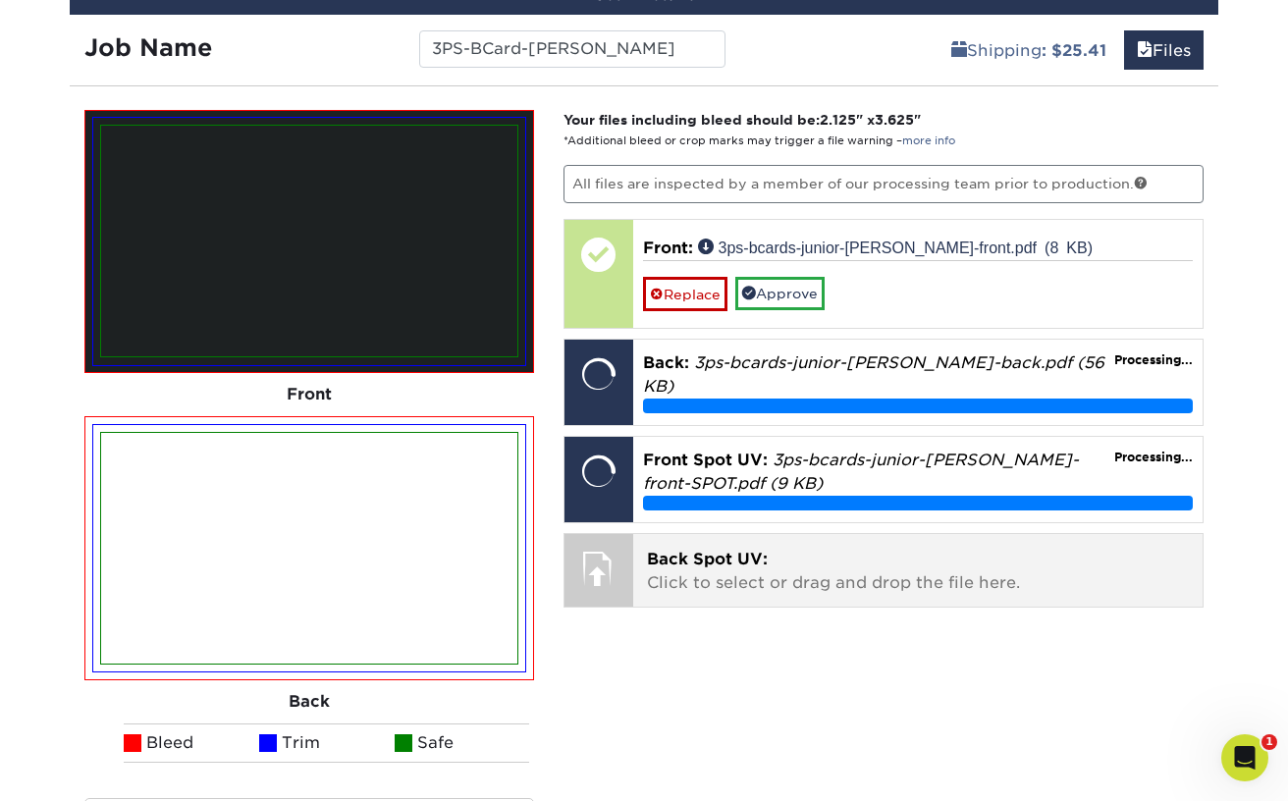
click at [692, 551] on p "Back Spot UV: Click to select or drag and drop the file here." at bounding box center [918, 571] width 543 height 47
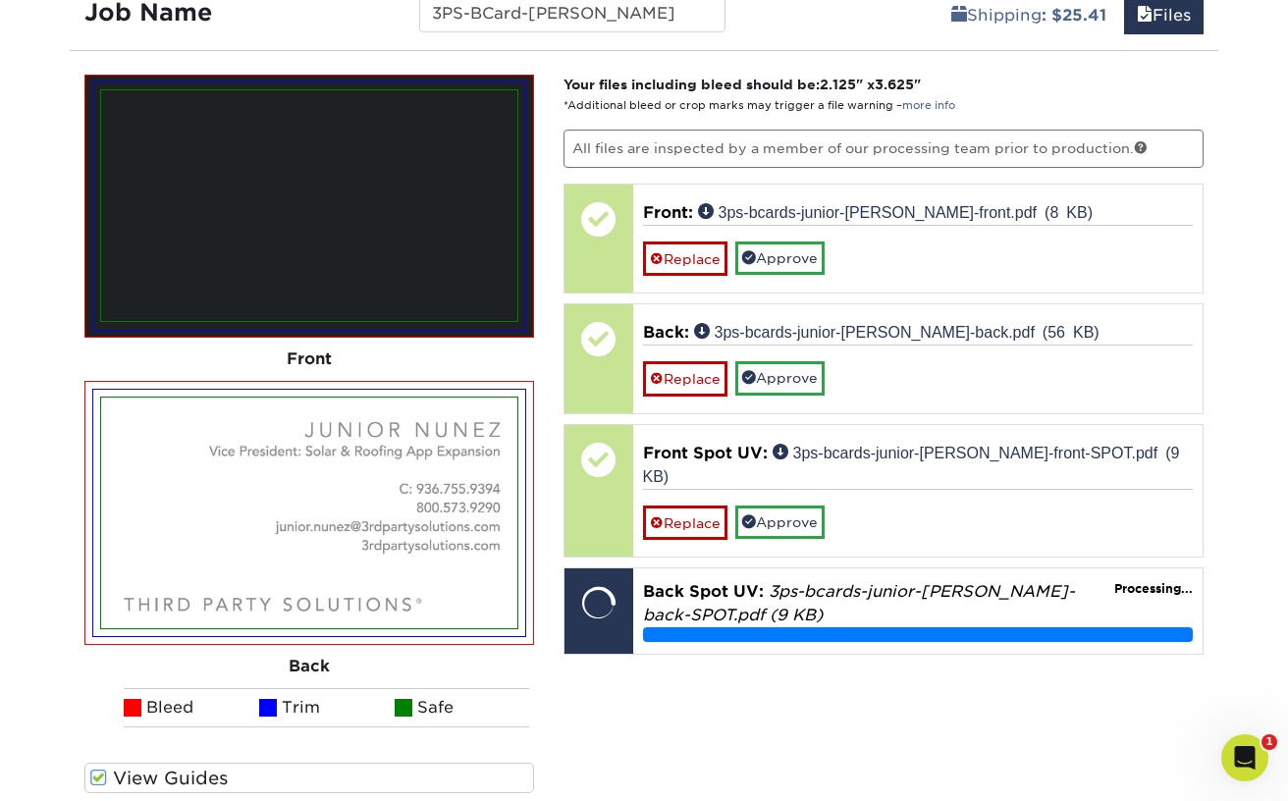
scroll to position [1418, 0]
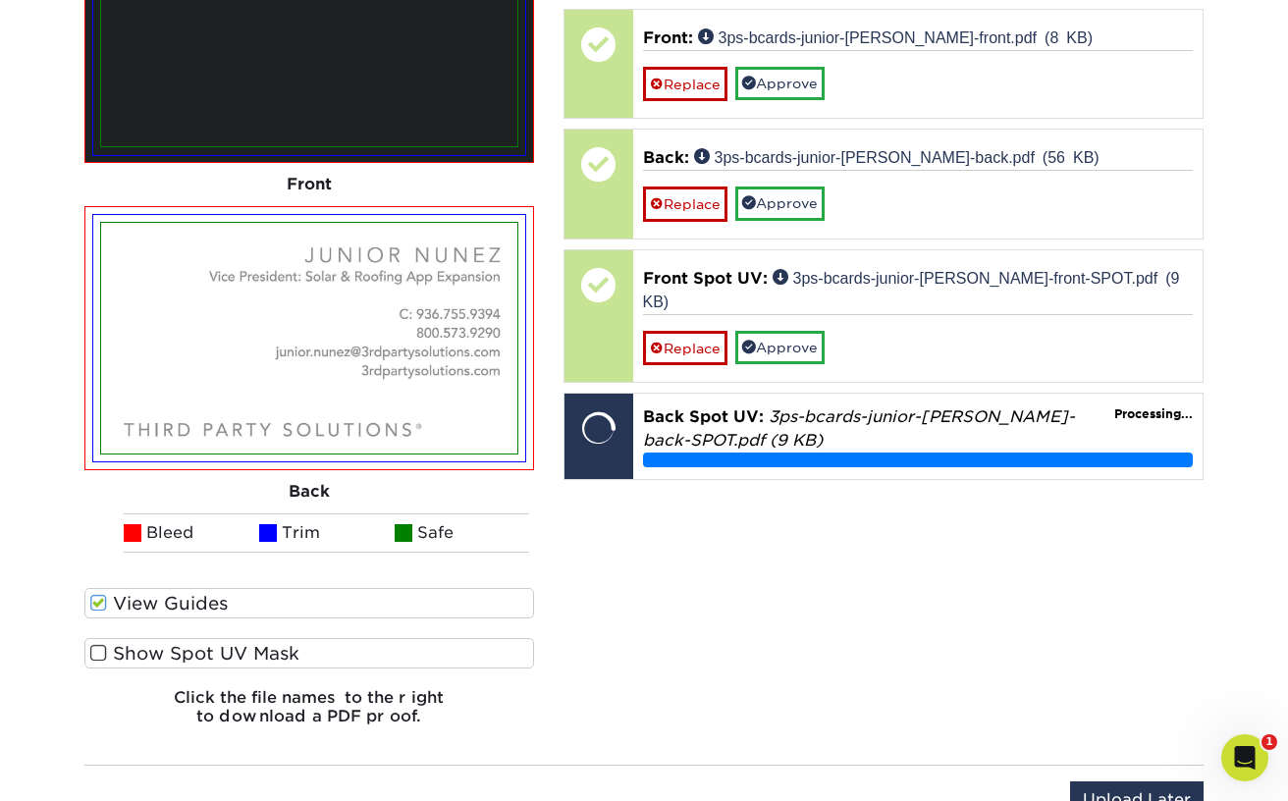
click at [104, 654] on span at bounding box center [98, 653] width 17 height 19
click at [0, 0] on input "Show Spot UV Mask" at bounding box center [0, 0] width 0 height 0
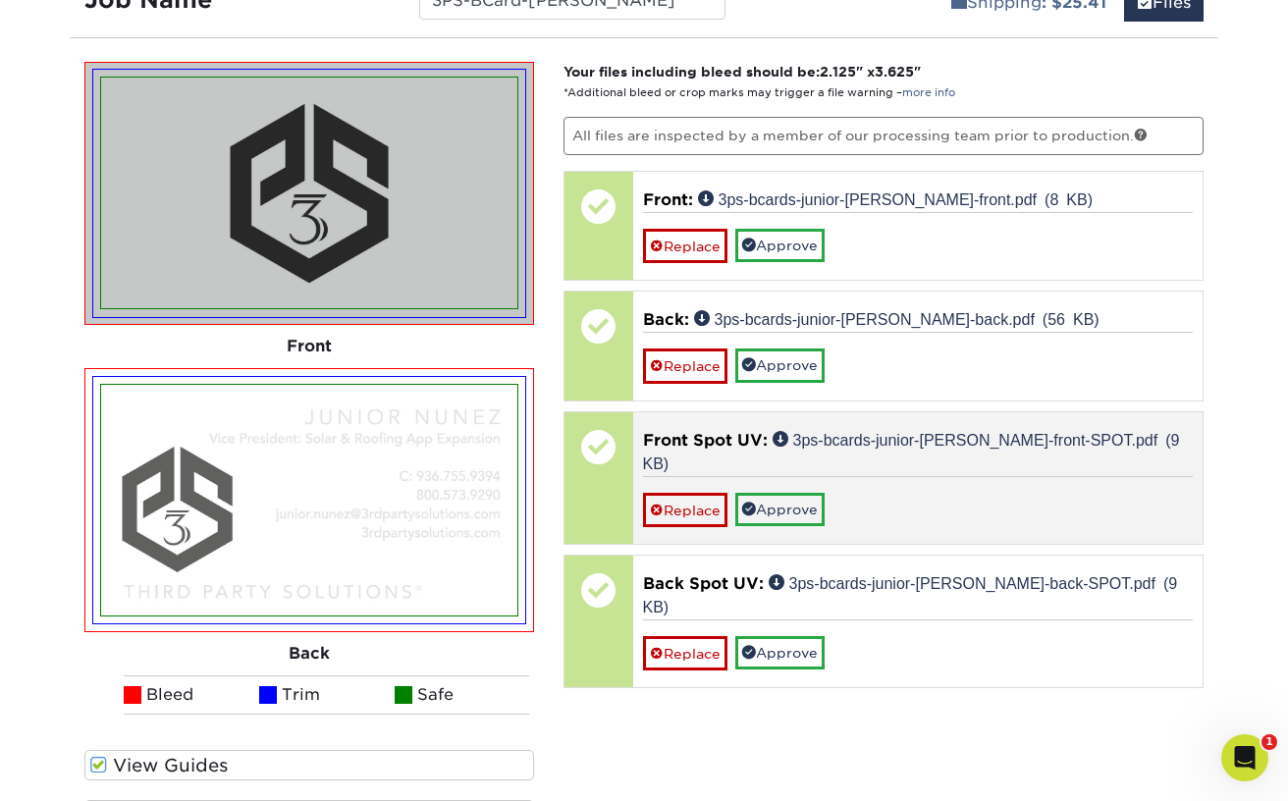
scroll to position [1359, 0]
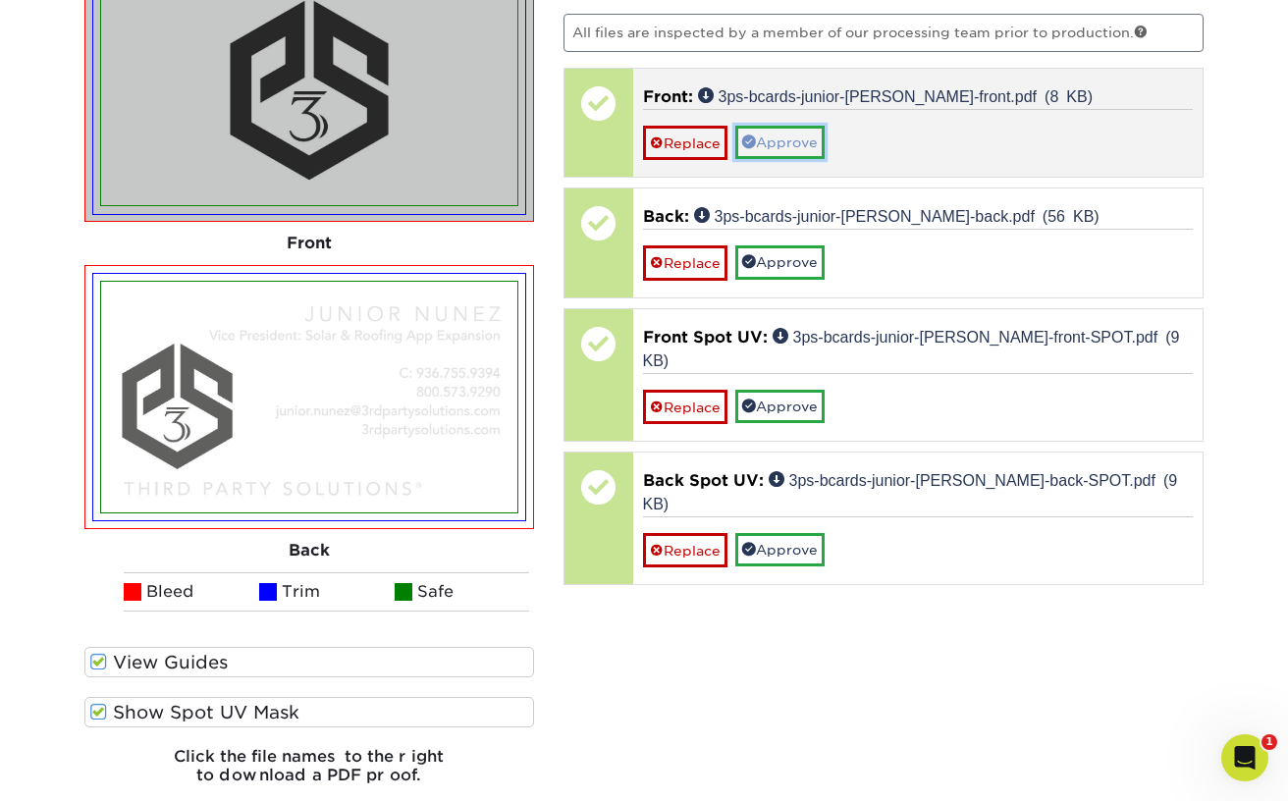
click at [790, 146] on link "Approve" at bounding box center [779, 142] width 89 height 33
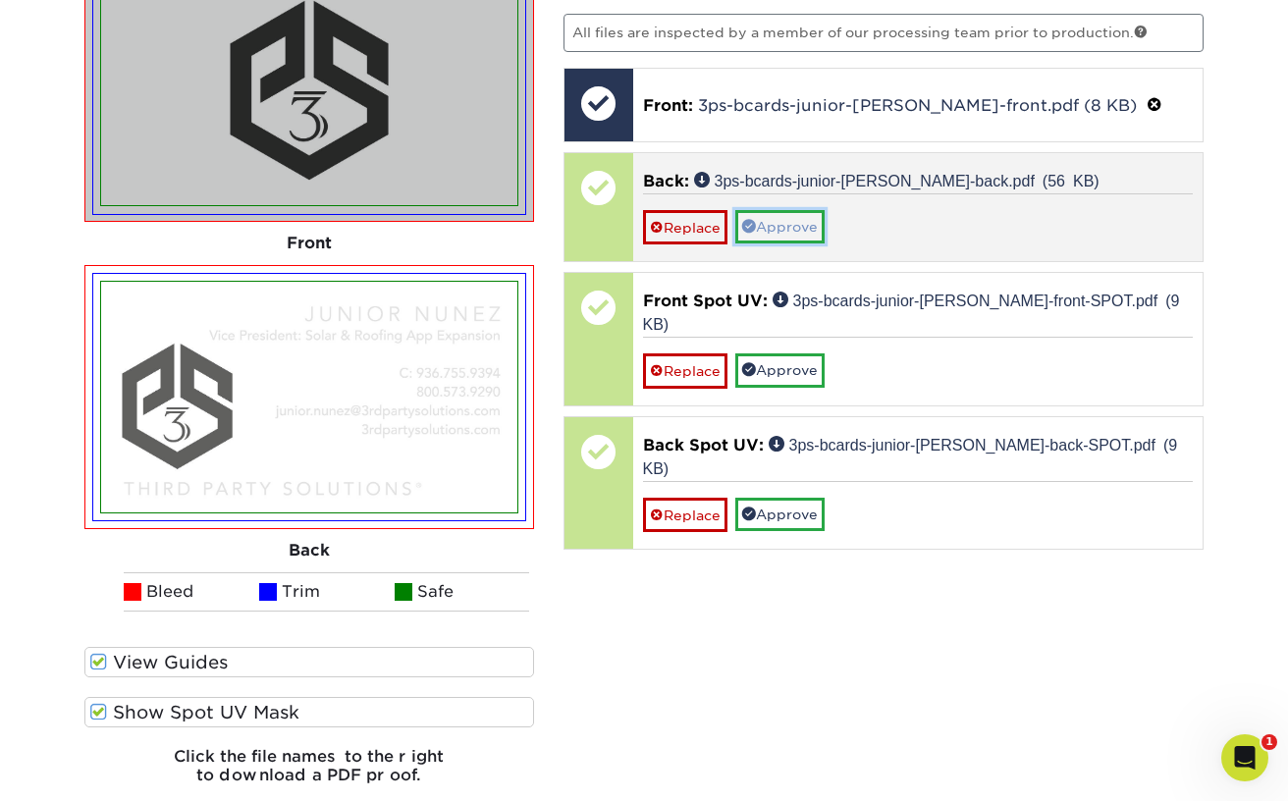
click at [814, 223] on link "Approve" at bounding box center [779, 226] width 89 height 33
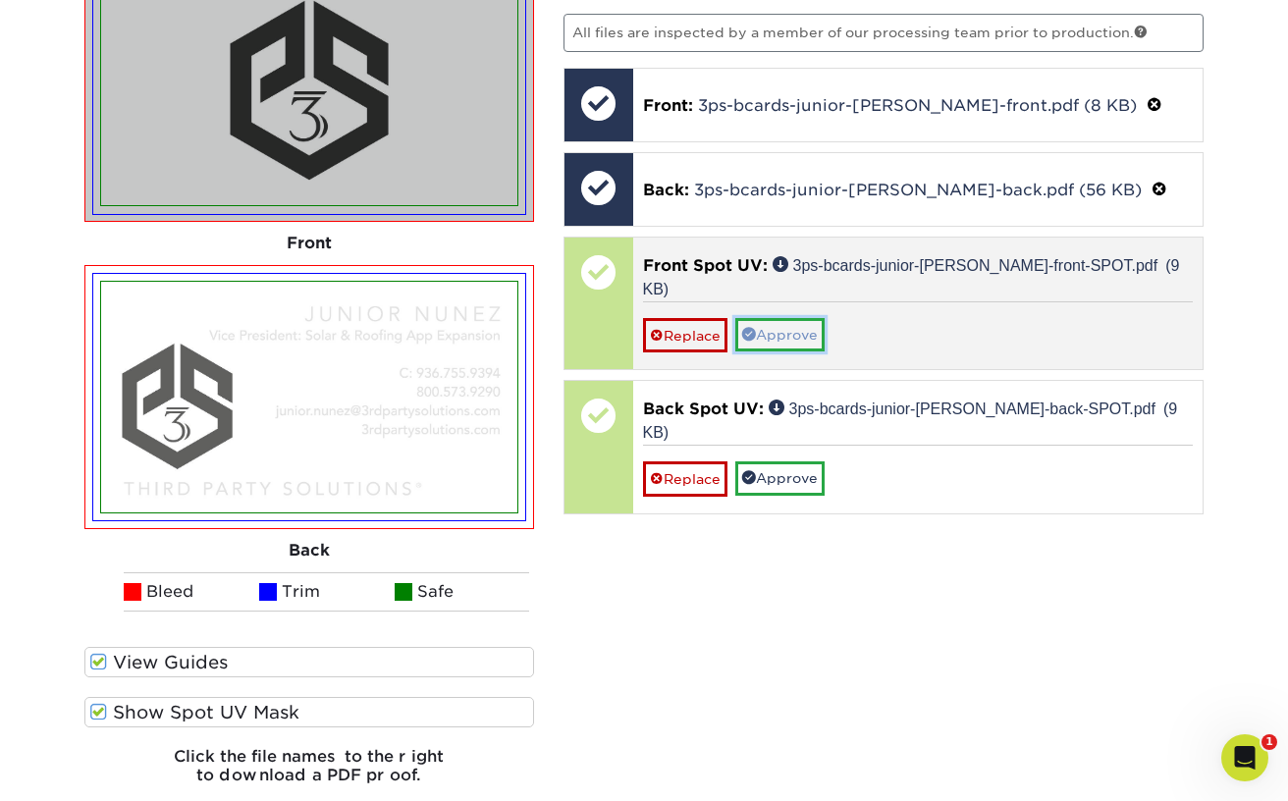
click at [793, 318] on link "Approve" at bounding box center [779, 334] width 89 height 33
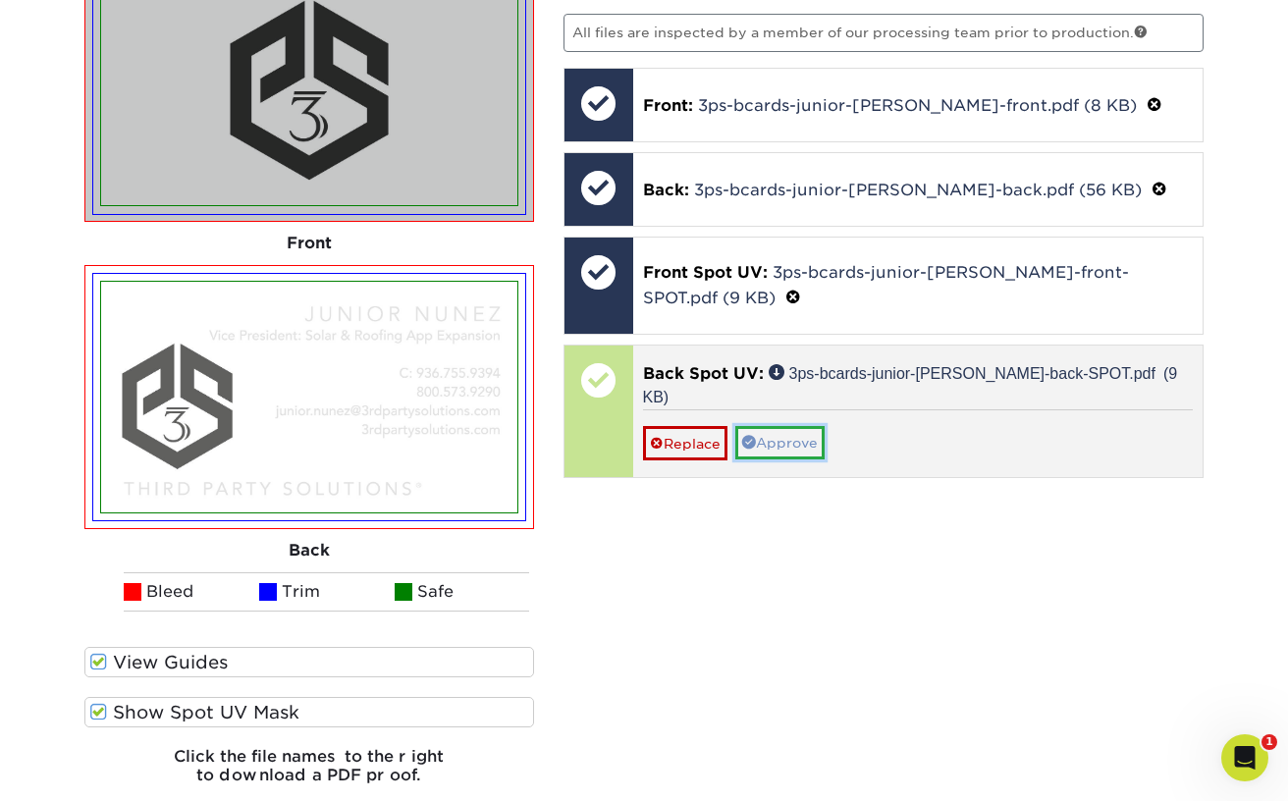
click at [790, 426] on link "Approve" at bounding box center [779, 442] width 89 height 33
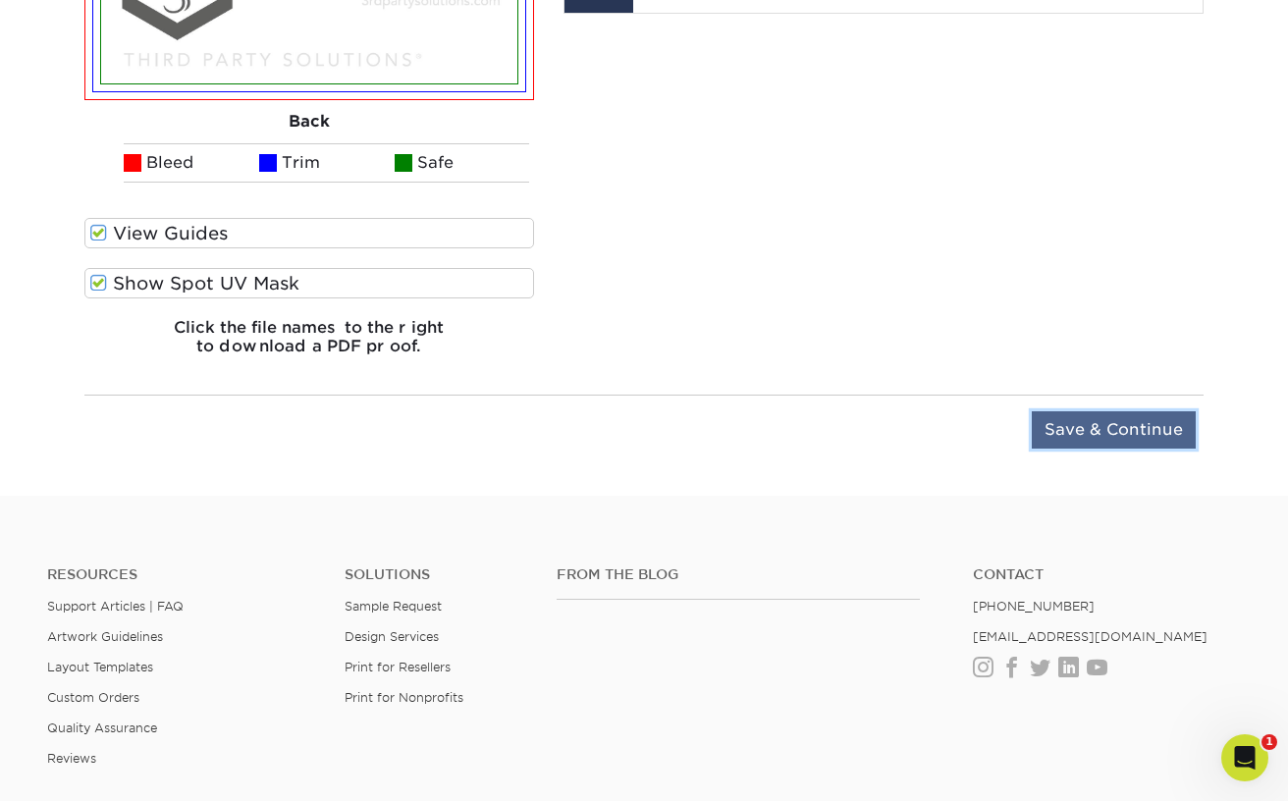
click at [1075, 426] on input "Save & Continue" at bounding box center [1114, 429] width 164 height 37
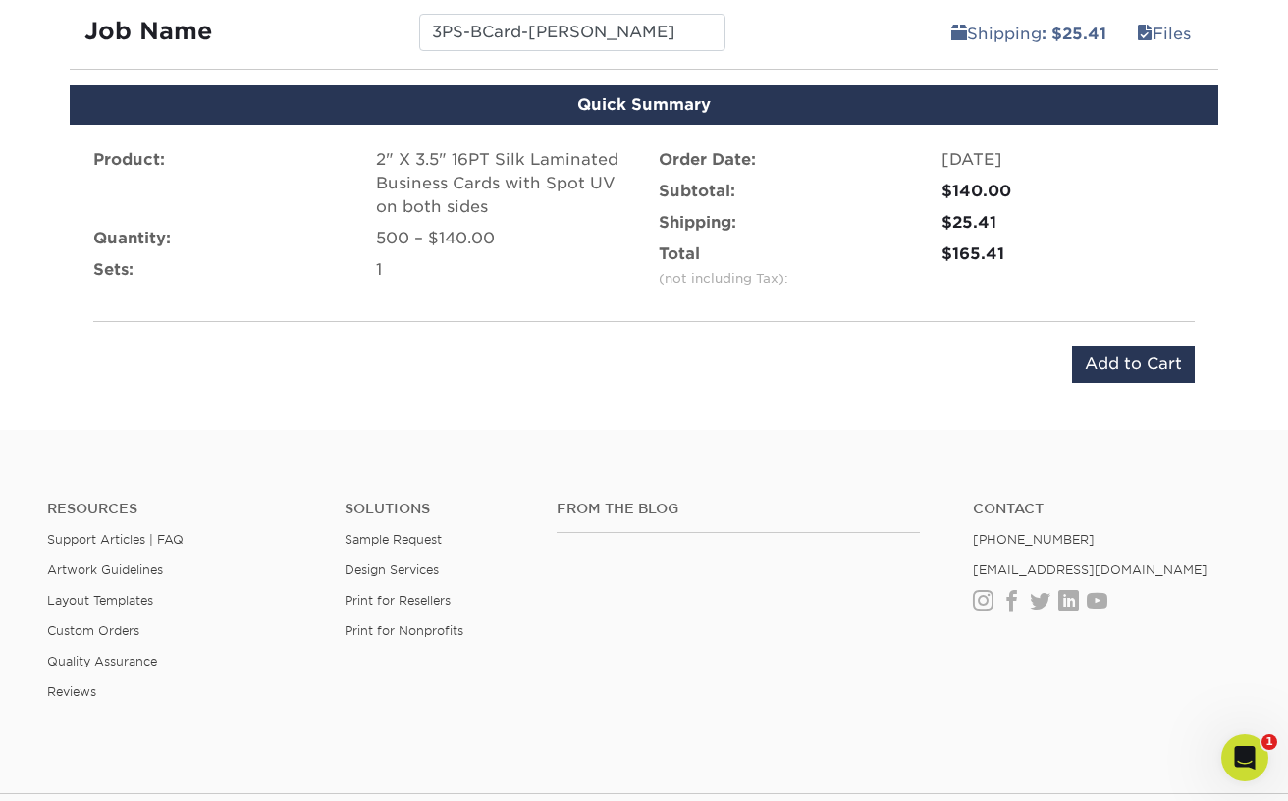
scroll to position [1015, 0]
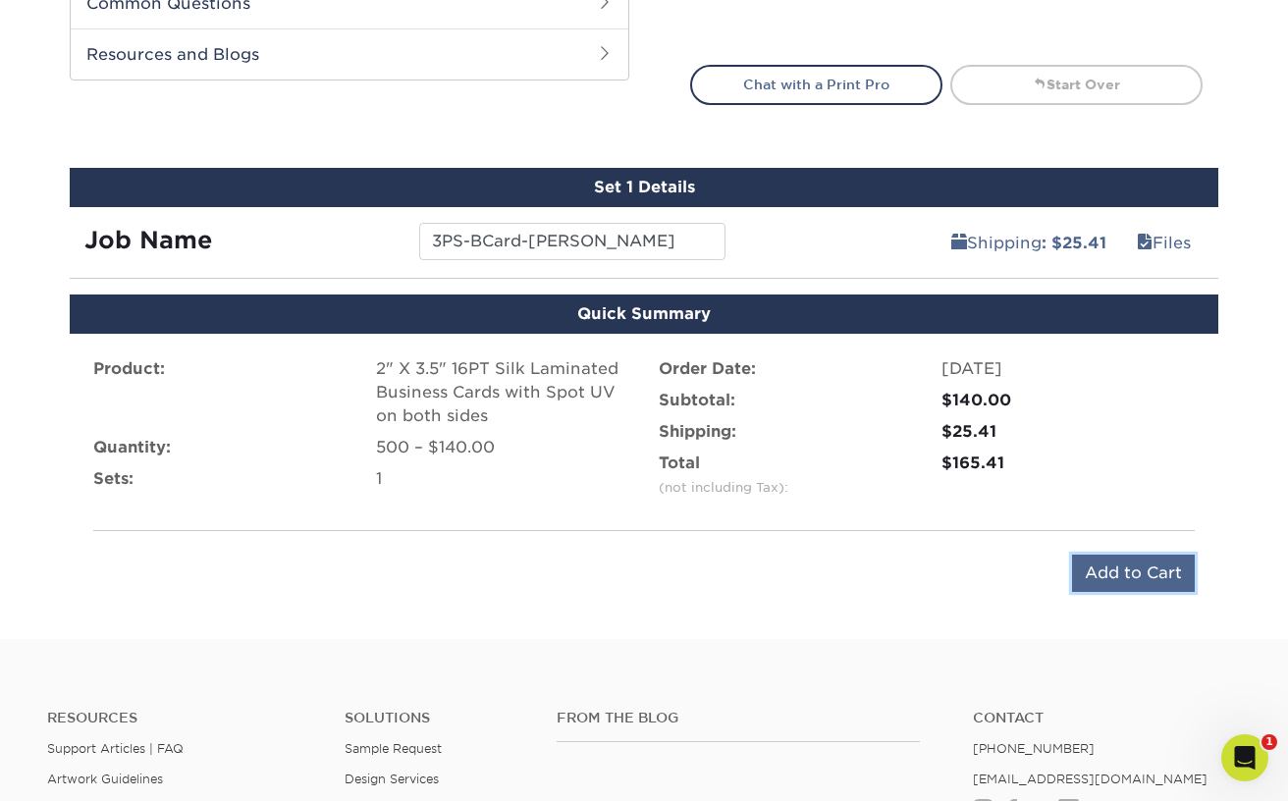
click at [1129, 572] on input "Add to Cart" at bounding box center [1133, 573] width 123 height 37
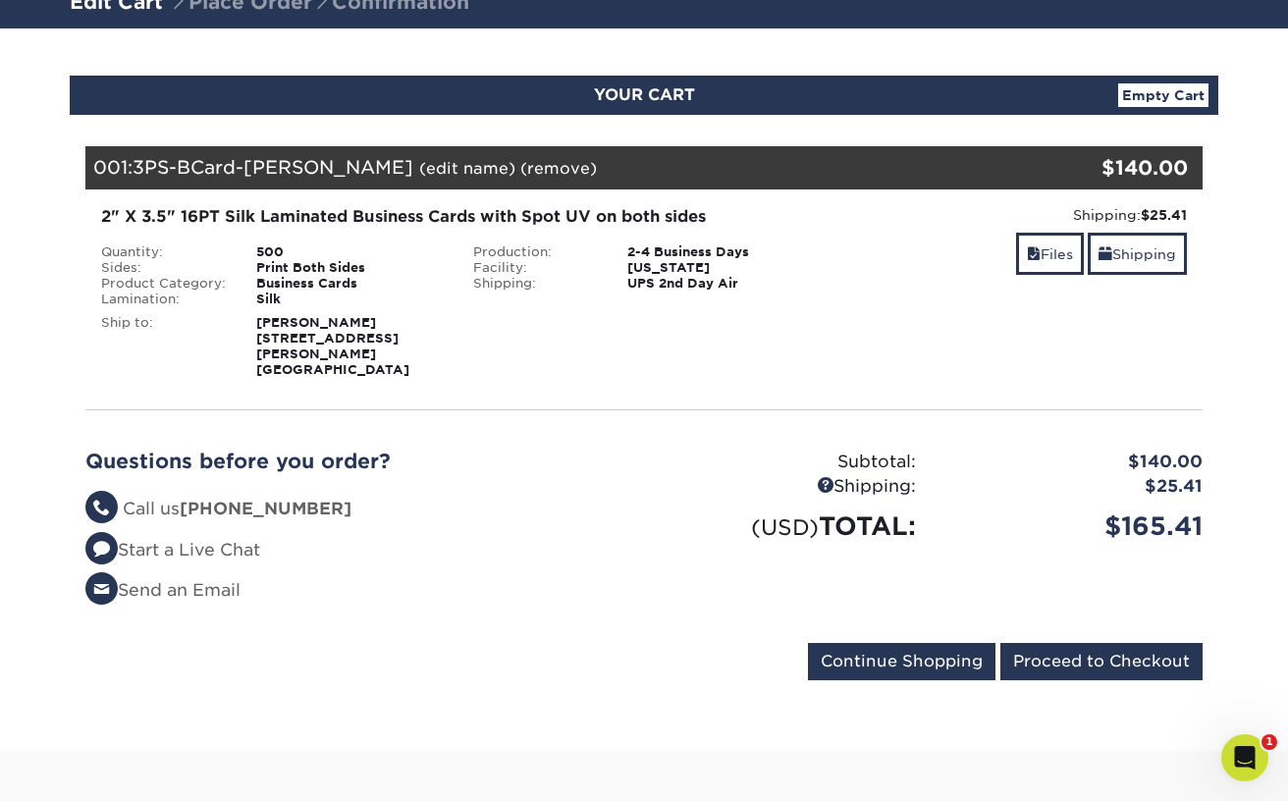
scroll to position [153, 0]
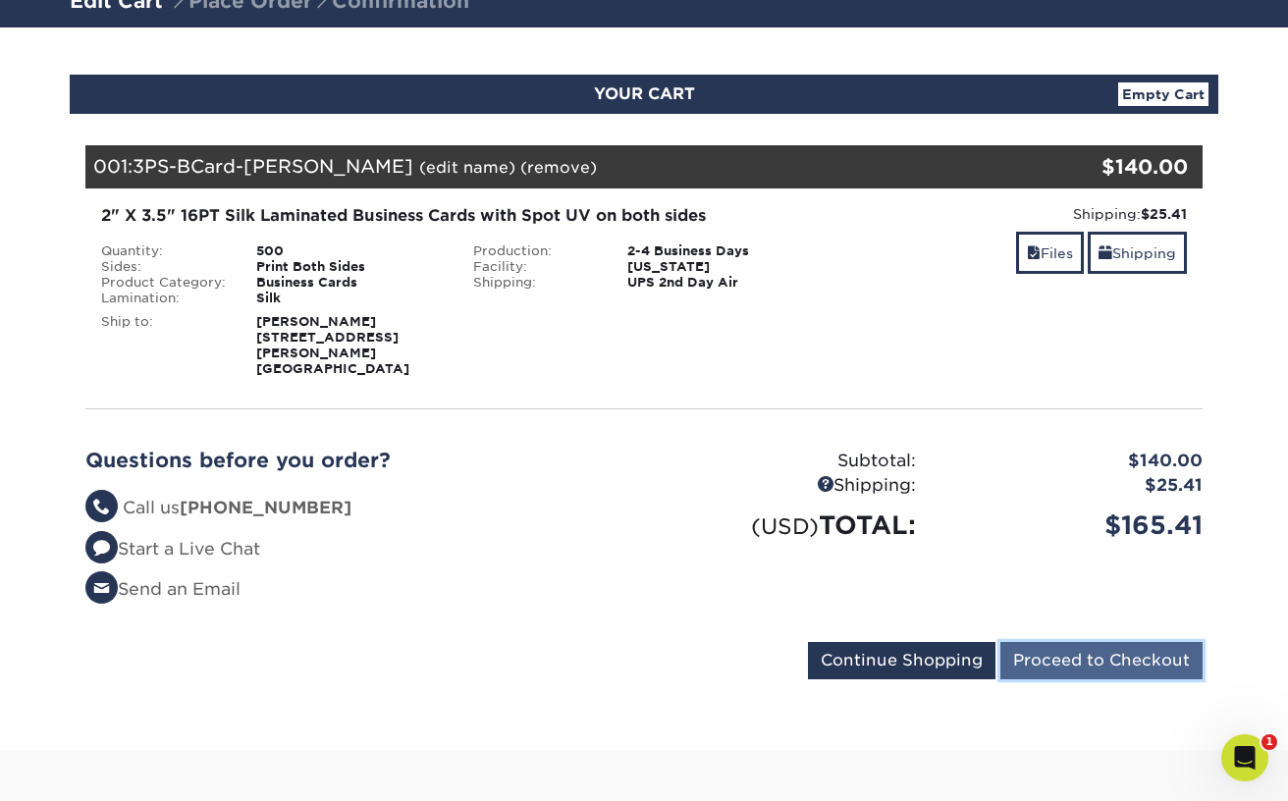
click at [1064, 643] on input "Proceed to Checkout" at bounding box center [1102, 660] width 202 height 37
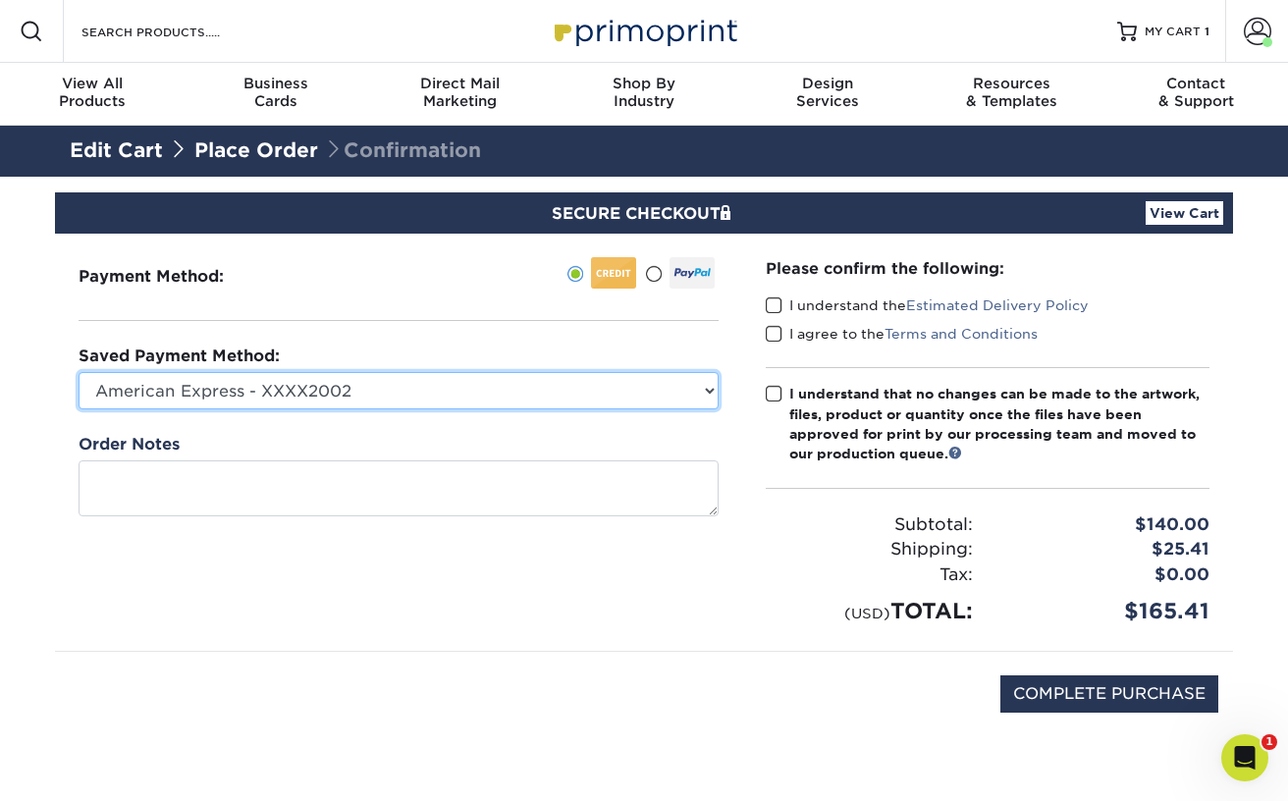
click at [401, 396] on select "American Express - XXXX2002 MasterCard - XXXX5314 MasterCard - XXXX7838 America…" at bounding box center [399, 390] width 640 height 37
select select "67365"
click at [79, 372] on select "American Express - XXXX2002 MasterCard - XXXX5314 MasterCard - XXXX7838 America…" at bounding box center [399, 390] width 640 height 37
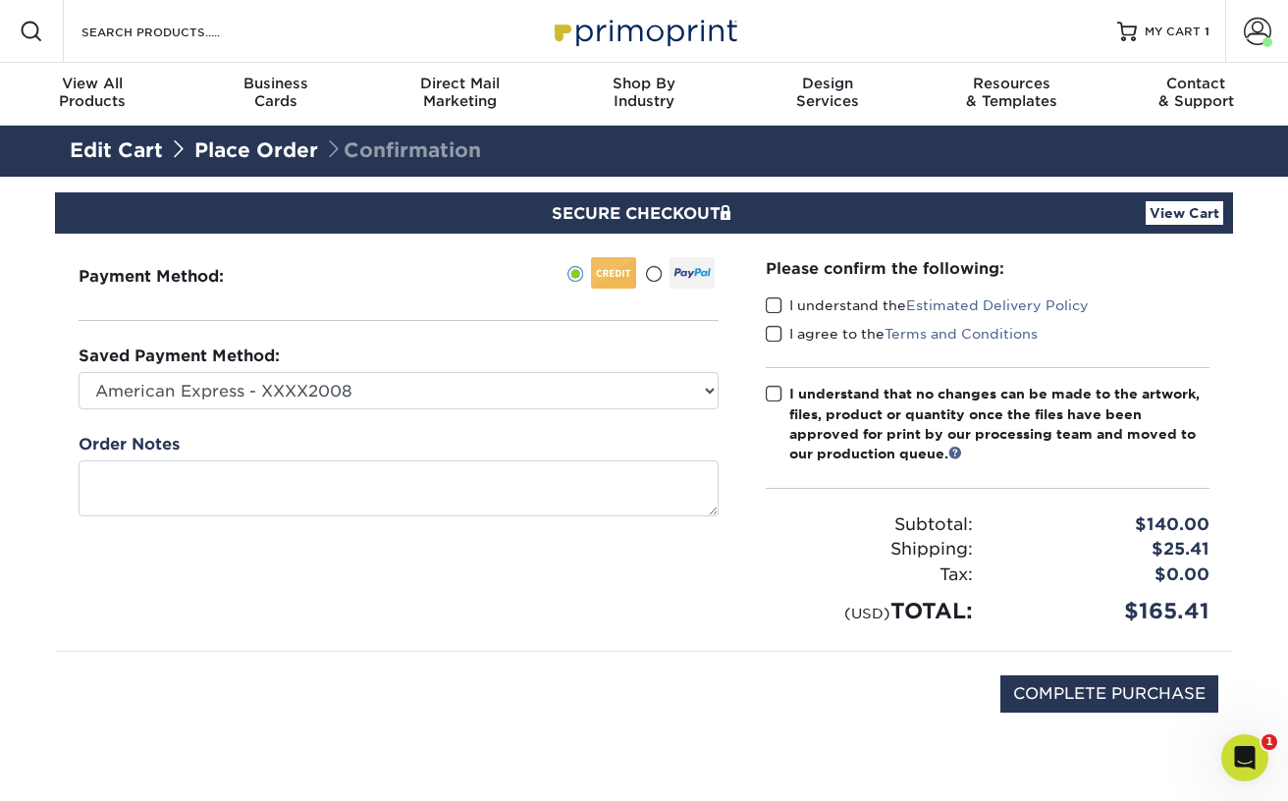
click at [779, 301] on span at bounding box center [774, 306] width 17 height 19
click at [0, 0] on input "I understand the Estimated Delivery Policy" at bounding box center [0, 0] width 0 height 0
click at [773, 338] on span at bounding box center [774, 334] width 17 height 19
click at [0, 0] on input "I agree to the Terms and Conditions" at bounding box center [0, 0] width 0 height 0
click at [777, 390] on span at bounding box center [774, 394] width 17 height 19
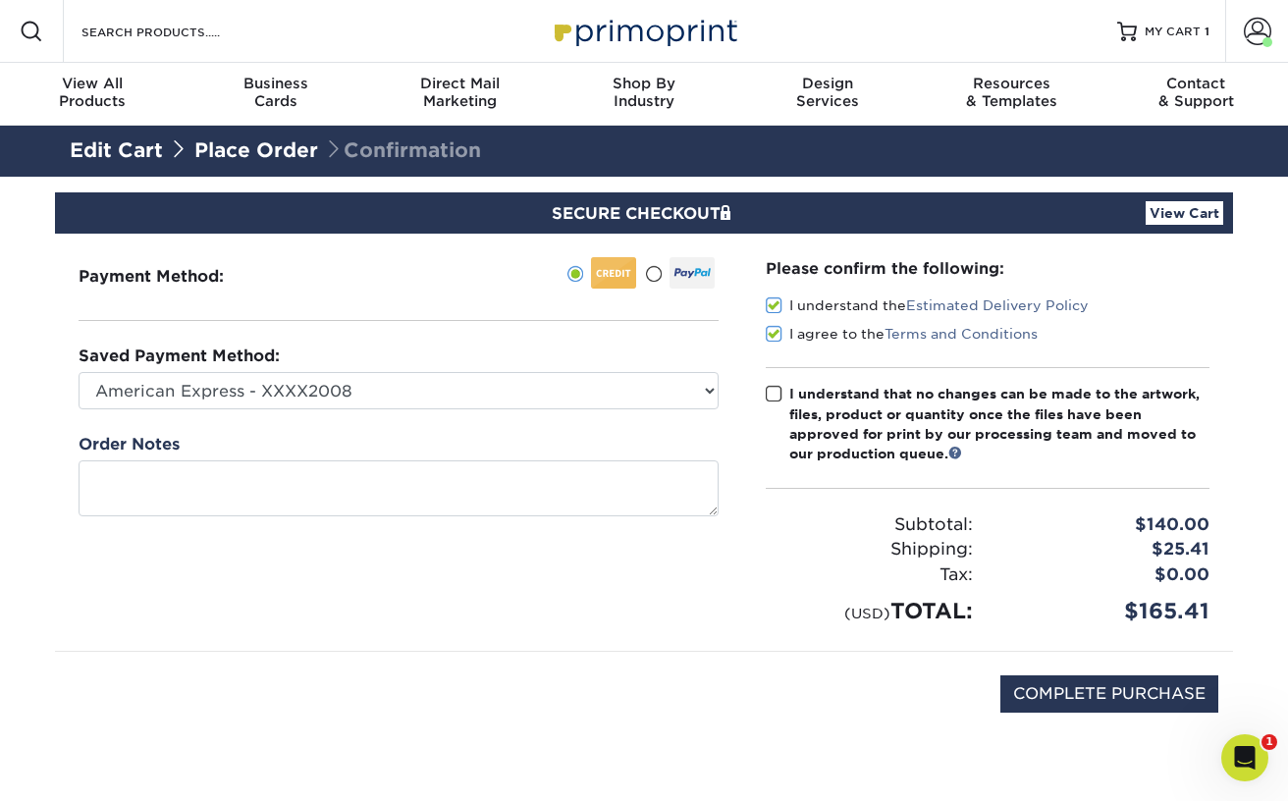
click at [0, 0] on input "I understand that no changes can be made to the artwork, files, product or quan…" at bounding box center [0, 0] width 0 height 0
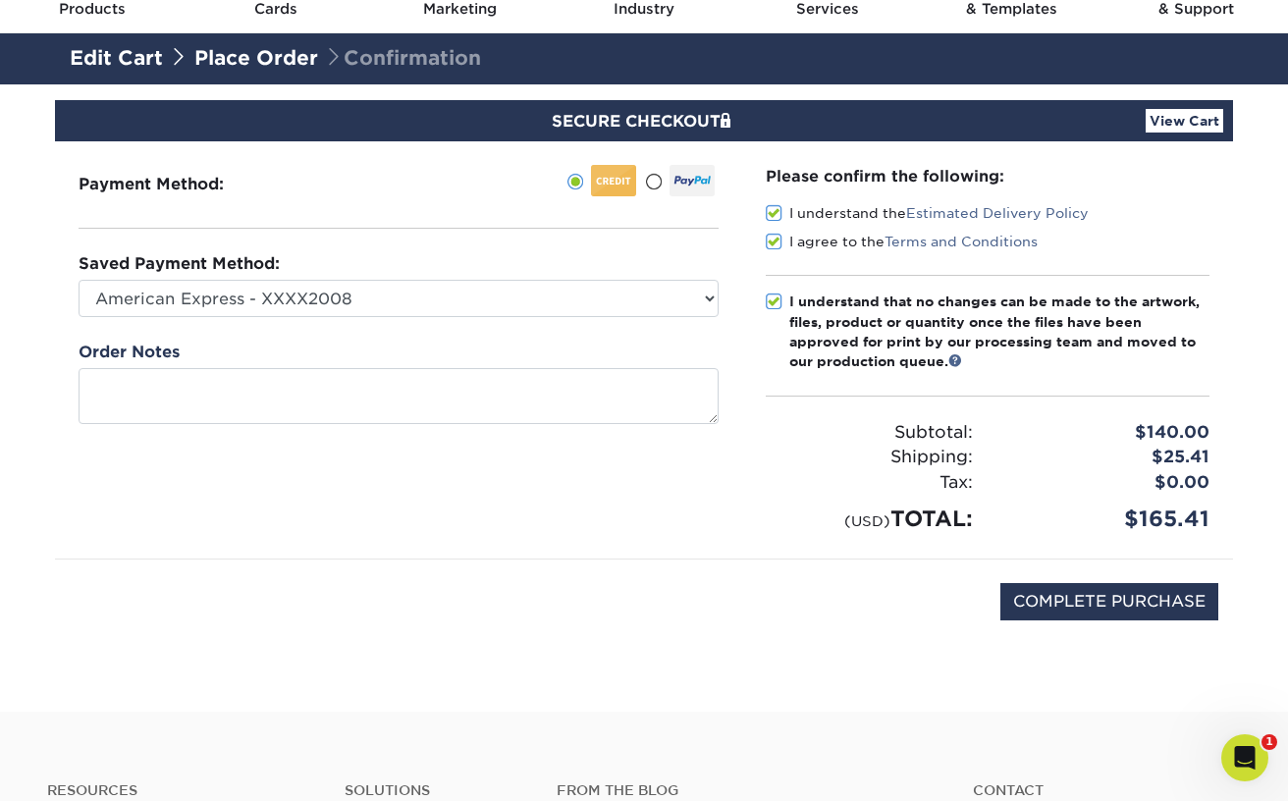
scroll to position [95, 0]
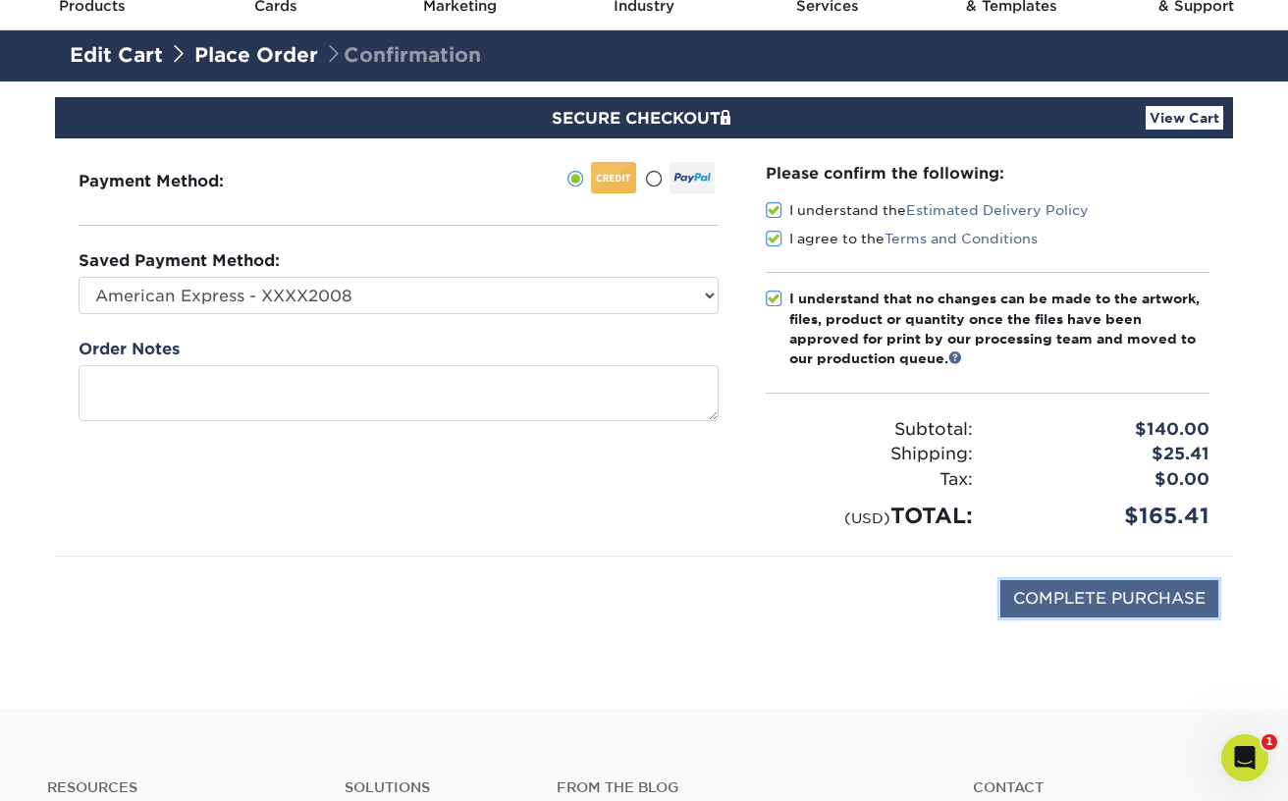
click at [1098, 593] on input "COMPLETE PURCHASE" at bounding box center [1110, 598] width 218 height 37
type input "PROCESSING, PLEASE WAIT..."
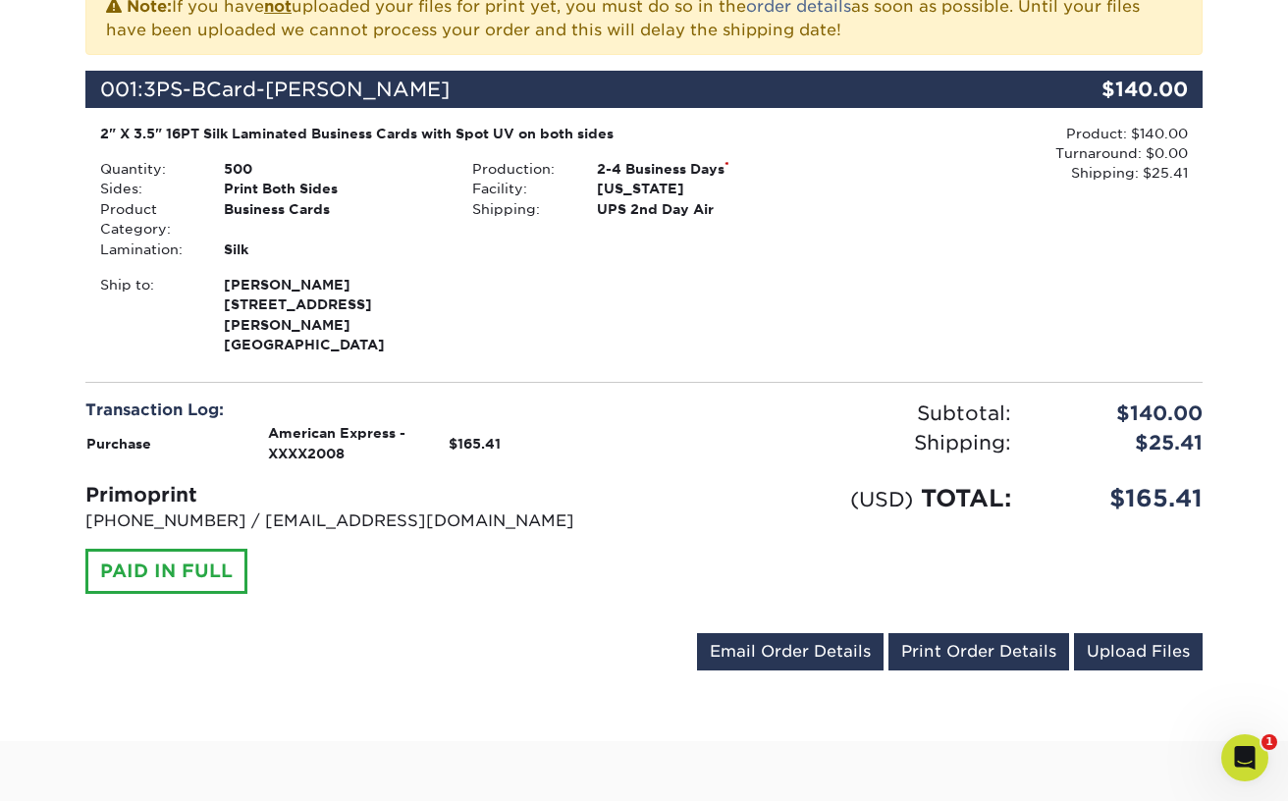
scroll to position [506, 0]
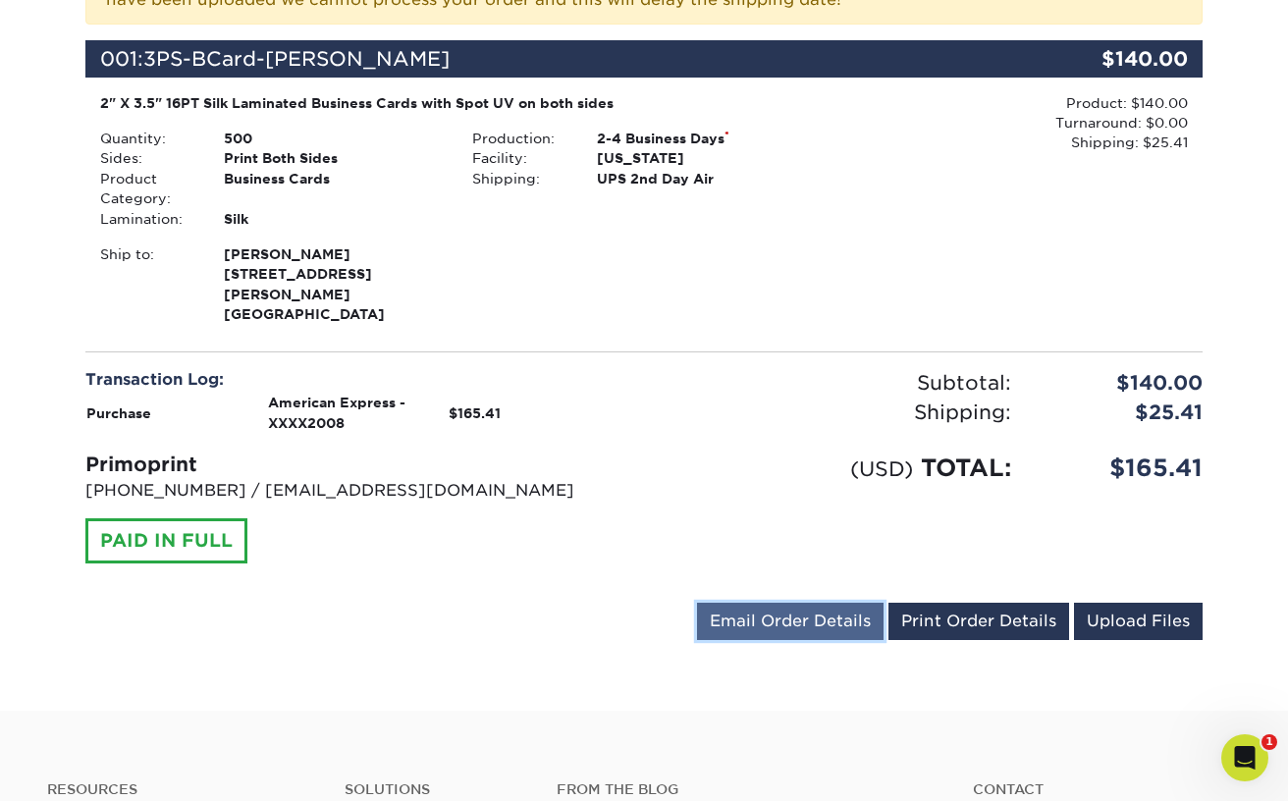
click at [789, 603] on link "Email Order Details" at bounding box center [790, 621] width 187 height 37
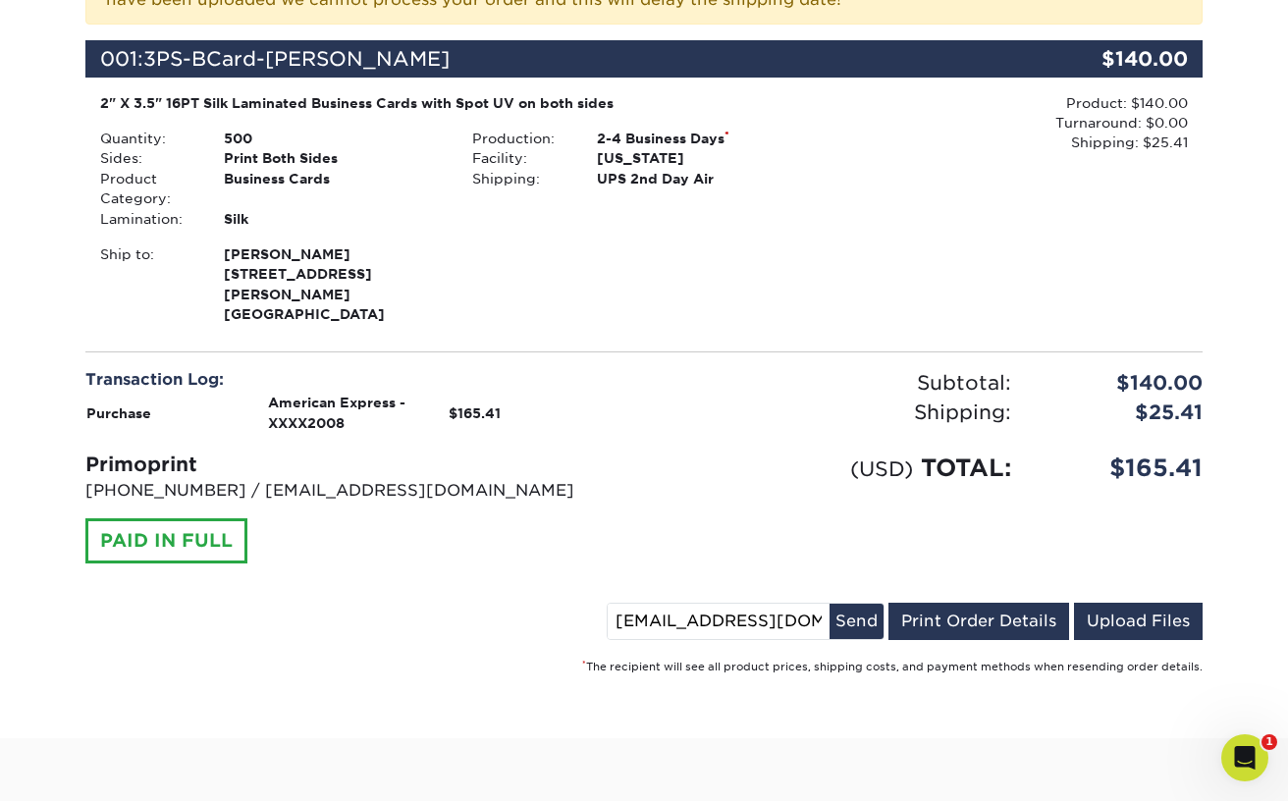
drag, startPoint x: 723, startPoint y: 599, endPoint x: 797, endPoint y: 599, distance: 74.6
click at [797, 604] on input "[EMAIL_ADDRESS][DOMAIN_NAME]" at bounding box center [719, 621] width 222 height 35
type input "[EMAIL_ADDRESS][DOMAIN_NAME]"
click at [857, 604] on button "Send" at bounding box center [857, 621] width 54 height 35
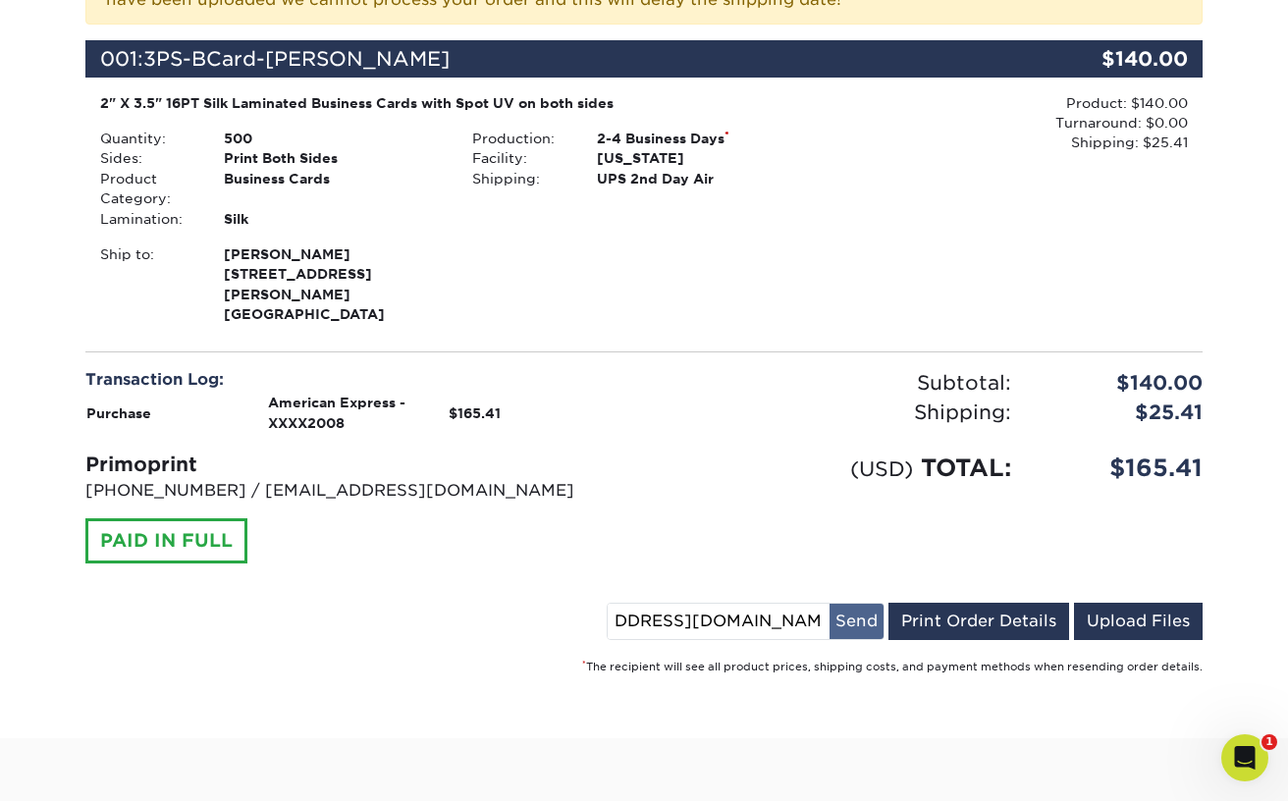
scroll to position [0, 0]
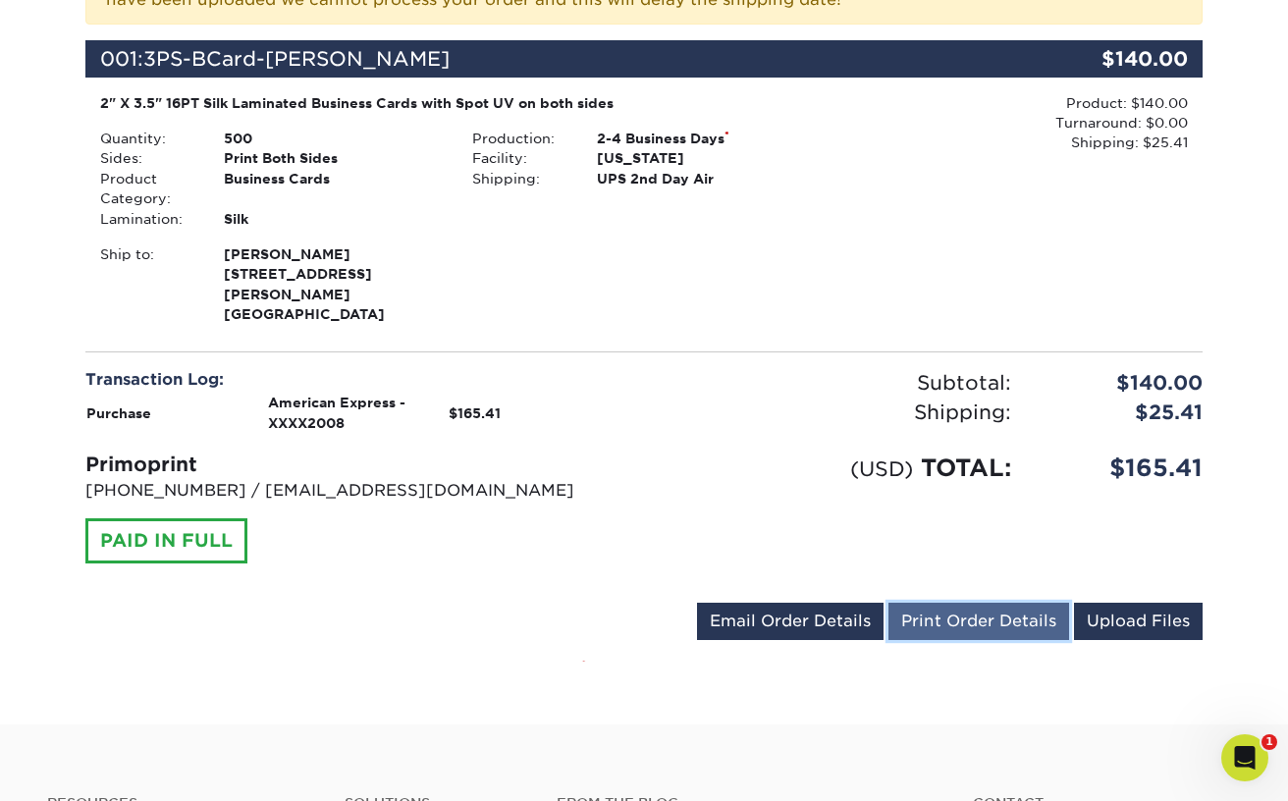
click at [985, 603] on link "Print Order Details" at bounding box center [979, 621] width 181 height 37
